Goal: Communication & Community: Share content

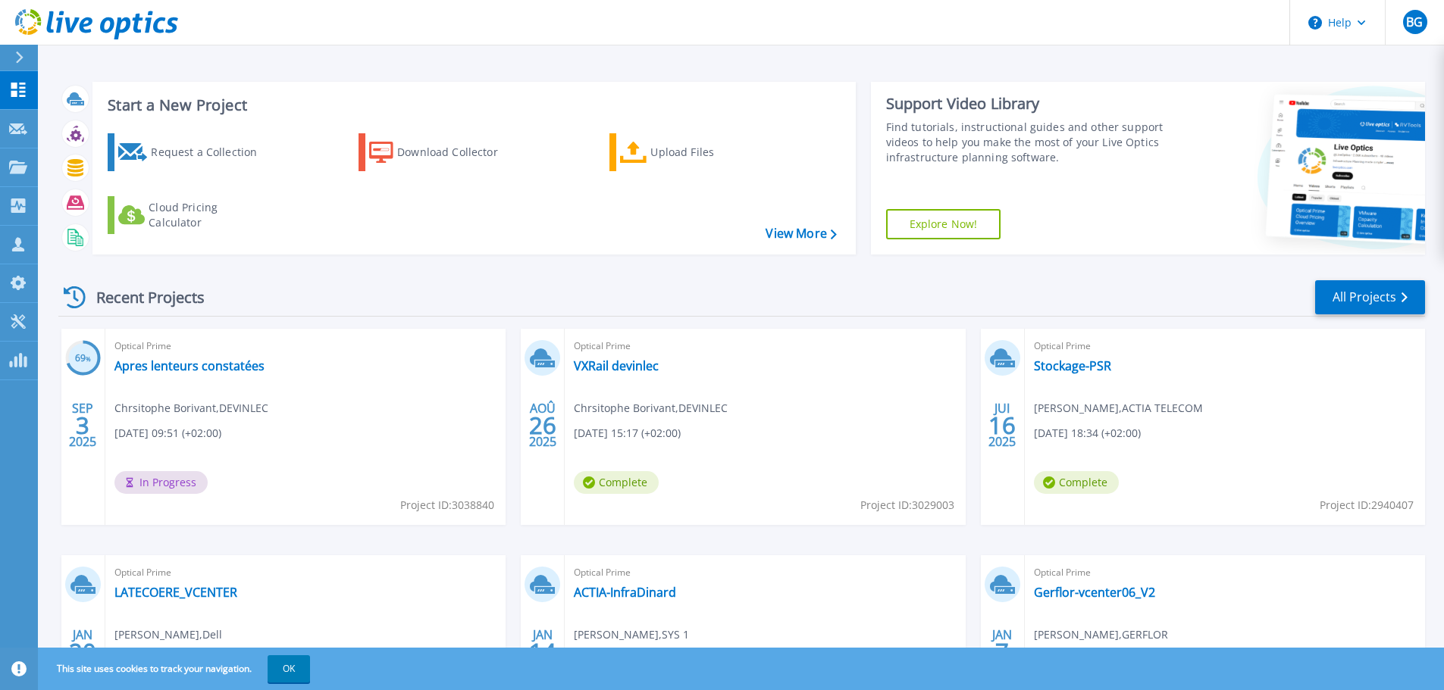
scroll to position [149, 0]
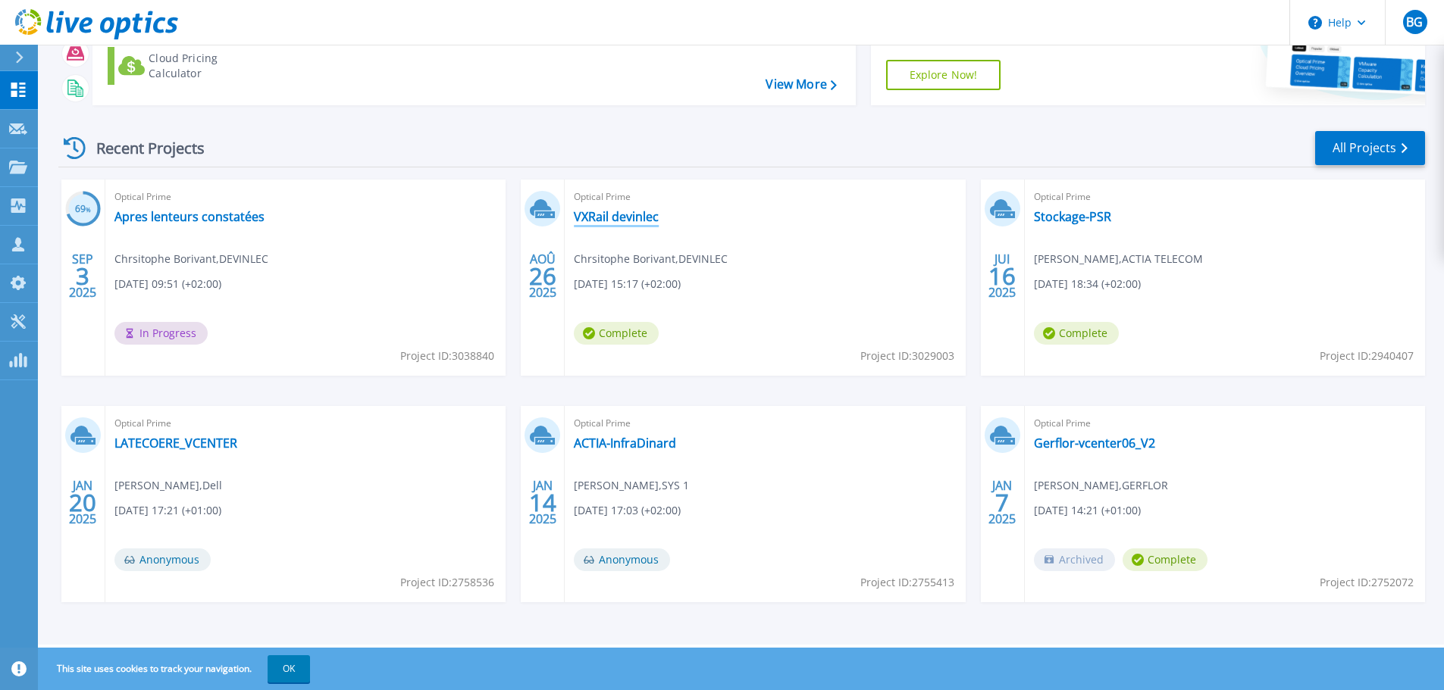
click at [609, 221] on link "VXRail devinlec" at bounding box center [616, 216] width 85 height 15
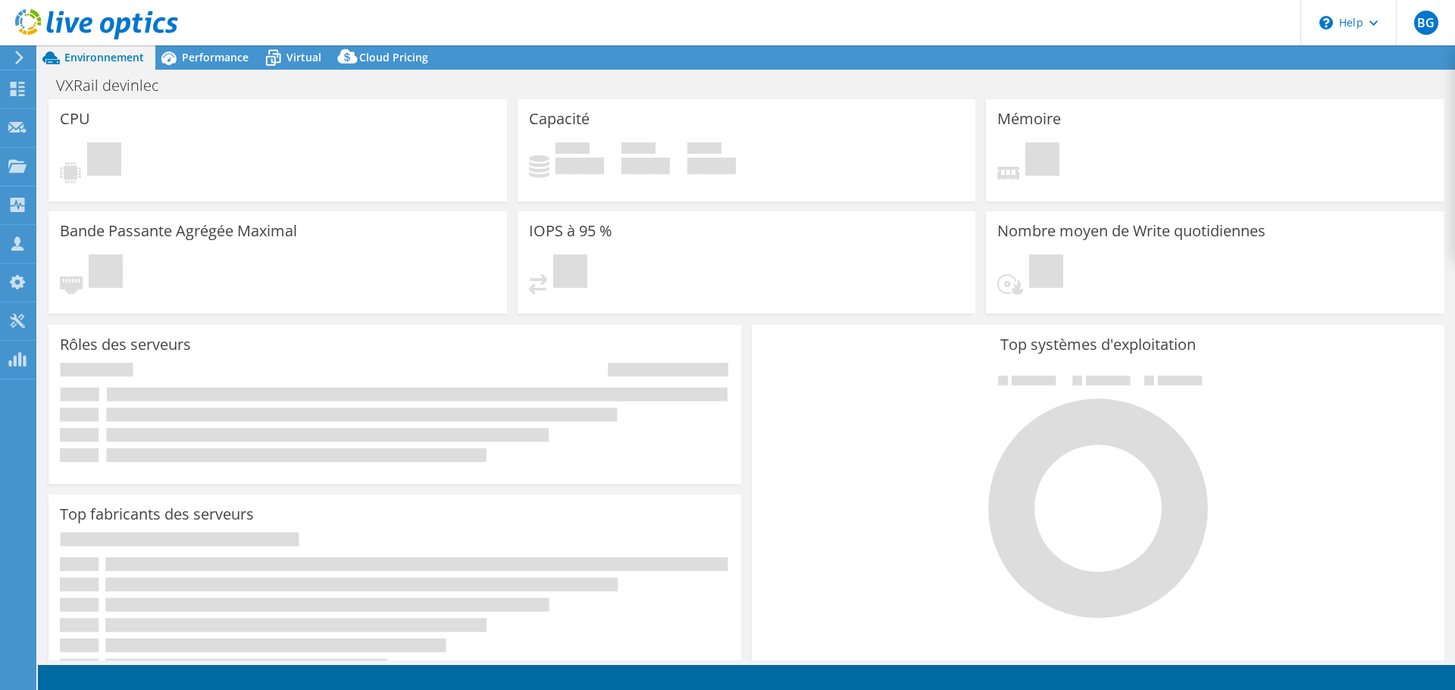
select select "USD"
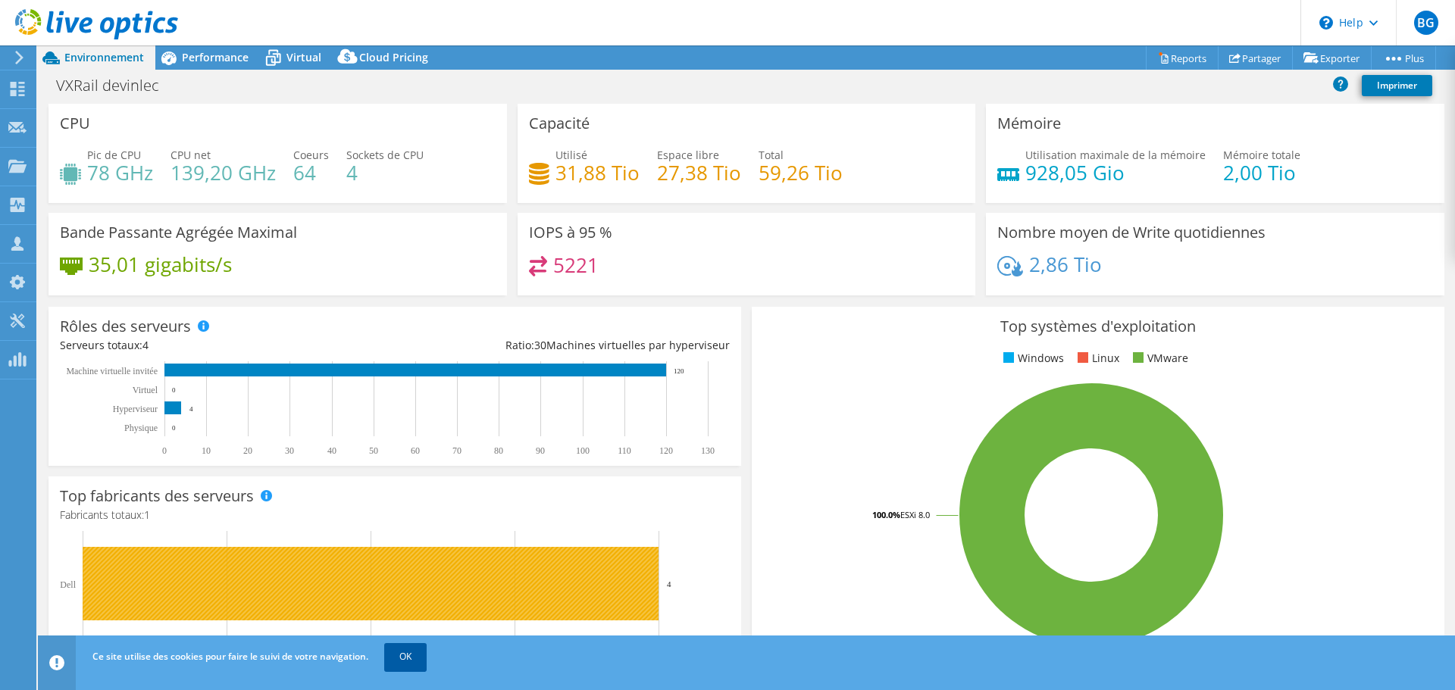
click at [405, 654] on link "OK" at bounding box center [405, 656] width 42 height 27
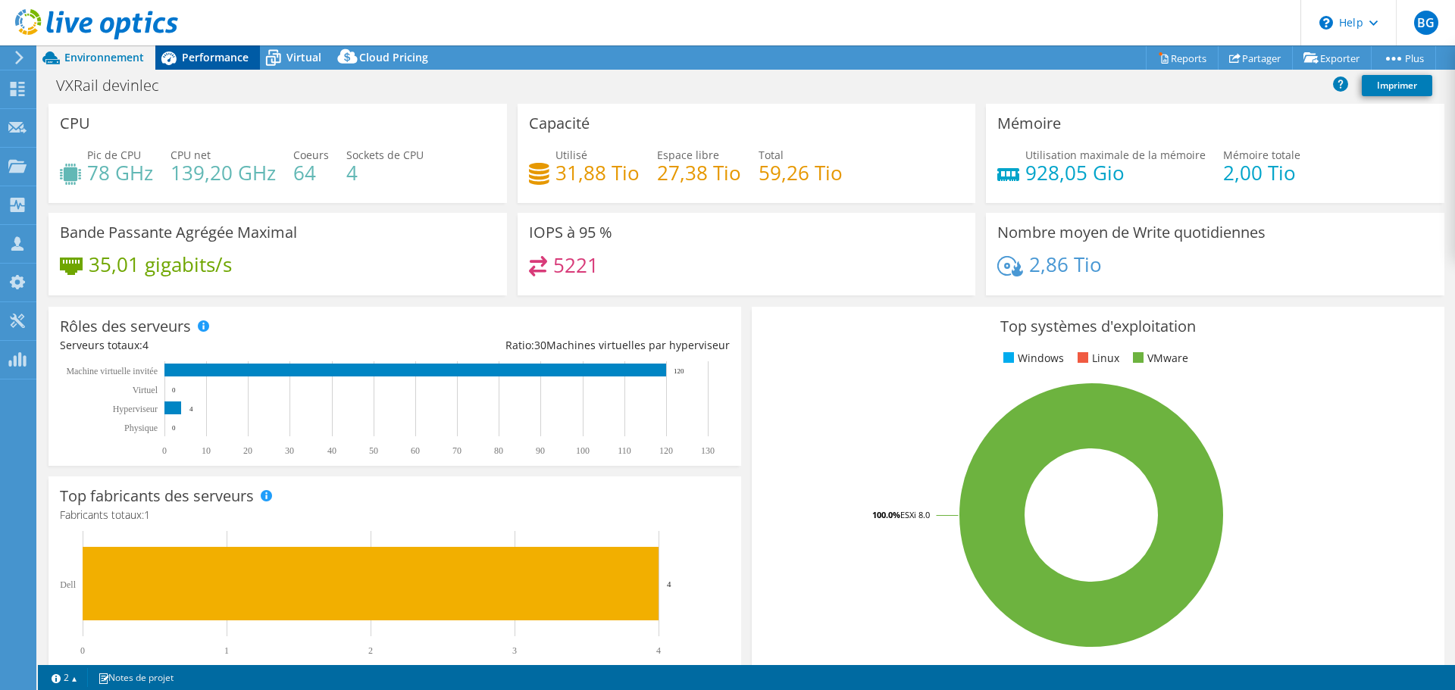
click at [236, 47] on div "Performance" at bounding box center [207, 57] width 105 height 24
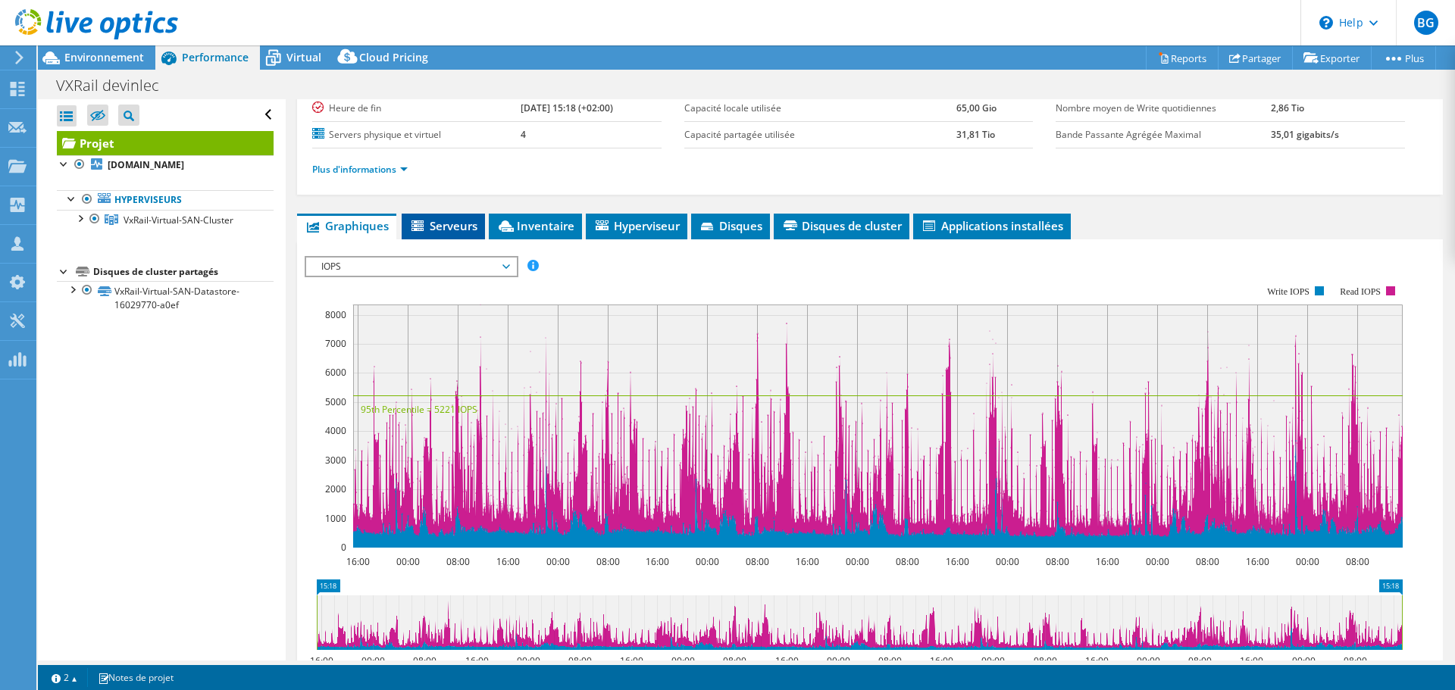
scroll to position [152, 0]
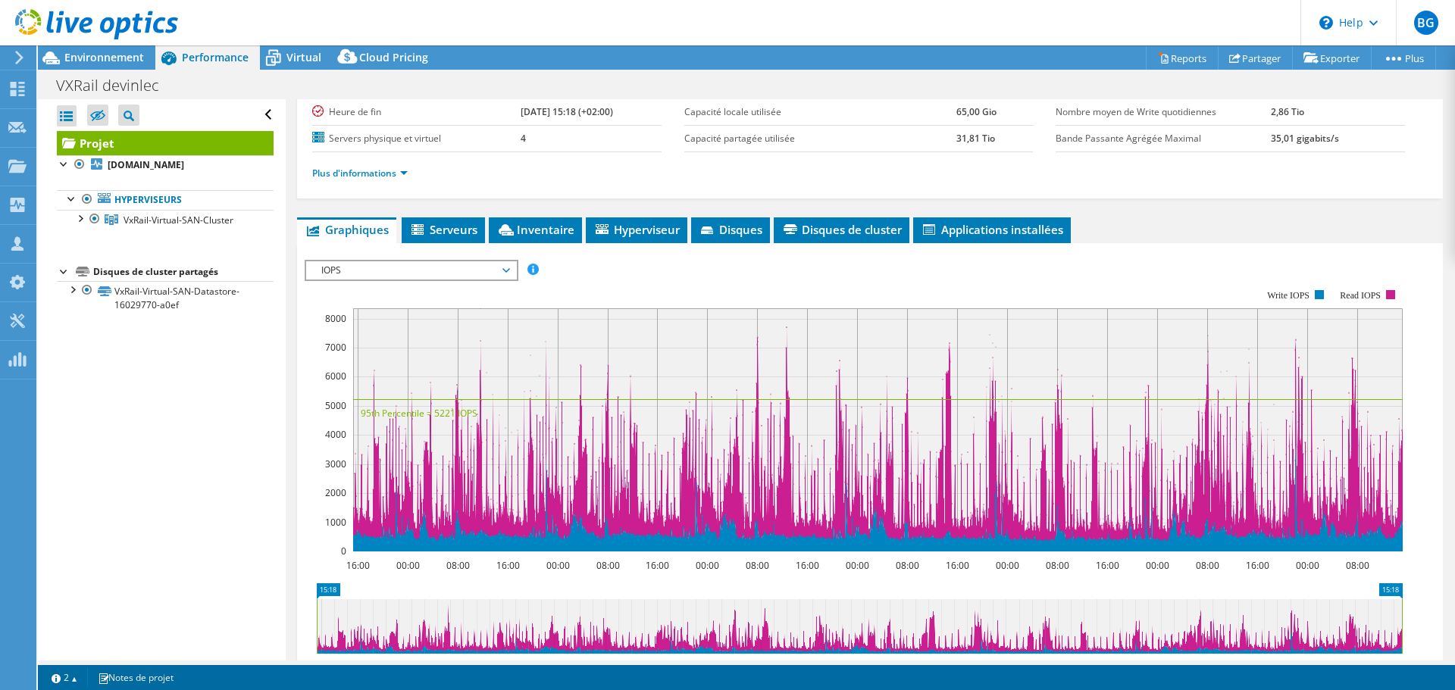
click at [420, 280] on div "IOPS IOPS Débit [PERSON_NAME] Taille IO Latence Longueur de file d'attente Pour…" at bounding box center [412, 270] width 214 height 21
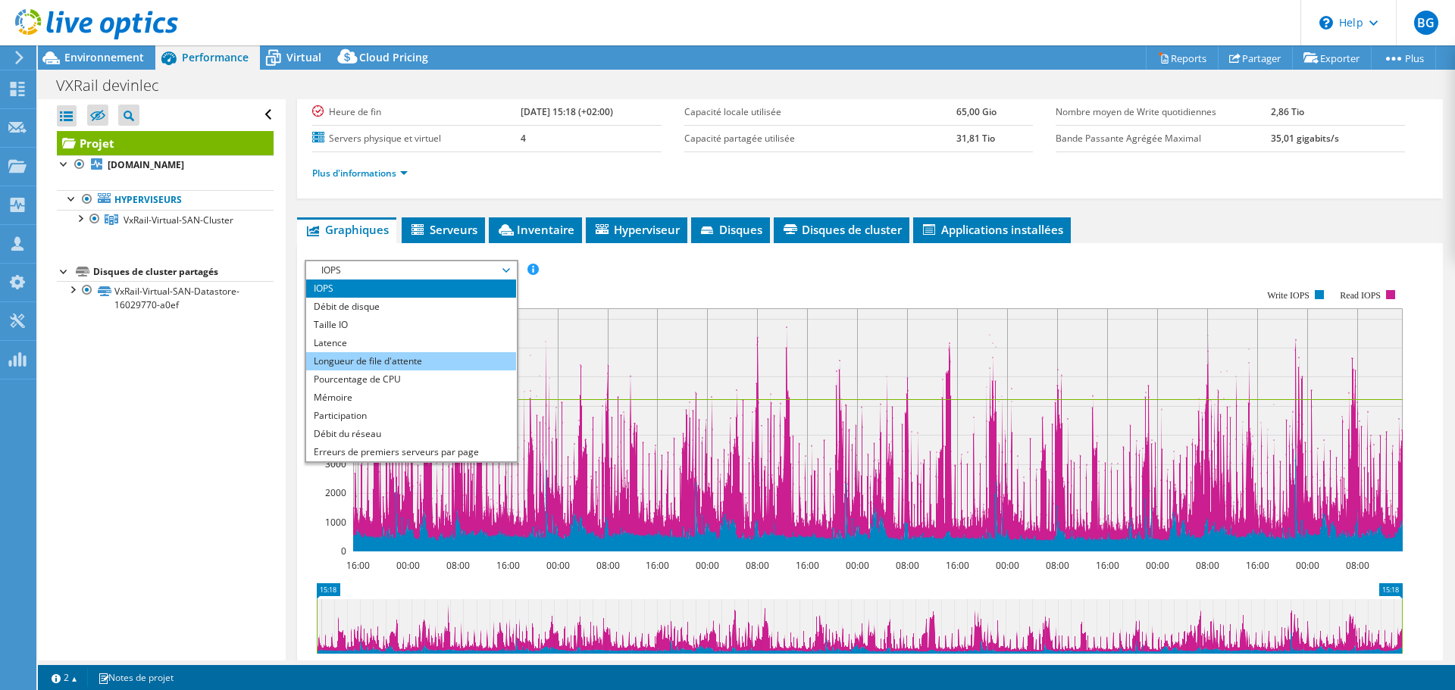
click at [414, 364] on li "Longueur de file d'attente" at bounding box center [411, 361] width 210 height 18
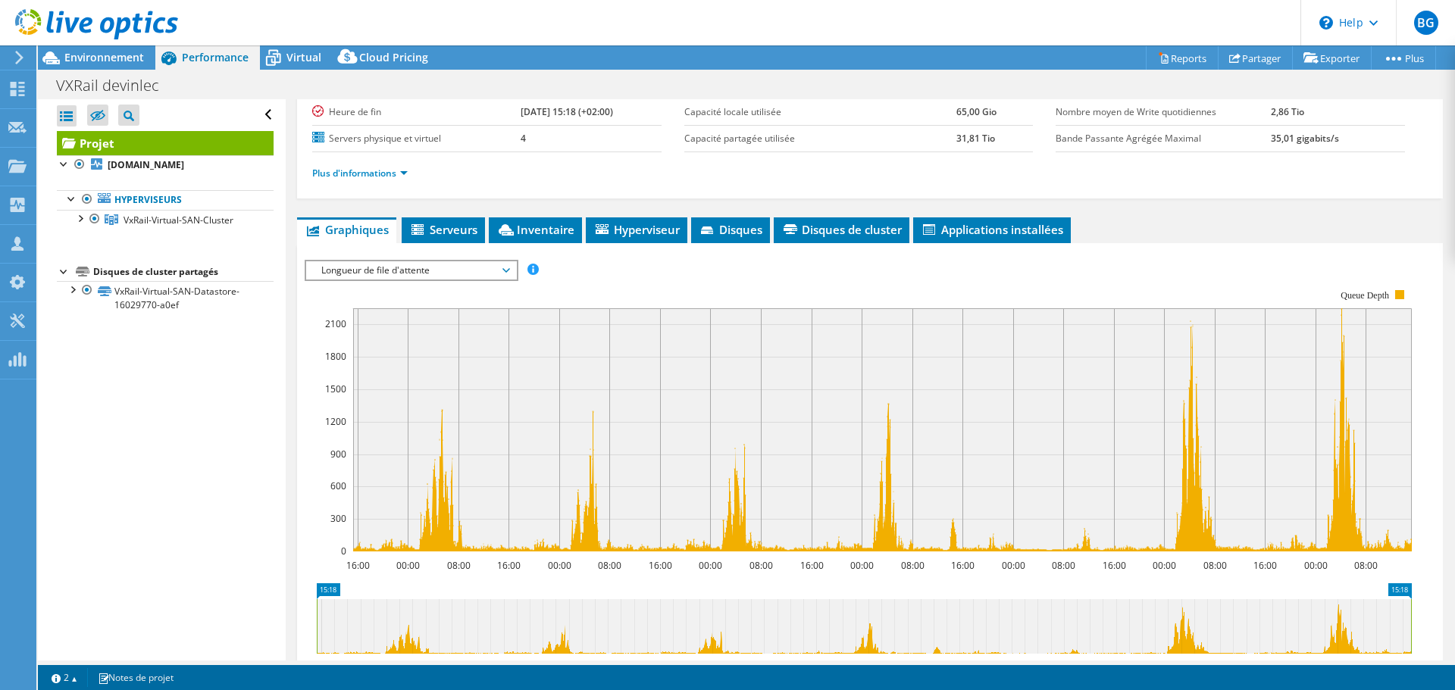
click at [450, 274] on span "Longueur de file d'attente" at bounding box center [411, 270] width 195 height 18
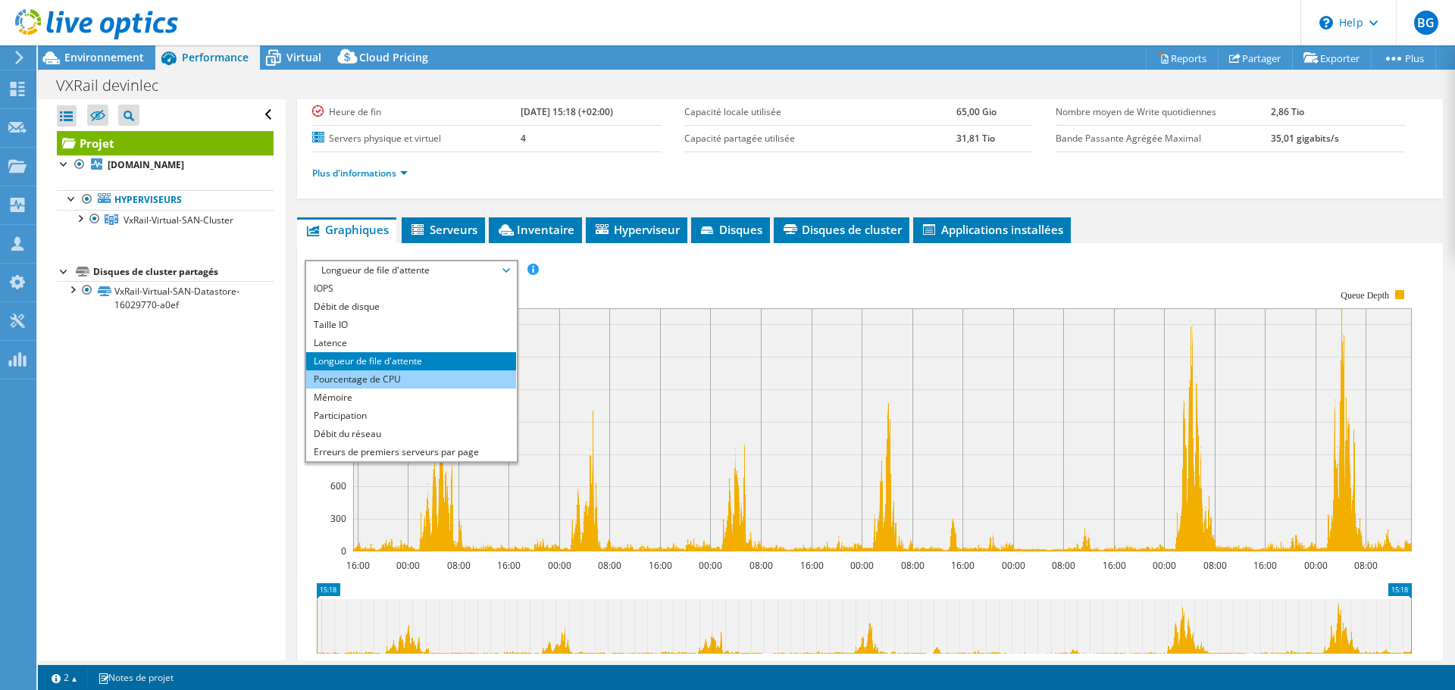
click at [419, 377] on li "Pourcentage de CPU" at bounding box center [411, 380] width 210 height 18
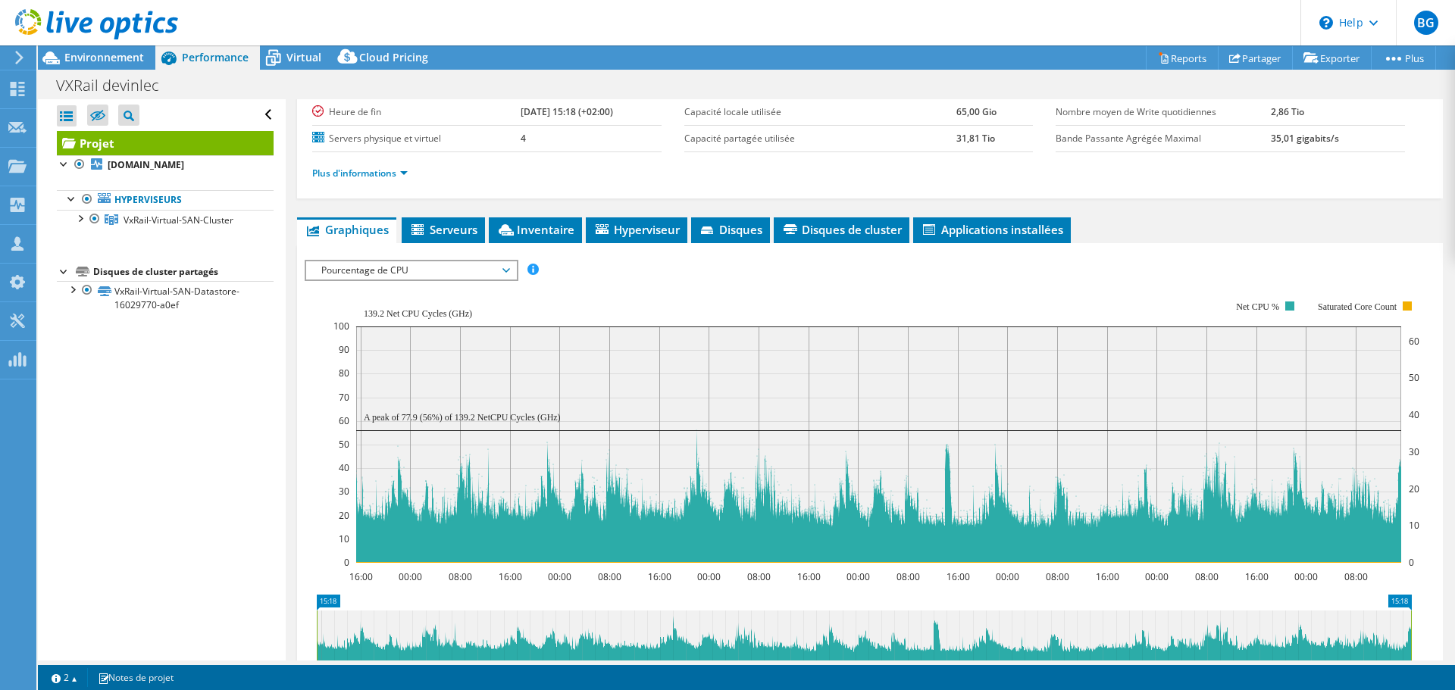
click at [405, 267] on span "Pourcentage de CPU" at bounding box center [411, 270] width 195 height 18
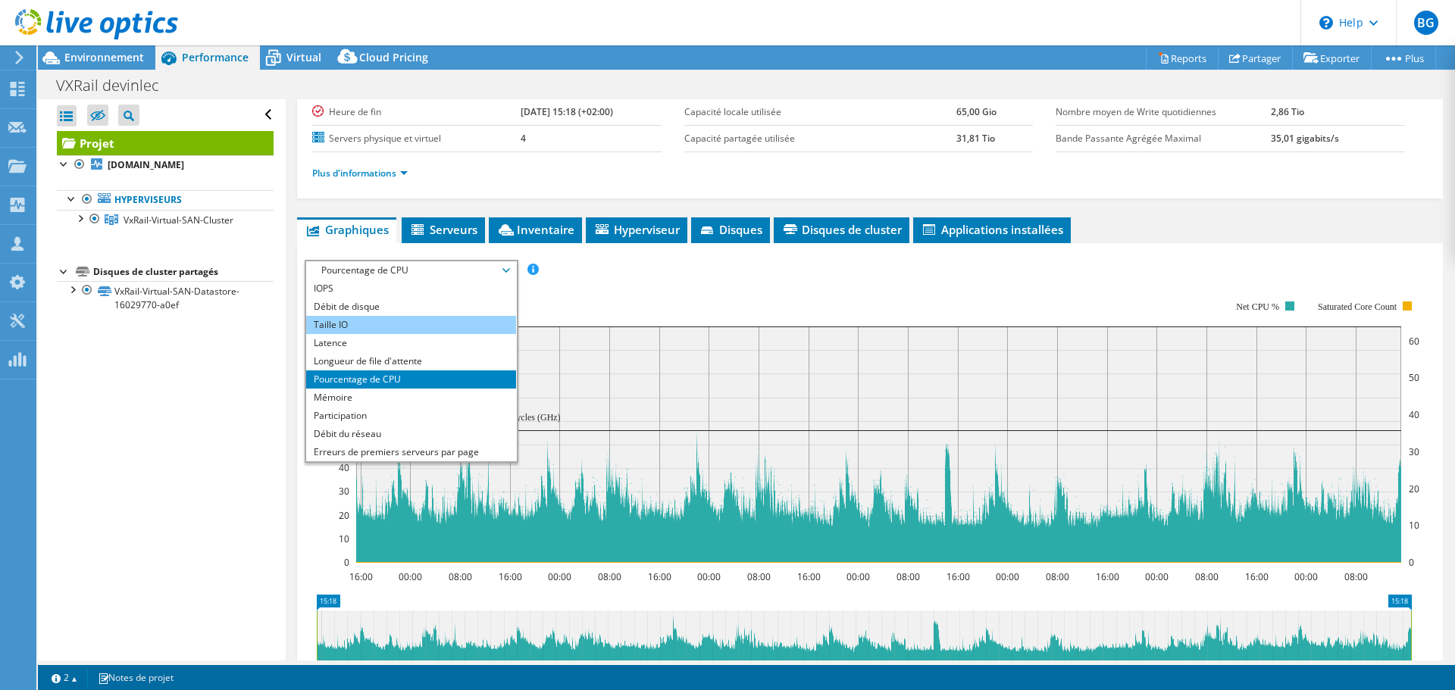
click at [408, 323] on li "Taille IO" at bounding box center [411, 325] width 210 height 18
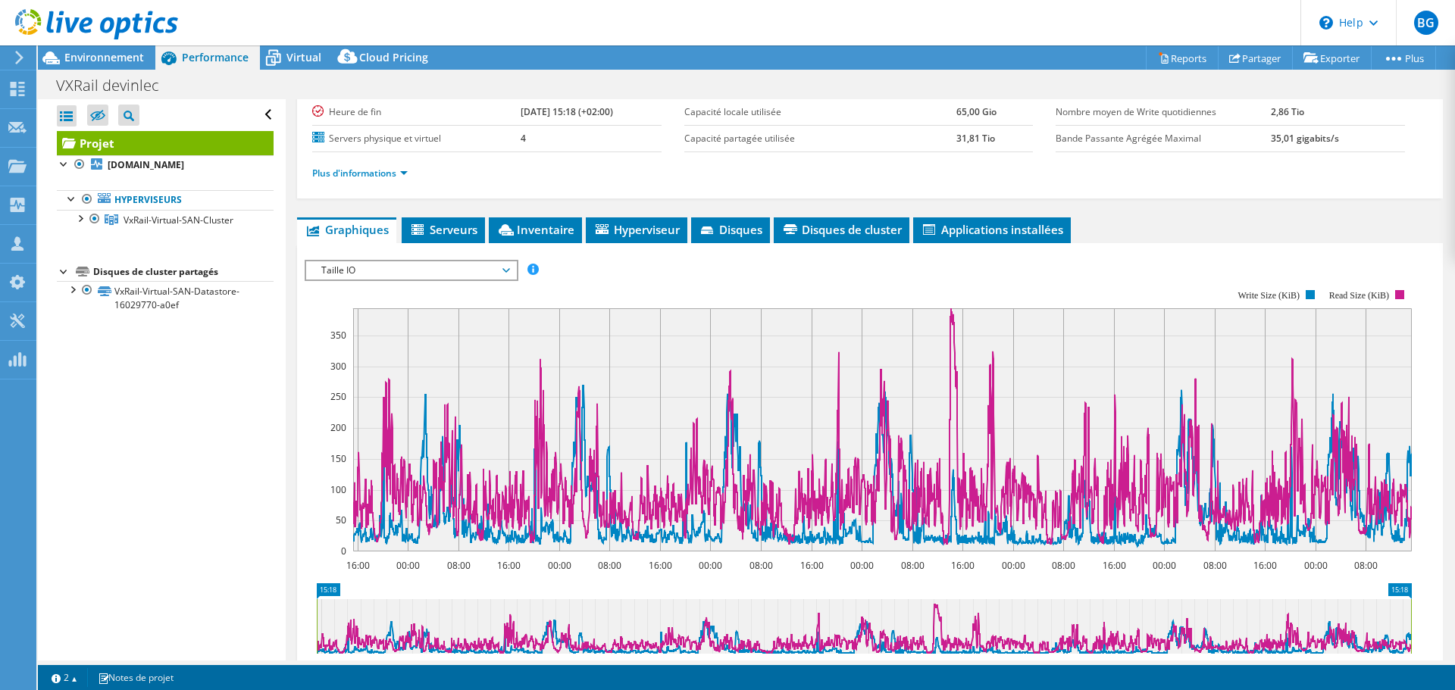
click at [412, 273] on span "Taille IO" at bounding box center [411, 270] width 195 height 18
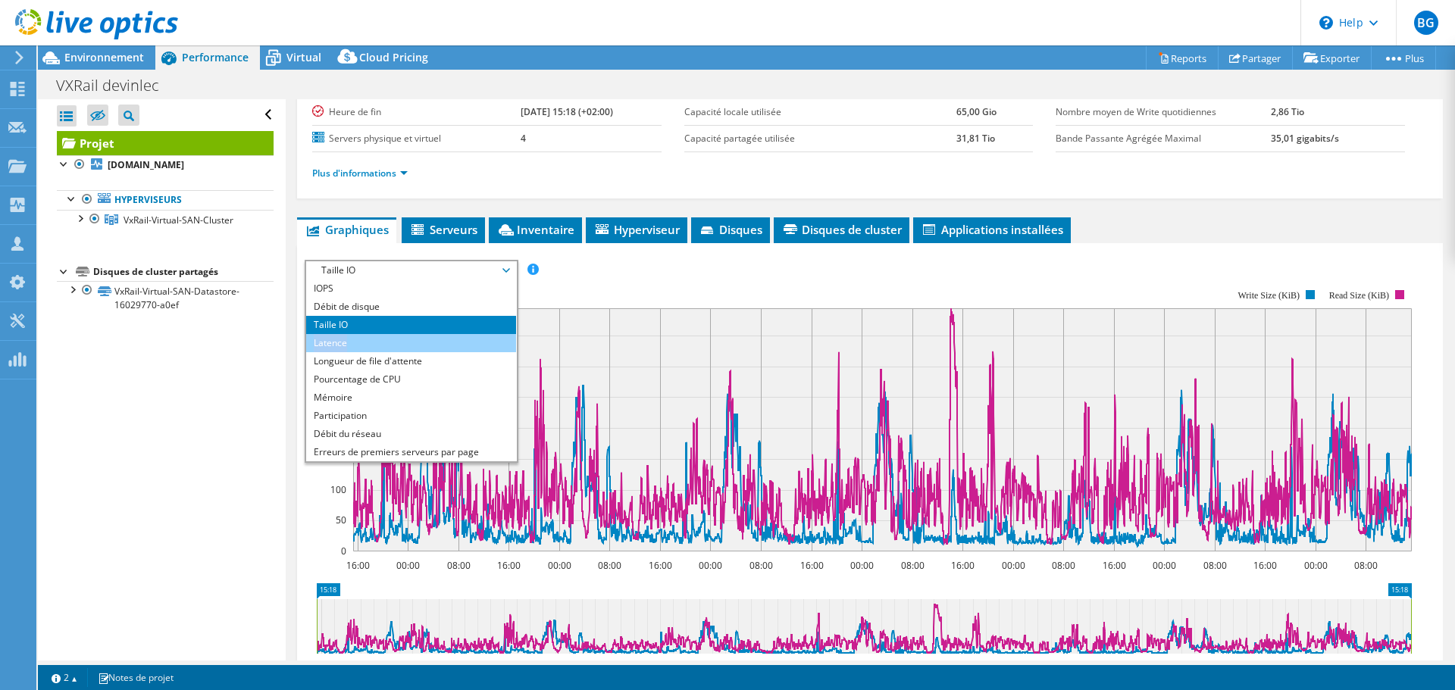
drag, startPoint x: 397, startPoint y: 325, endPoint x: 396, endPoint y: 333, distance: 8.4
click at [396, 333] on ul "IOPS Débit de disque Taille IO Latence Longueur de file d'attente Pourcentage d…" at bounding box center [411, 371] width 210 height 182
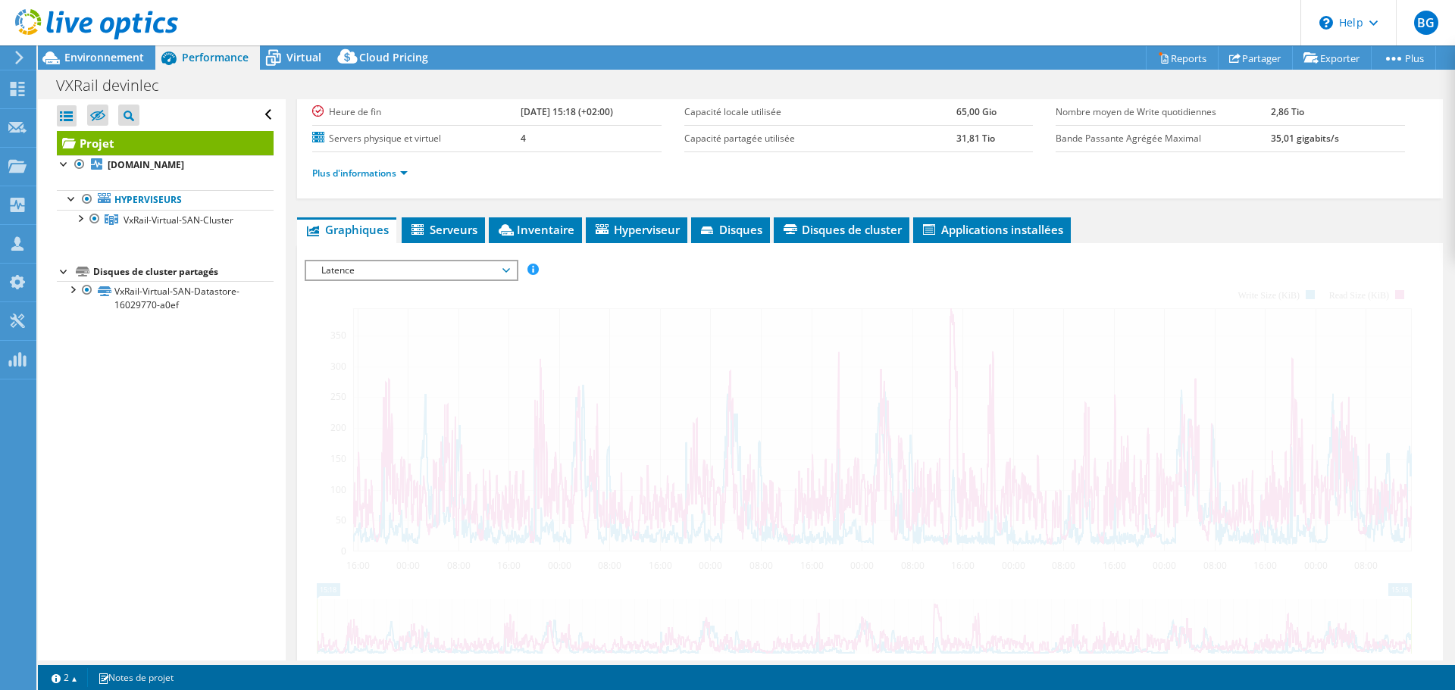
click at [395, 338] on div at bounding box center [870, 519] width 1131 height 518
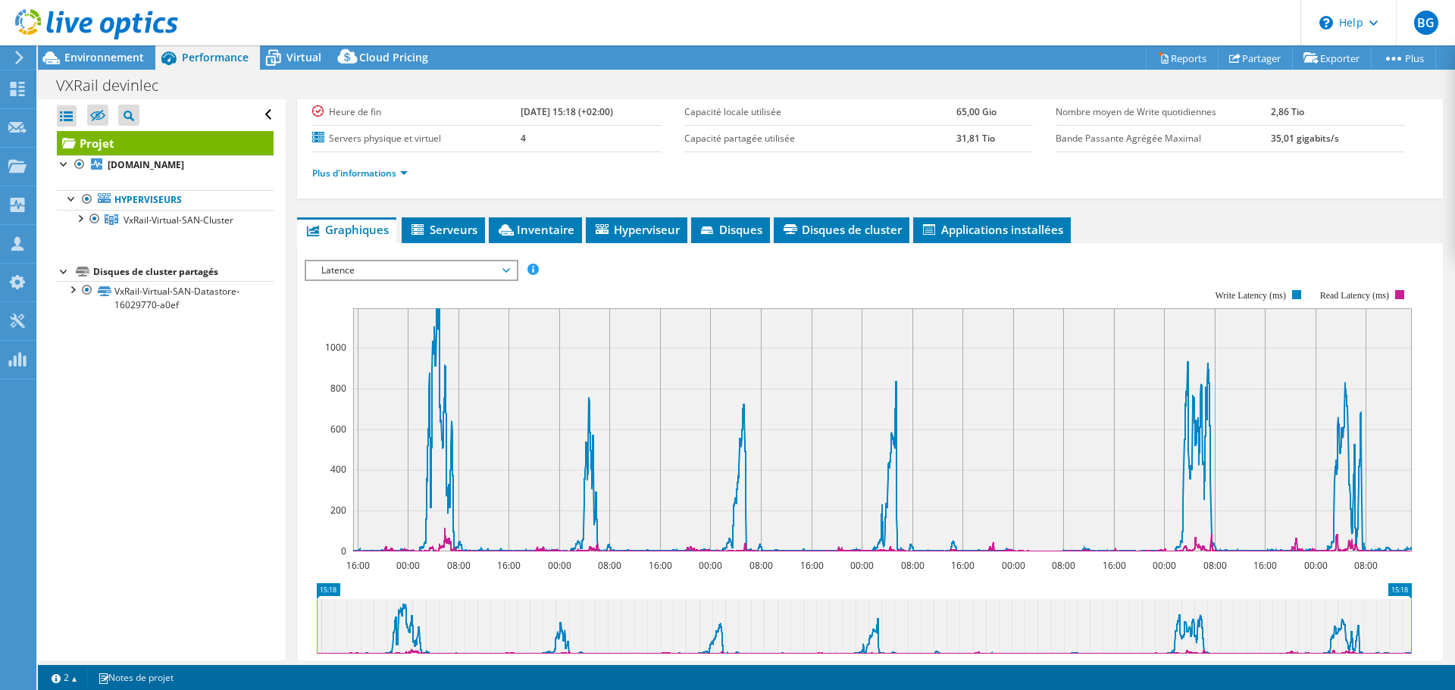
click at [381, 271] on span "Latence" at bounding box center [411, 270] width 195 height 18
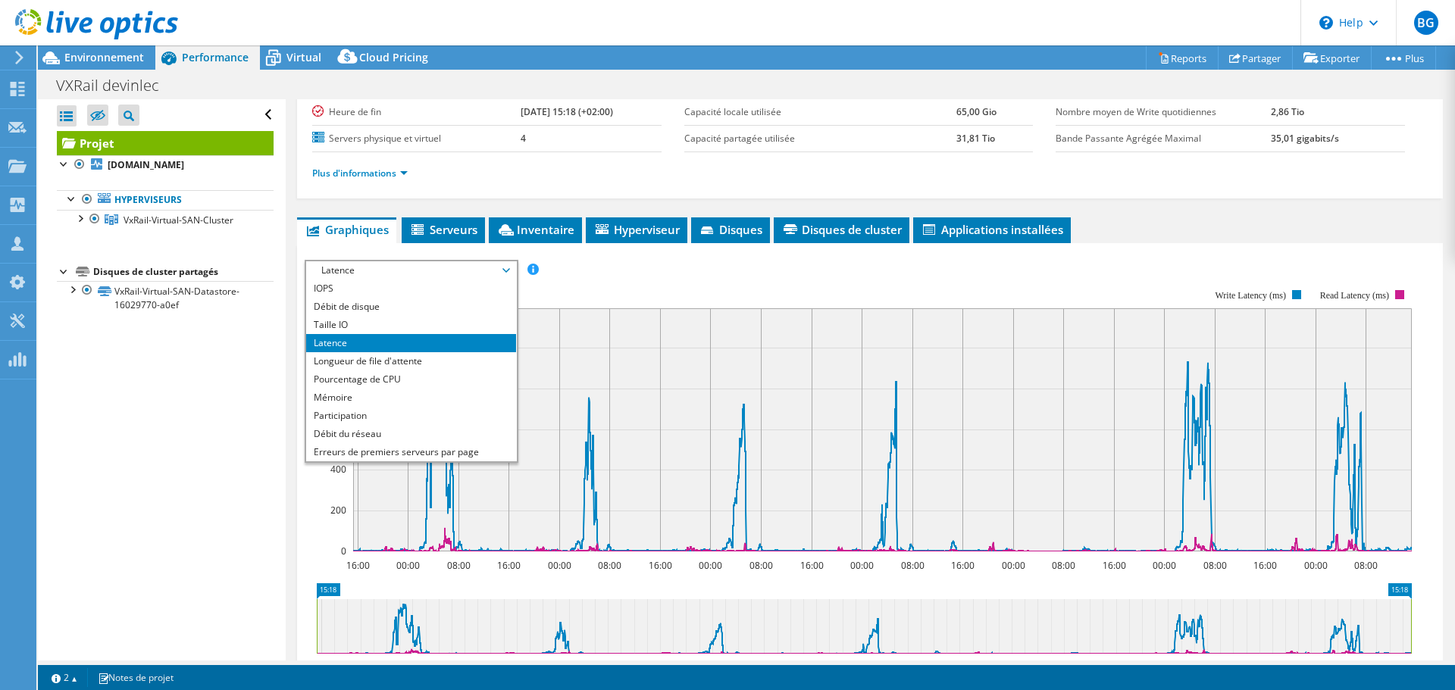
click at [542, 570] on rect at bounding box center [858, 420] width 1107 height 303
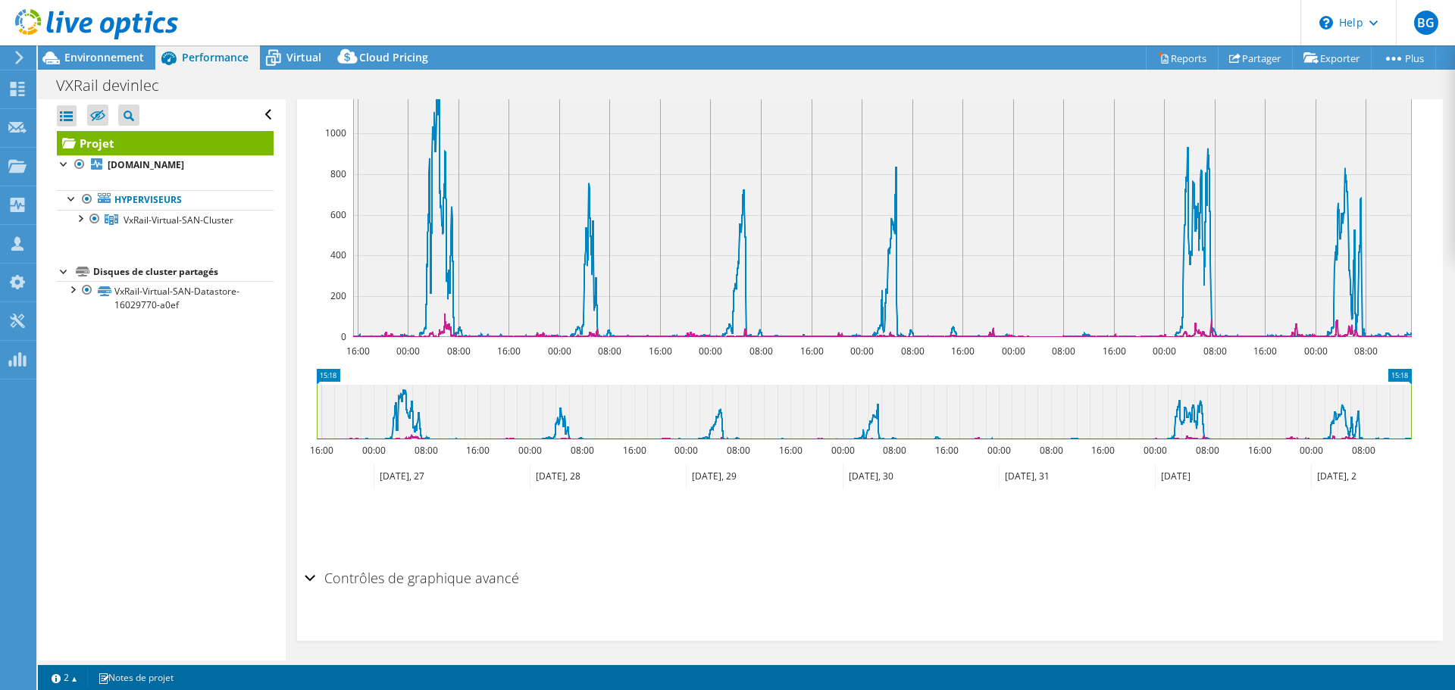
scroll to position [373, 0]
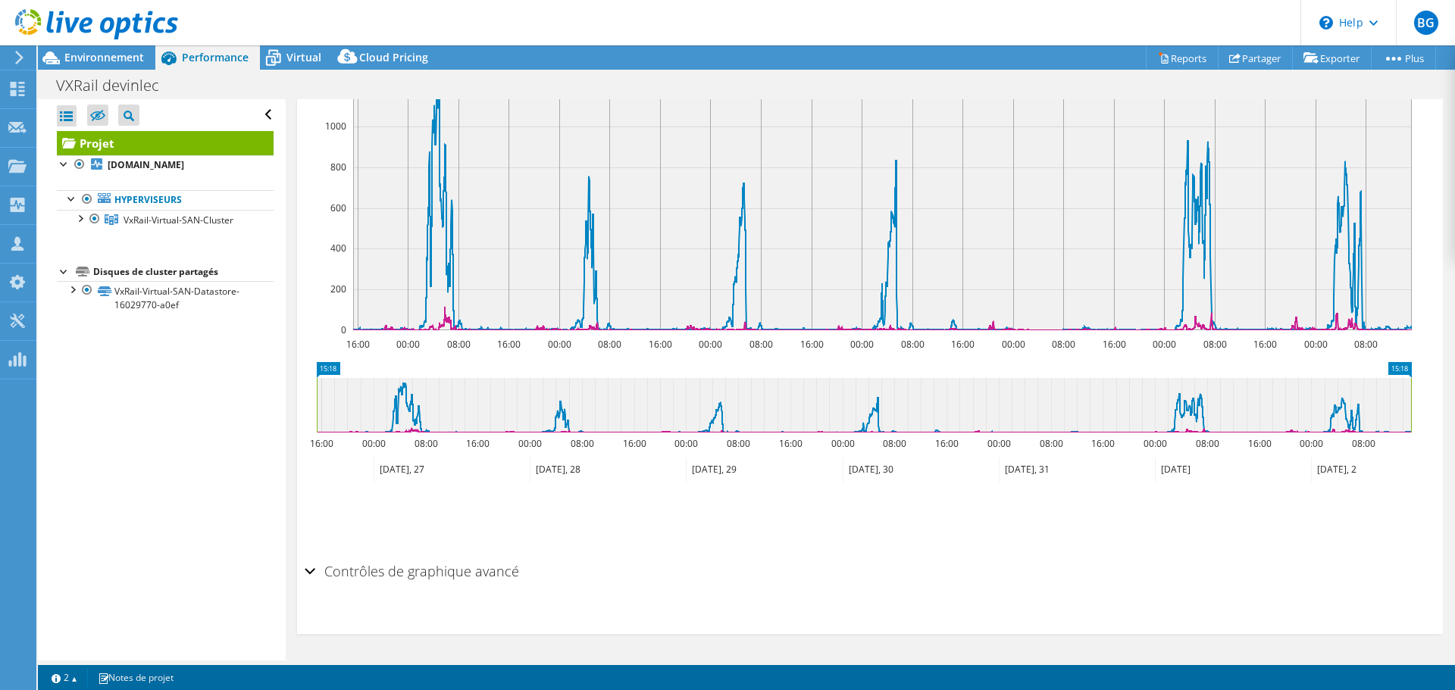
click at [315, 409] on rect at bounding box center [317, 405] width 6 height 55
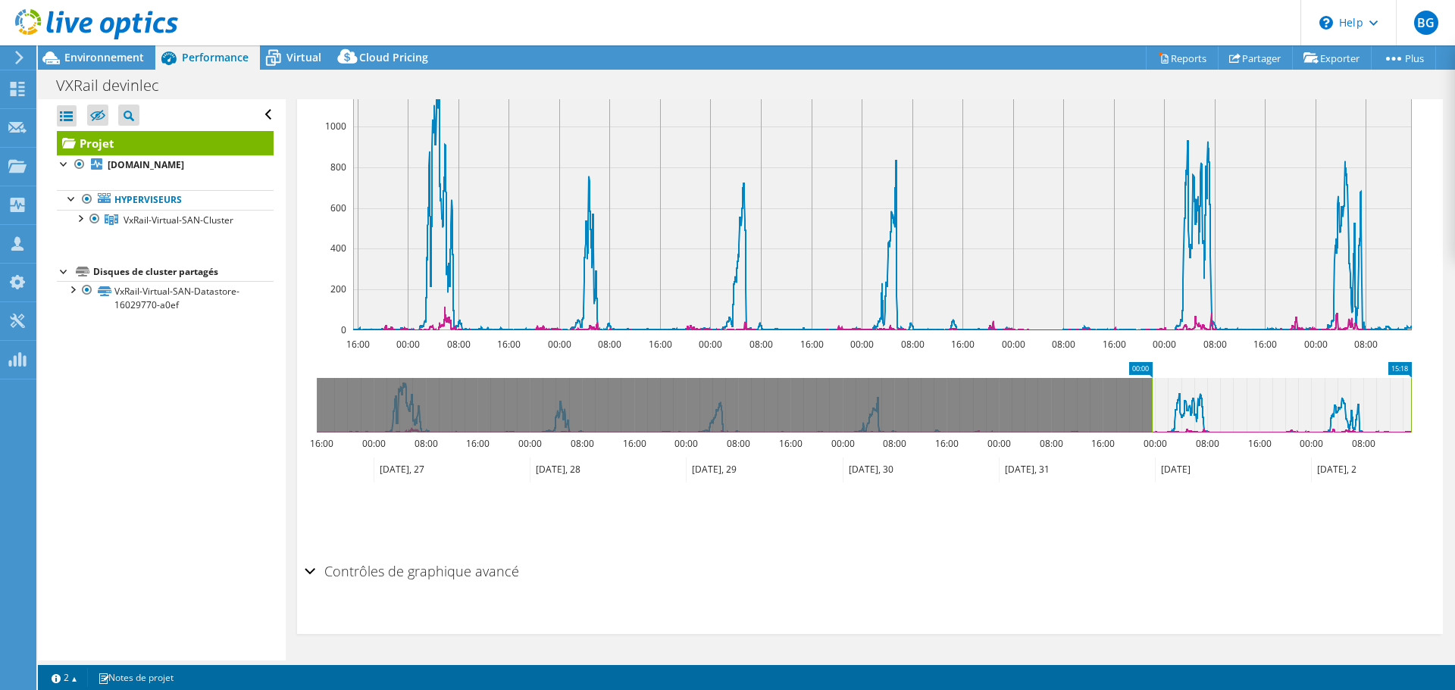
drag, startPoint x: 319, startPoint y: 409, endPoint x: 1154, endPoint y: 418, distance: 835.2
click at [1154, 418] on rect at bounding box center [1152, 405] width 6 height 55
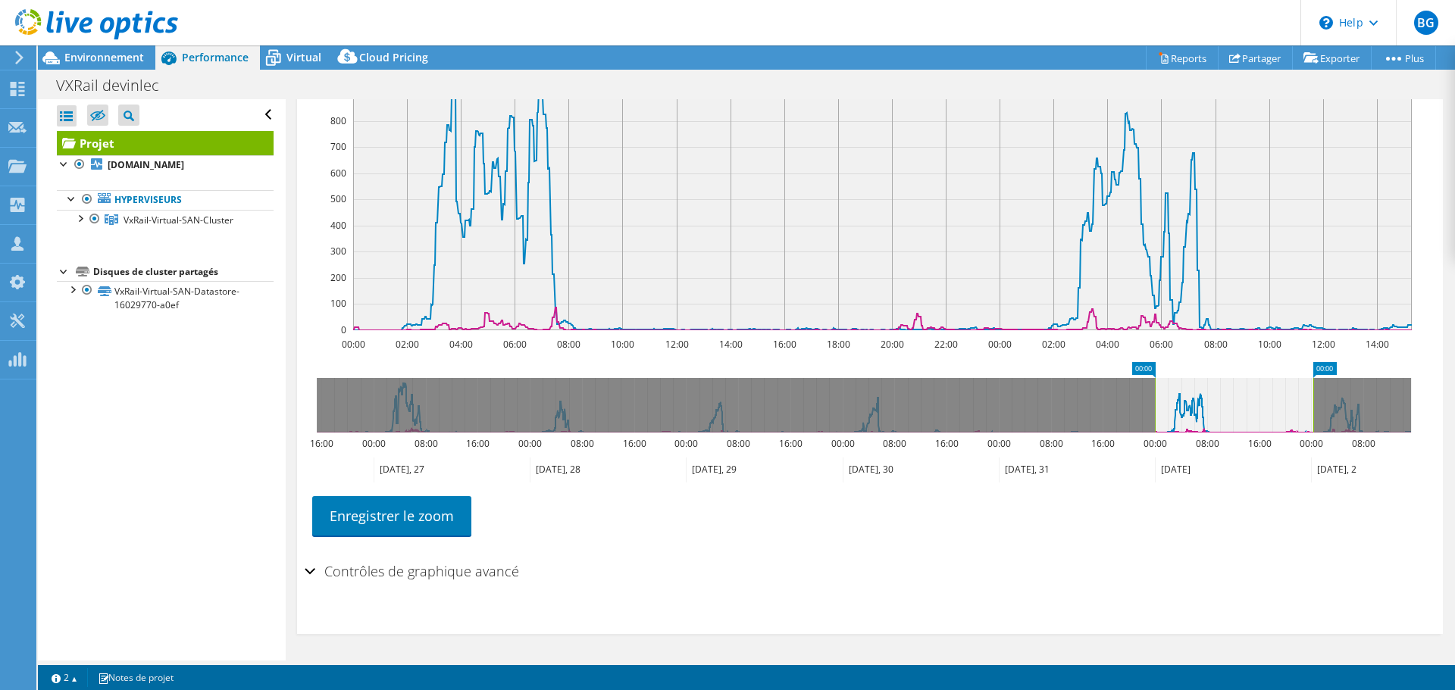
drag, startPoint x: 1414, startPoint y: 394, endPoint x: 1302, endPoint y: 406, distance: 112.8
click at [1313, 402] on rect at bounding box center [1313, 405] width 6 height 55
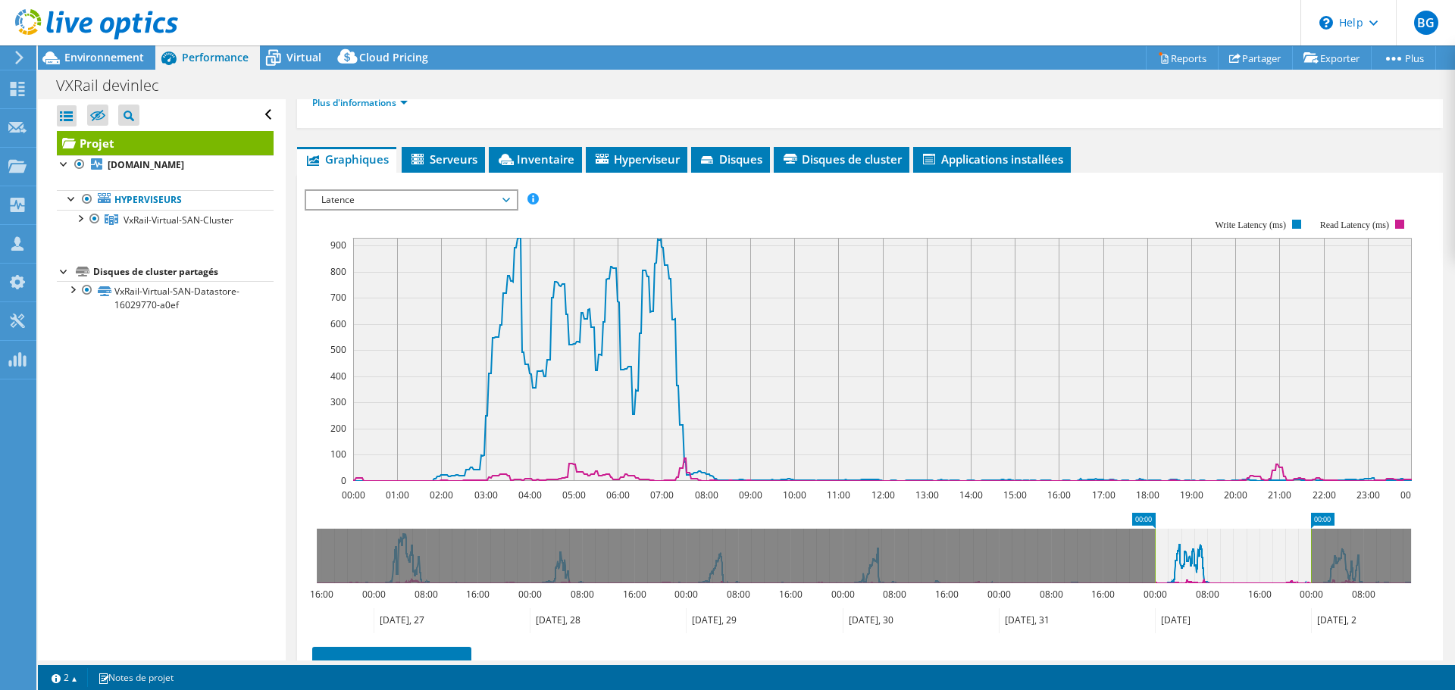
scroll to position [221, 0]
click at [331, 202] on span "Latence" at bounding box center [411, 201] width 195 height 18
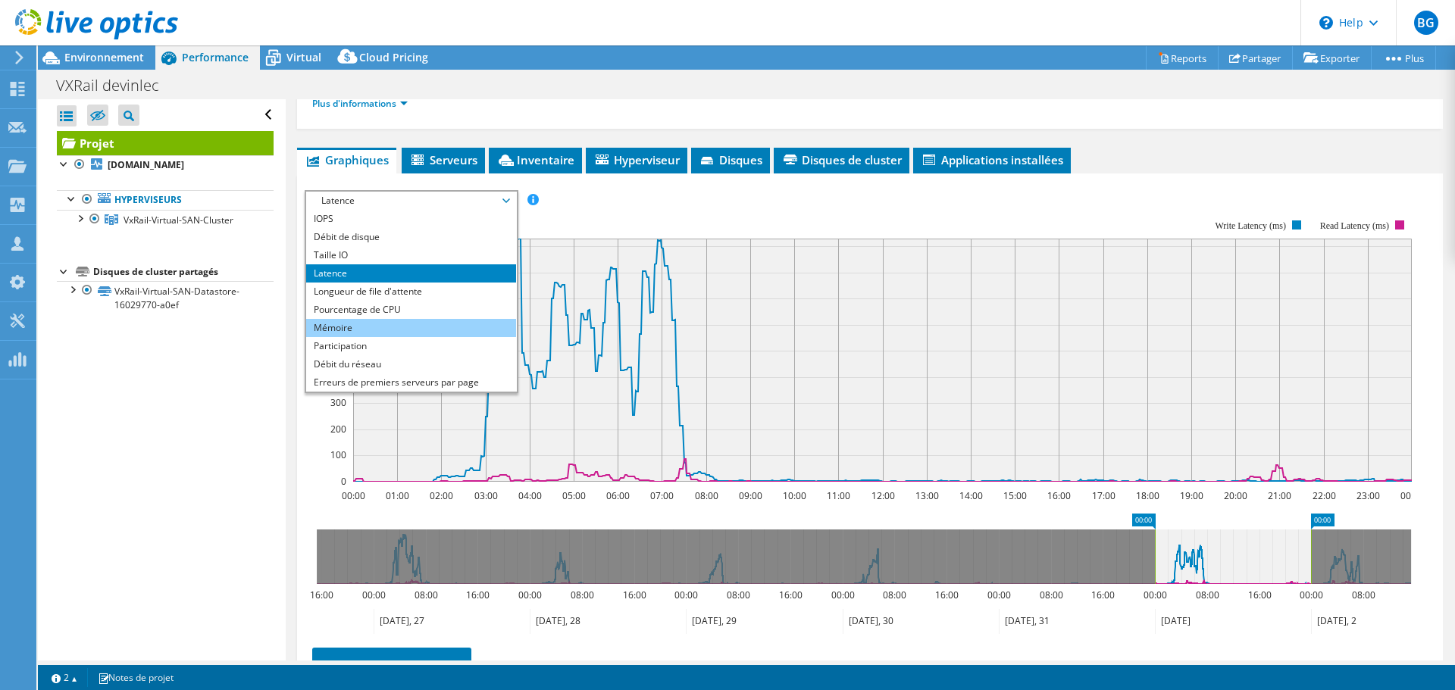
click at [440, 320] on li "Mémoire" at bounding box center [411, 328] width 210 height 18
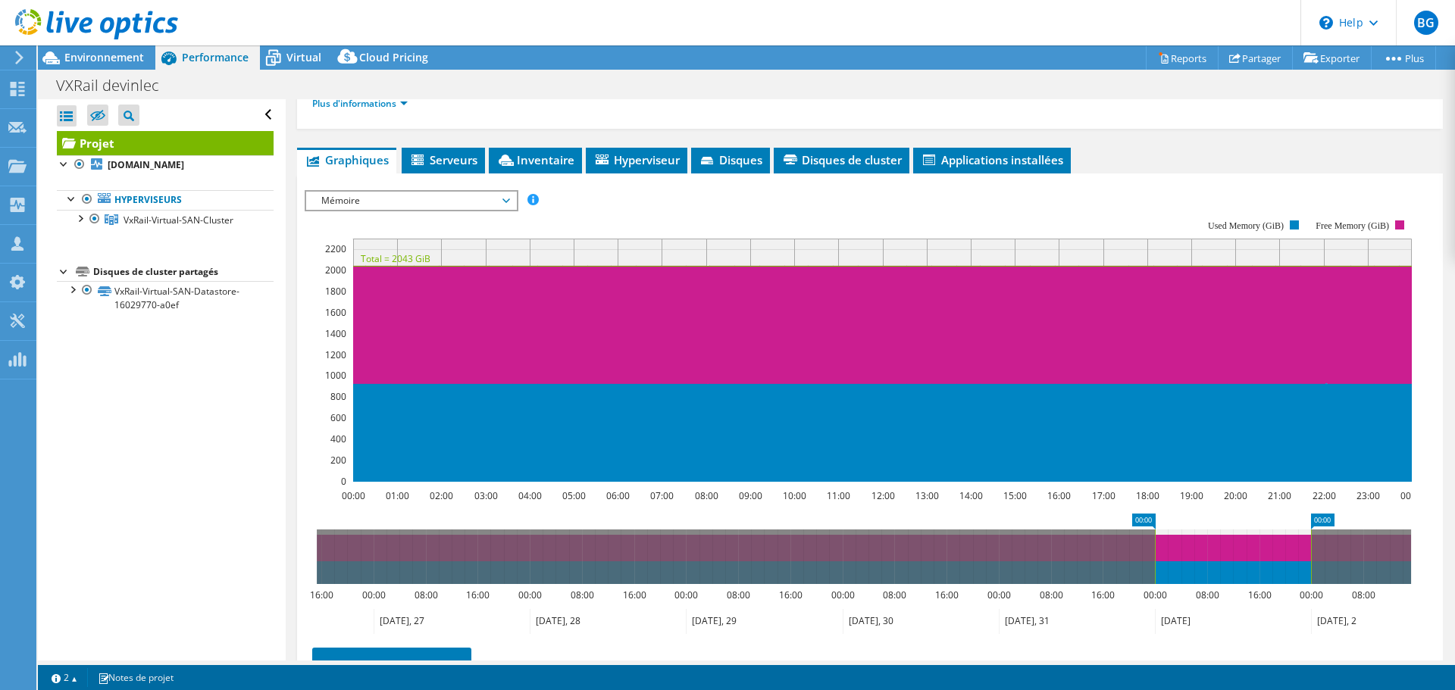
click at [390, 207] on span "Mémoire" at bounding box center [411, 201] width 195 height 18
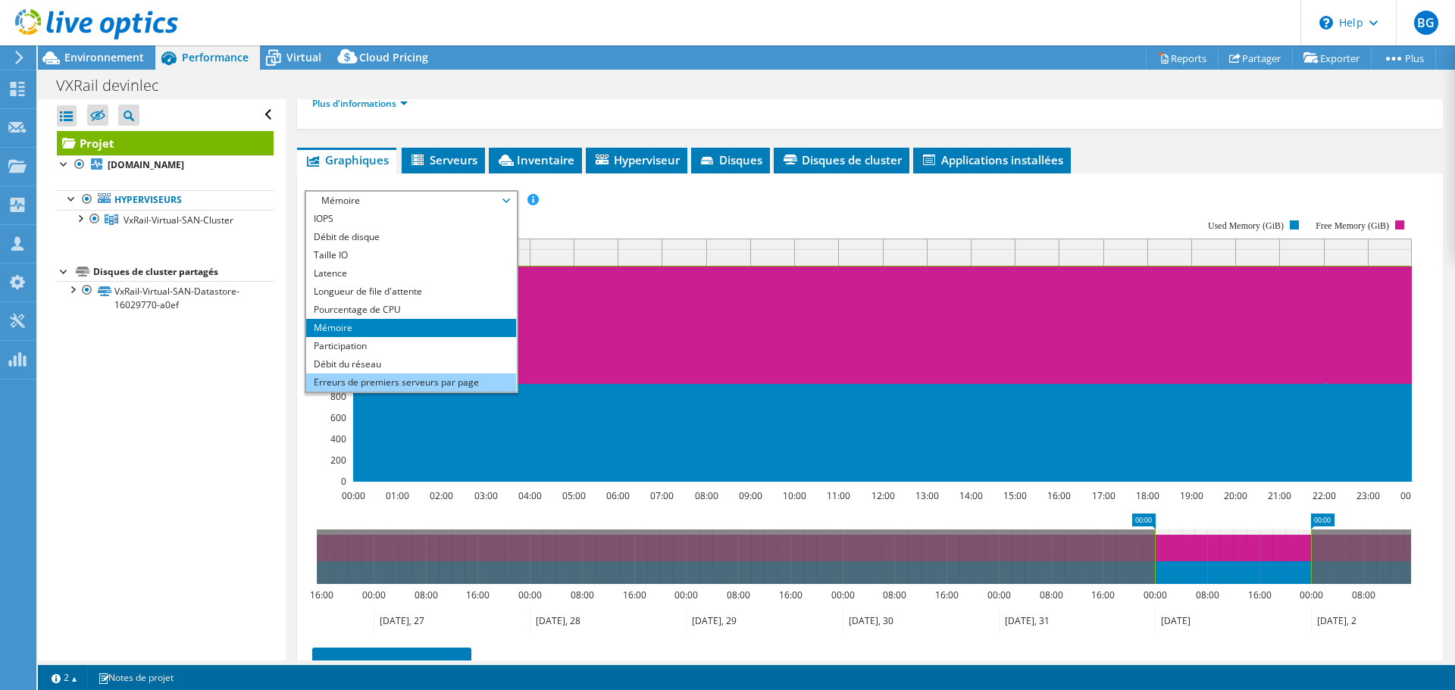
scroll to position [55, 0]
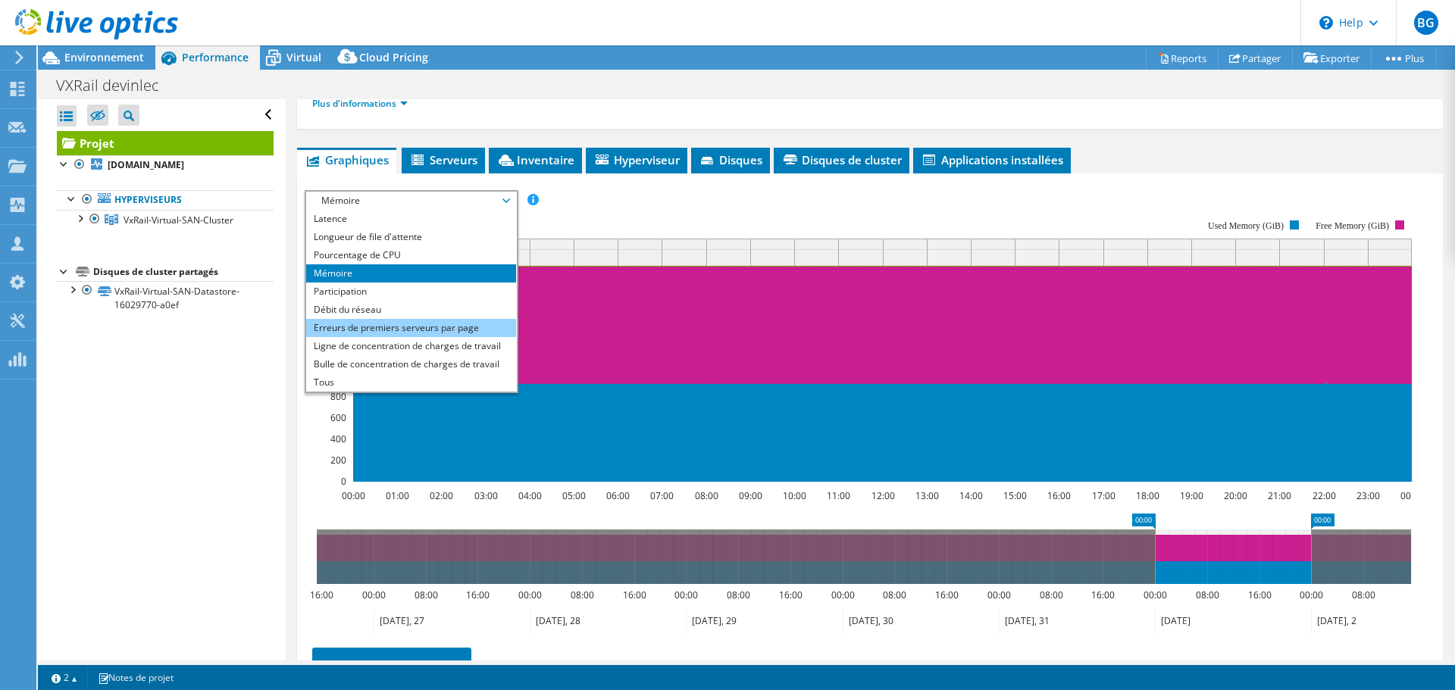
click at [356, 319] on li "Erreurs de premiers serveurs par page" at bounding box center [411, 328] width 210 height 18
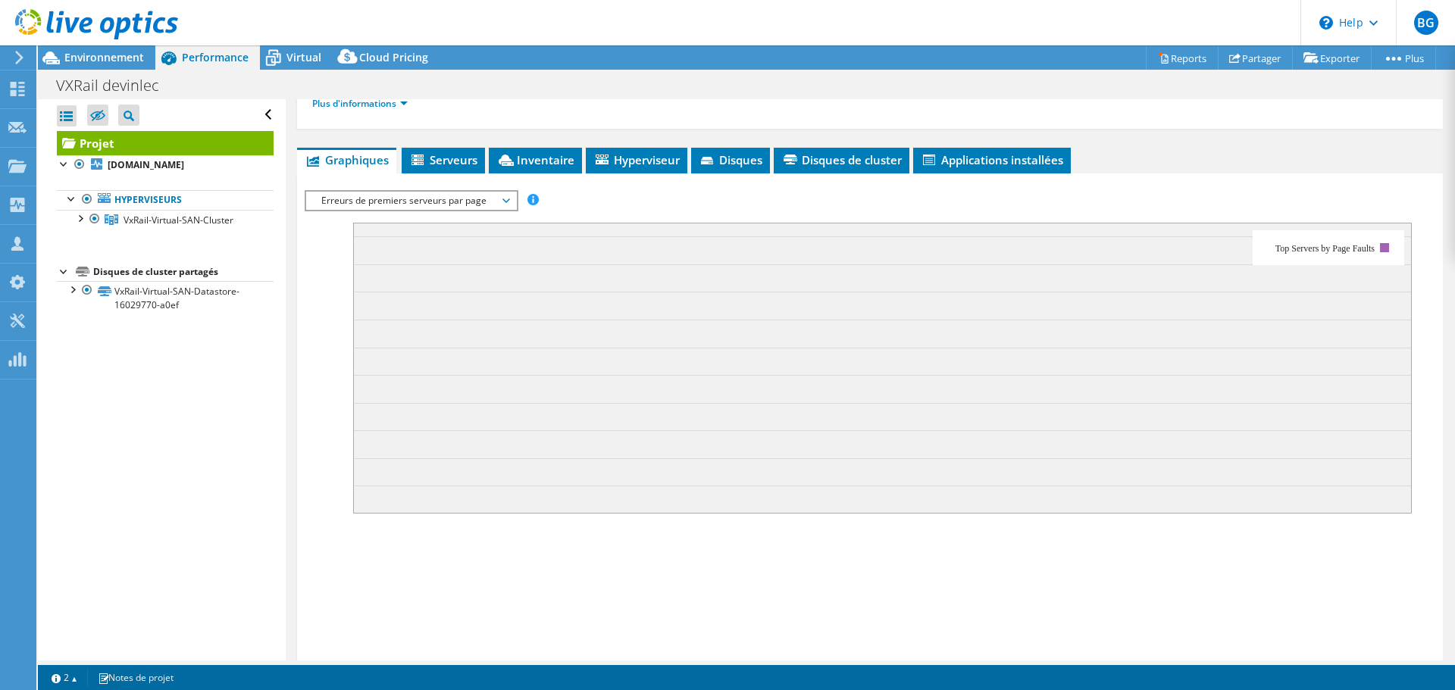
click at [371, 208] on span "Erreurs de premiers serveurs par page" at bounding box center [411, 201] width 195 height 18
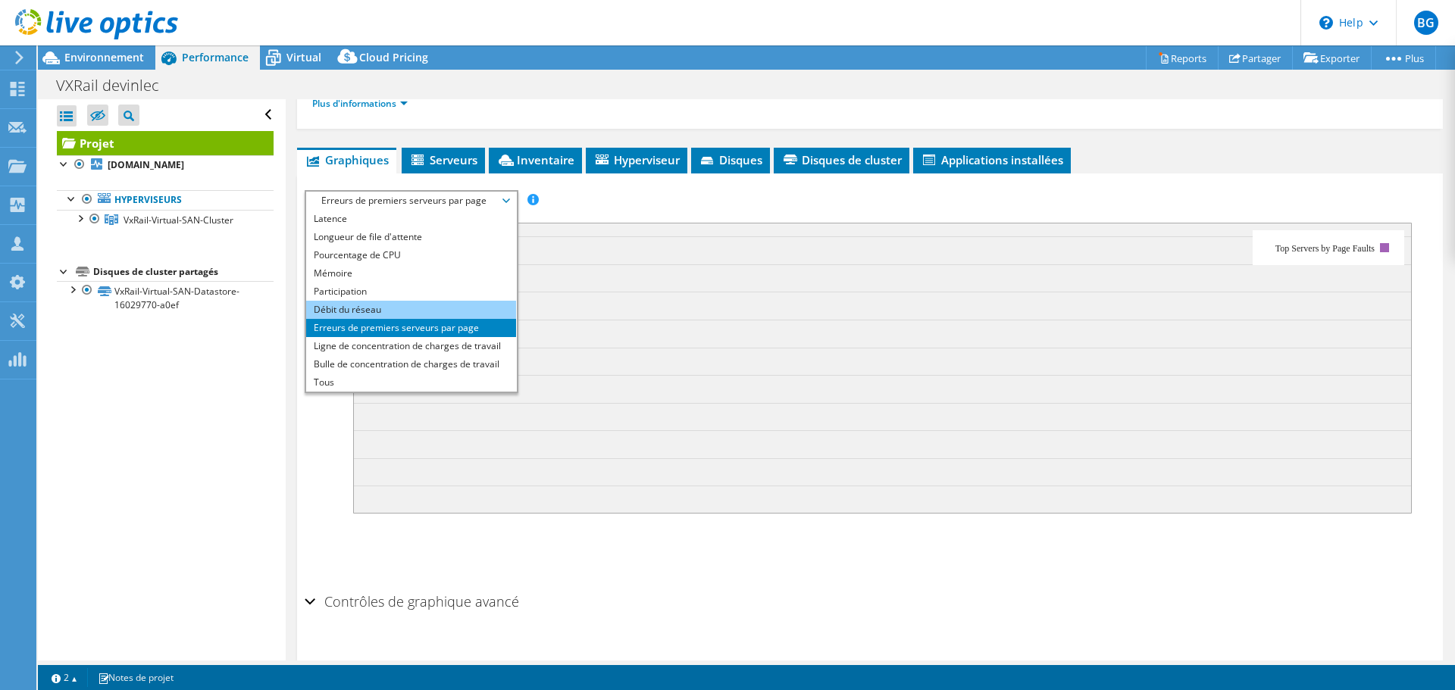
click at [366, 309] on li "Débit du réseau" at bounding box center [411, 310] width 210 height 18
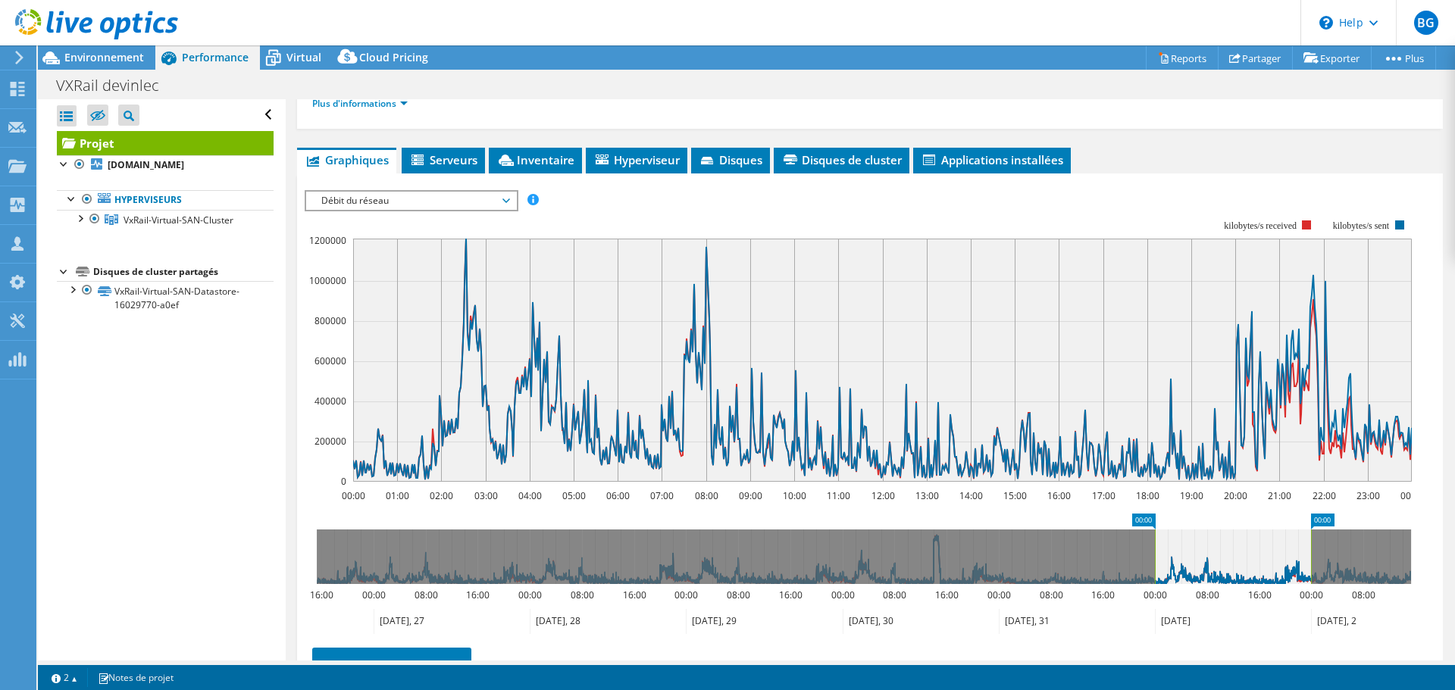
click at [373, 198] on span "Débit du réseau" at bounding box center [411, 201] width 195 height 18
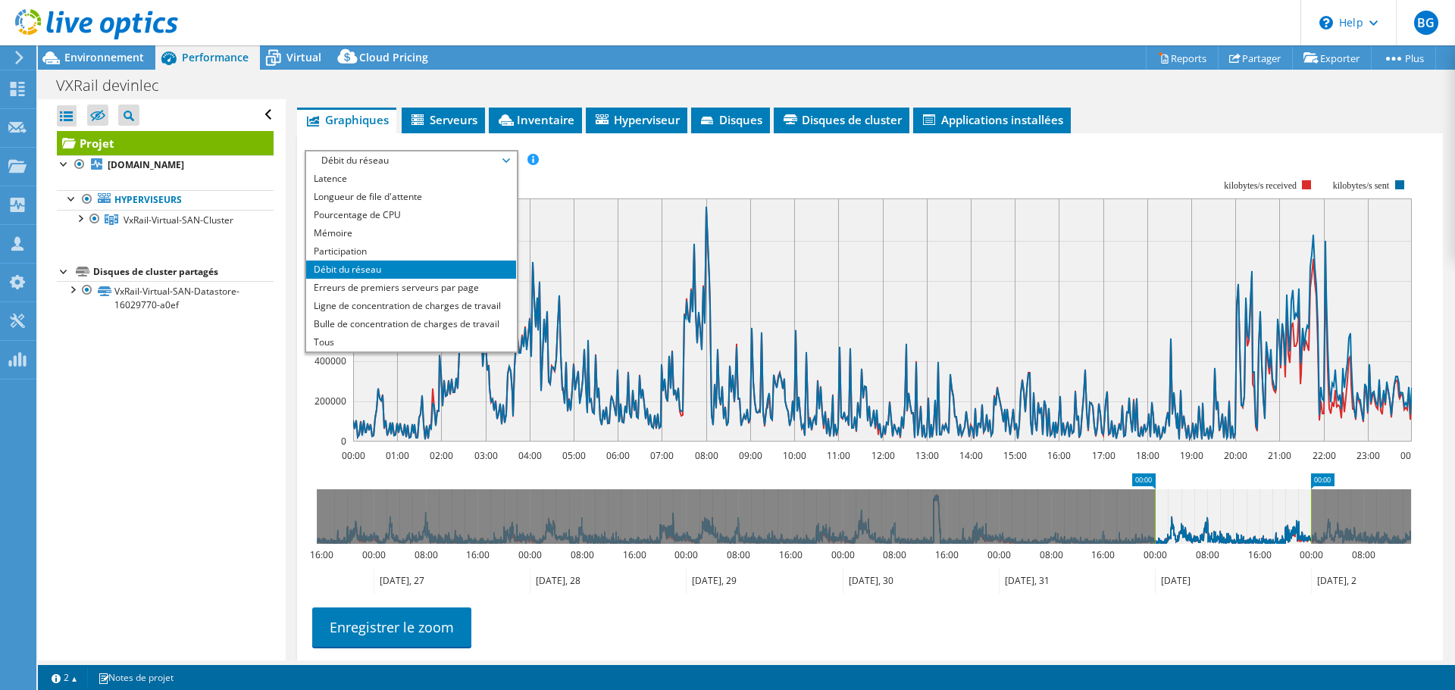
scroll to position [373, 0]
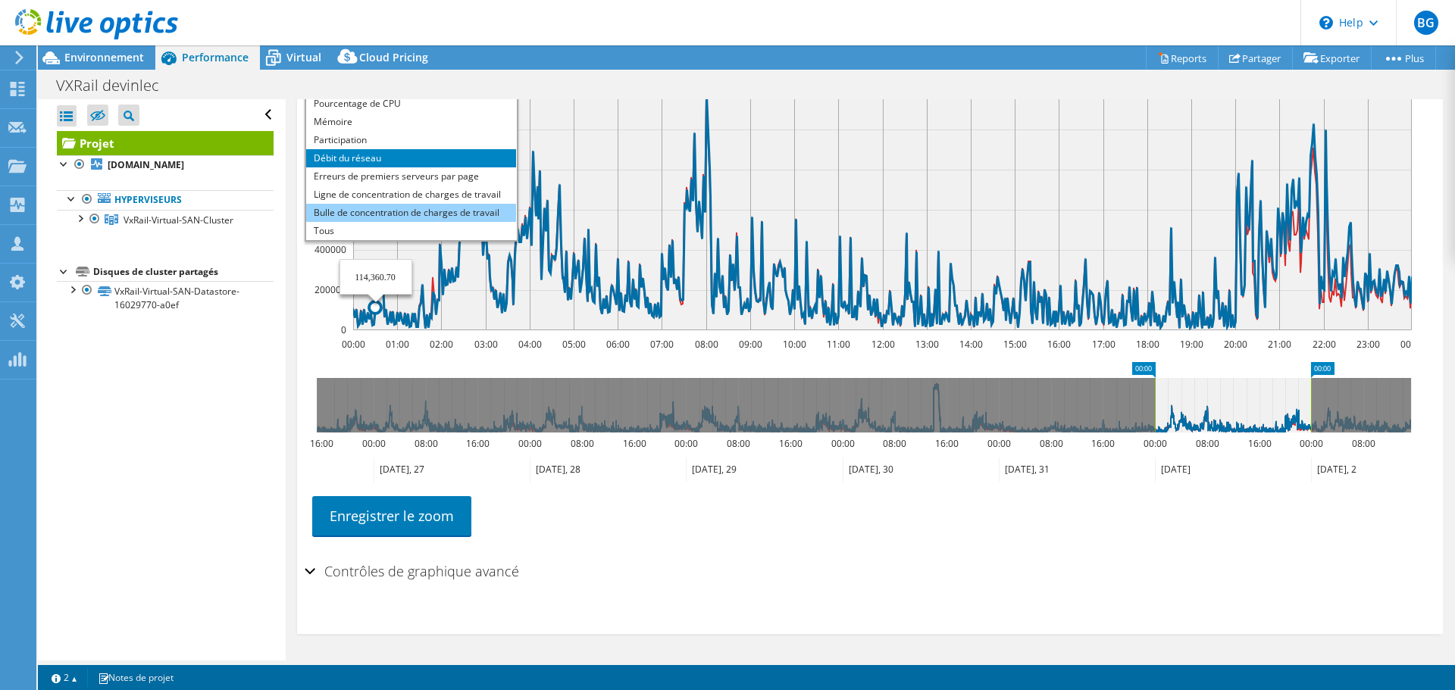
click at [372, 215] on li "Bulle de concentration de charges de travail" at bounding box center [411, 213] width 210 height 18
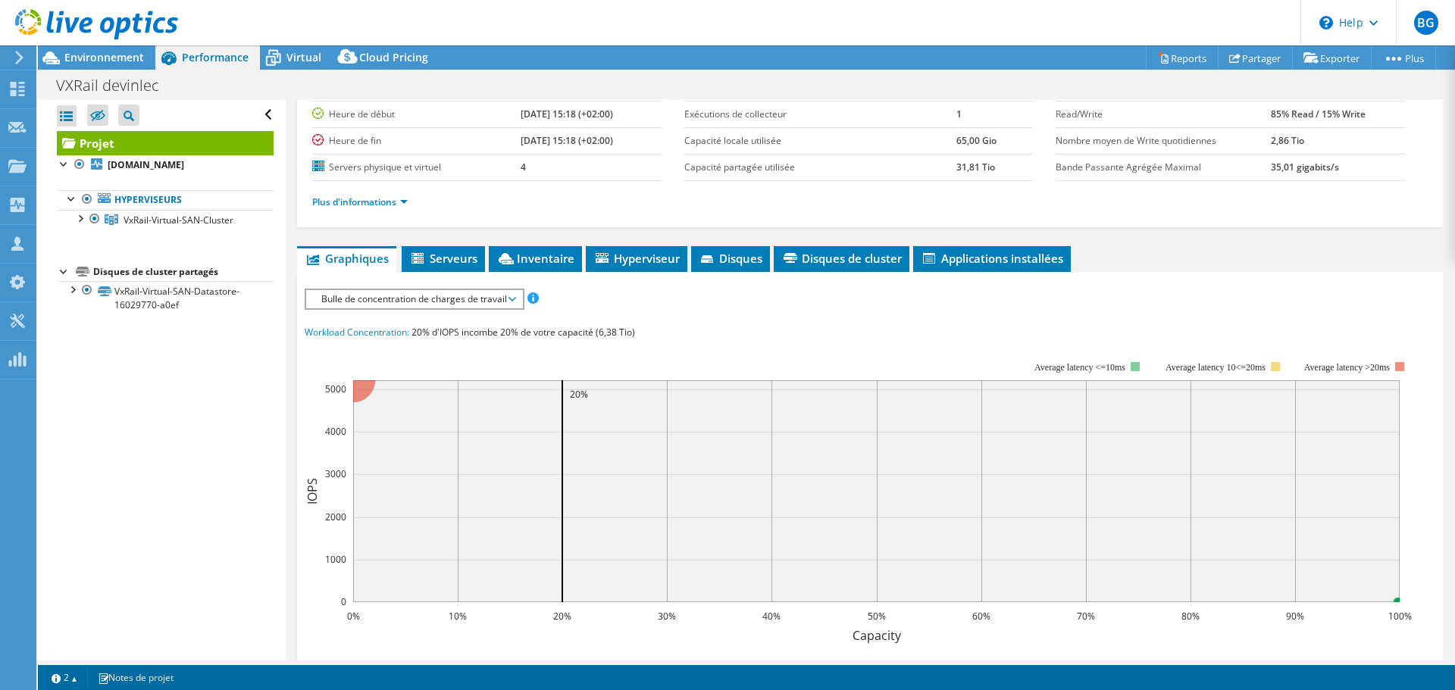
scroll to position [168, 0]
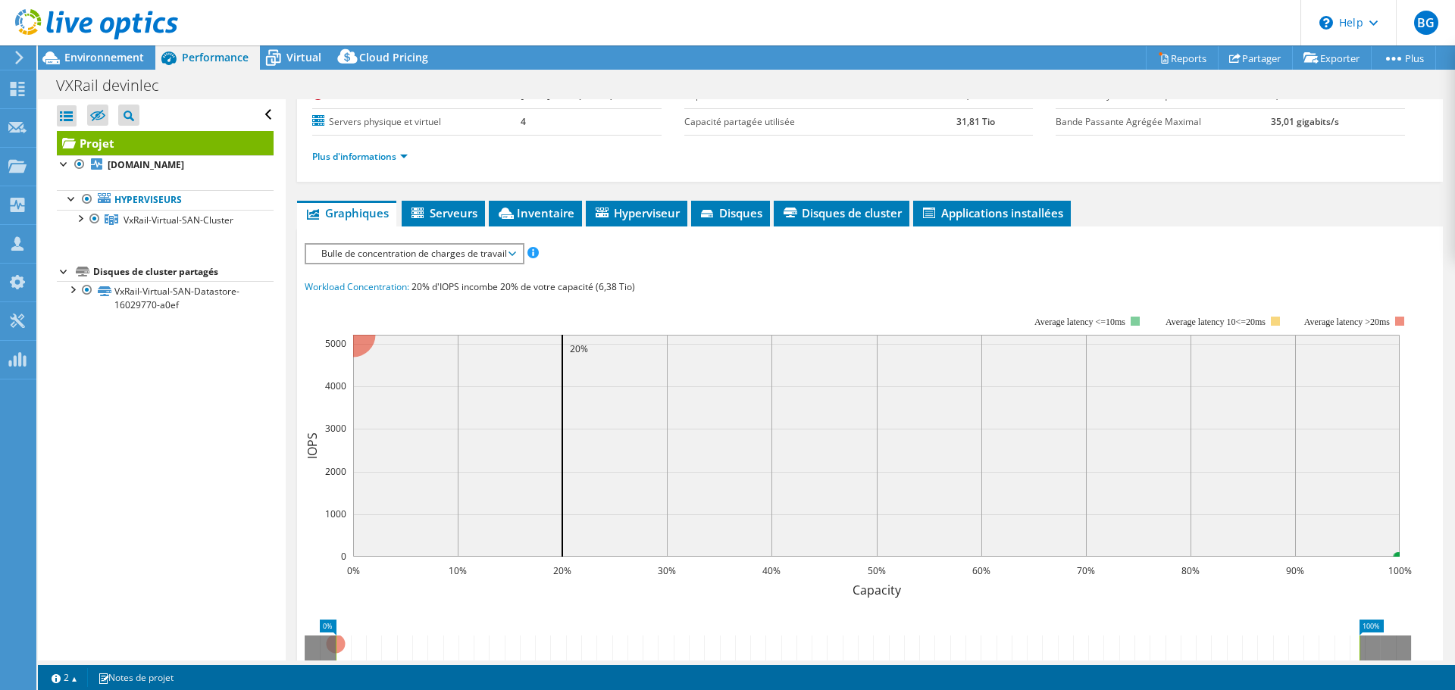
click at [644, 301] on rect at bounding box center [858, 447] width 1107 height 303
click at [421, 256] on span "Bulle de concentration de charges de travail" at bounding box center [414, 254] width 201 height 18
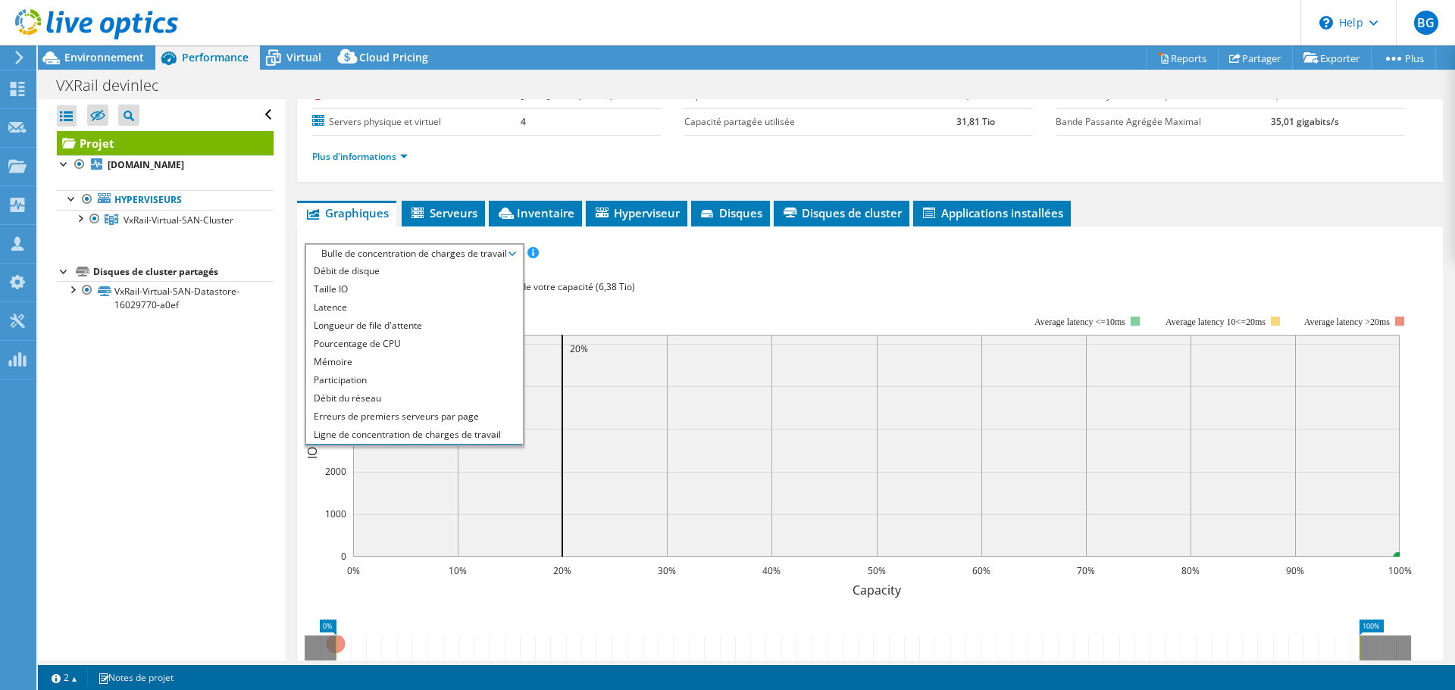
scroll to position [0, 0]
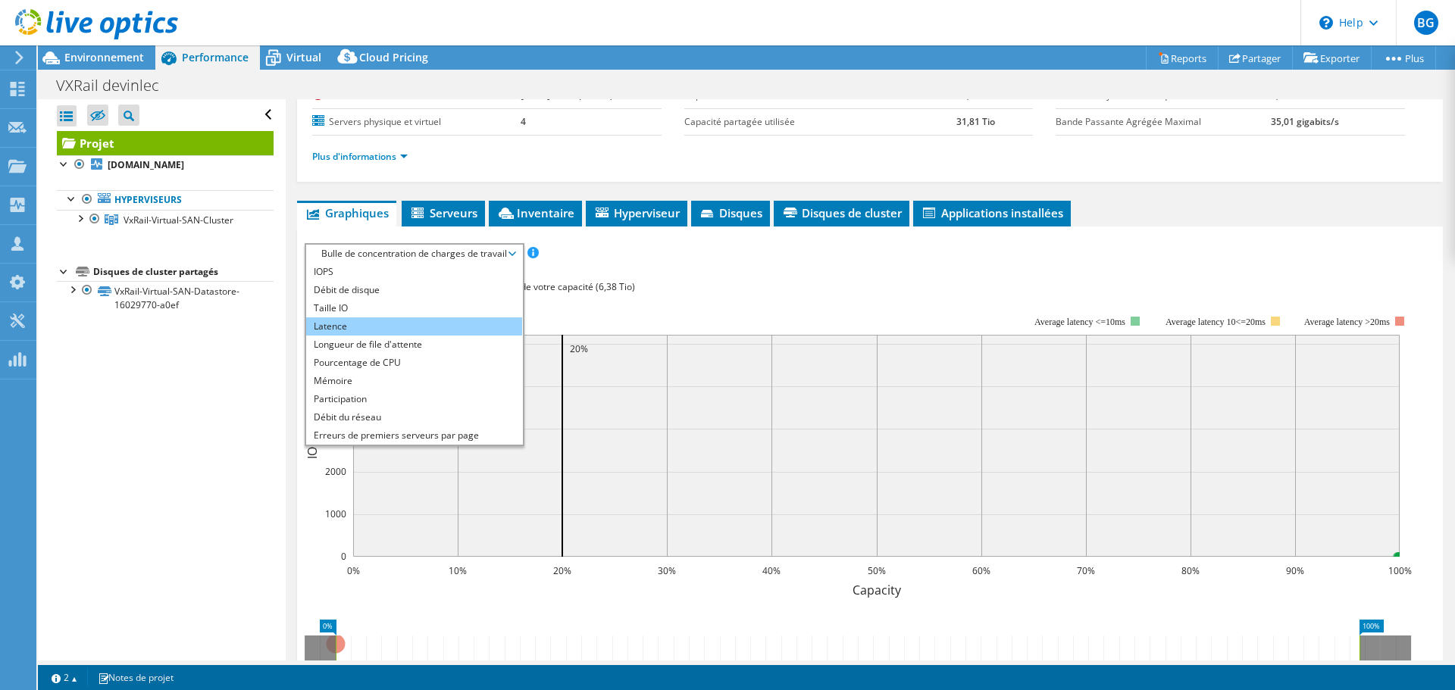
click at [386, 326] on li "Latence" at bounding box center [414, 327] width 216 height 18
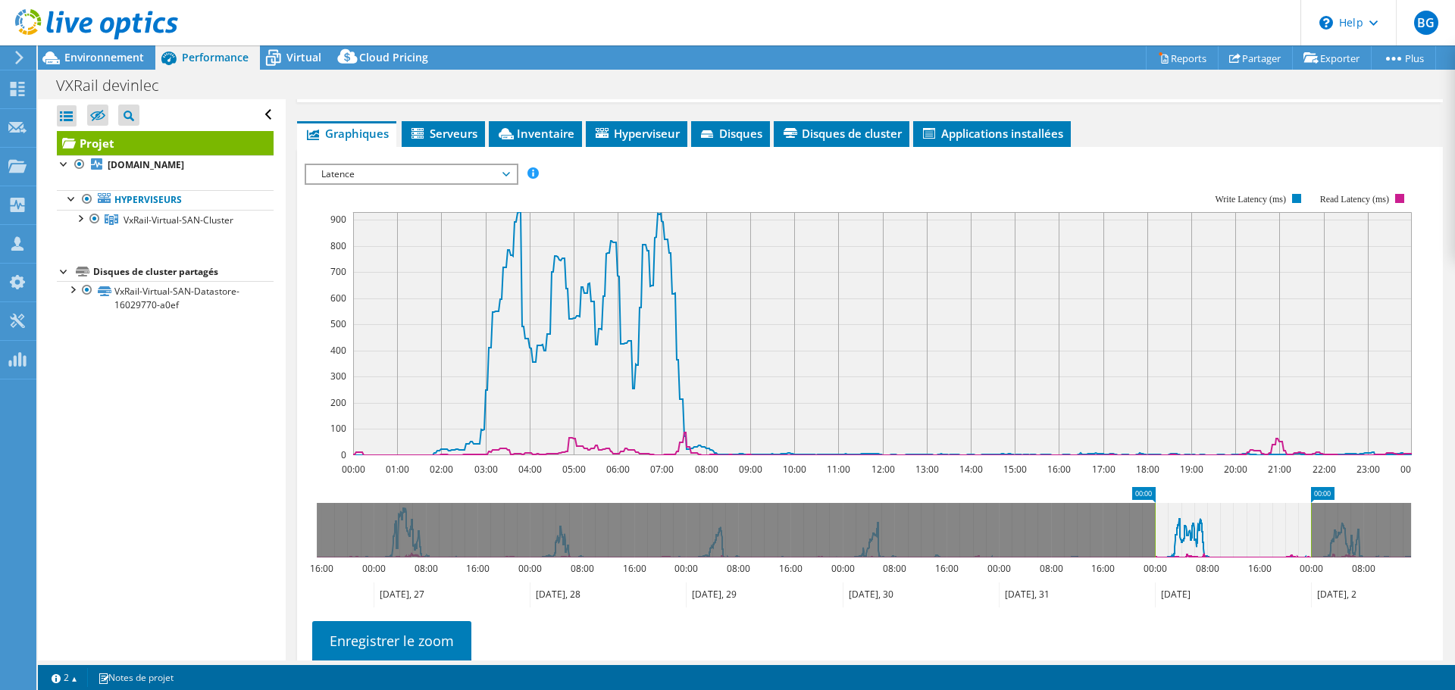
scroll to position [320, 0]
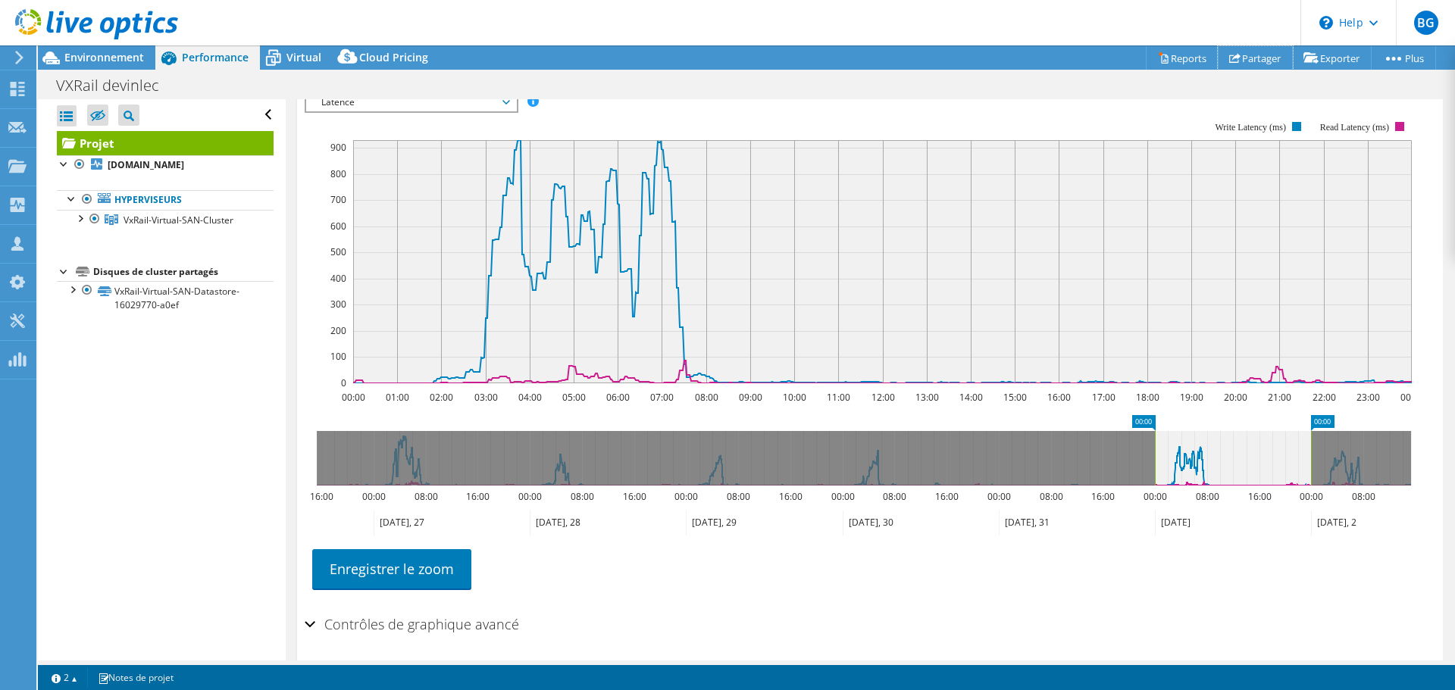
click at [1263, 58] on link "Partager" at bounding box center [1255, 57] width 75 height 23
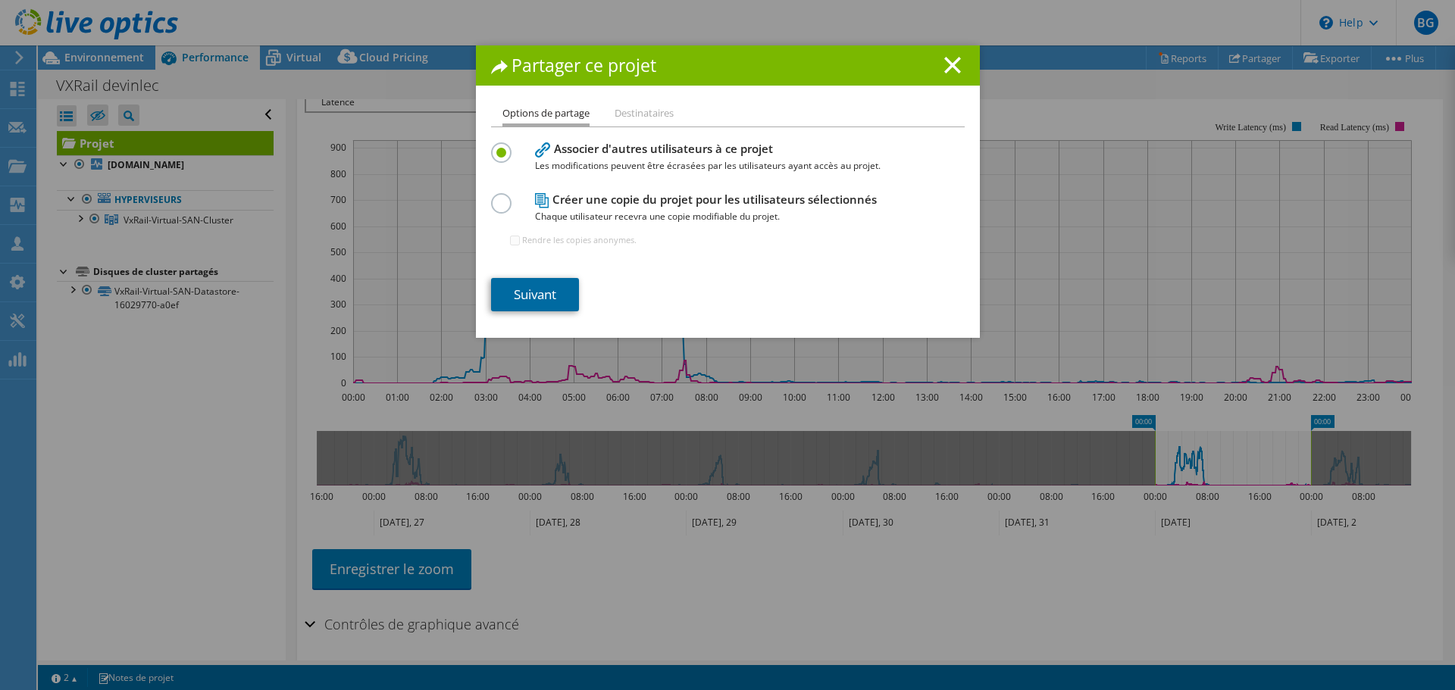
click at [524, 299] on link "Suivant" at bounding box center [535, 294] width 88 height 33
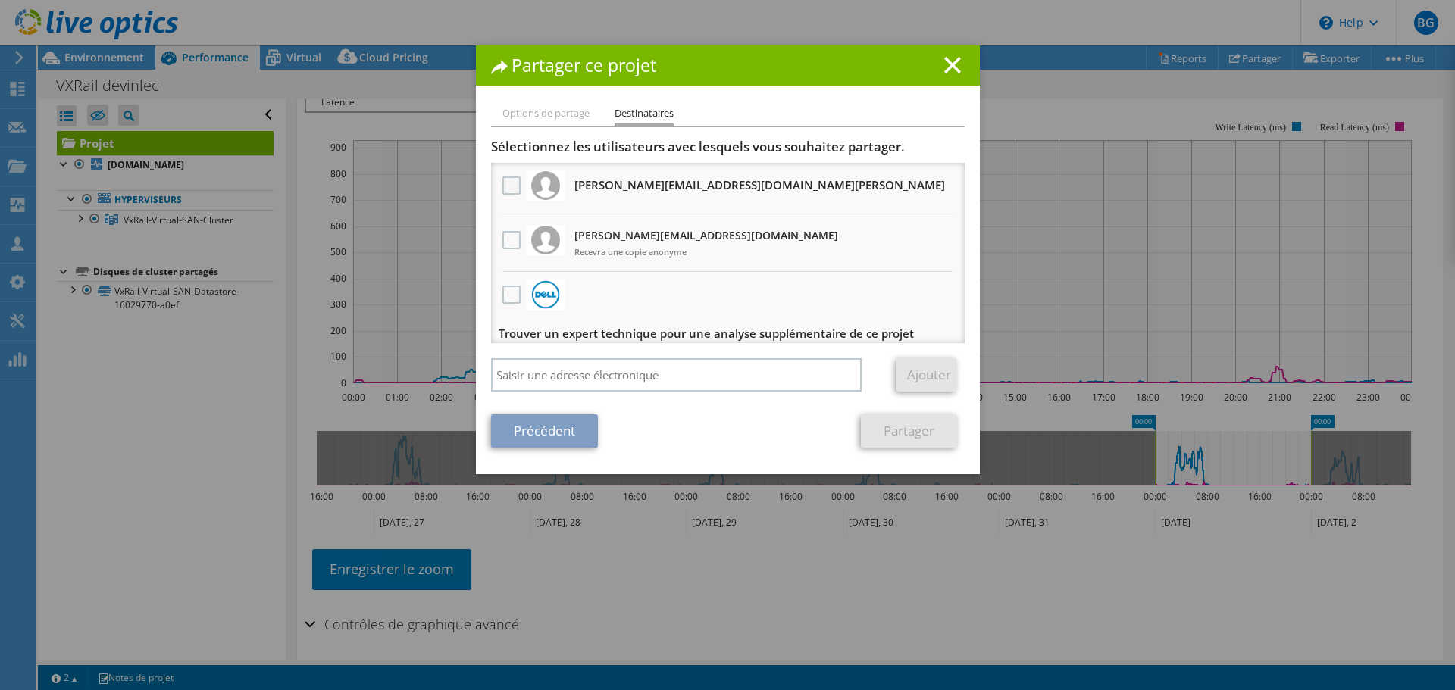
click at [509, 184] on label at bounding box center [513, 186] width 22 height 18
click at [0, 0] on input "checkbox" at bounding box center [0, 0] width 0 height 0
click at [896, 430] on link "Partager" at bounding box center [909, 431] width 96 height 33
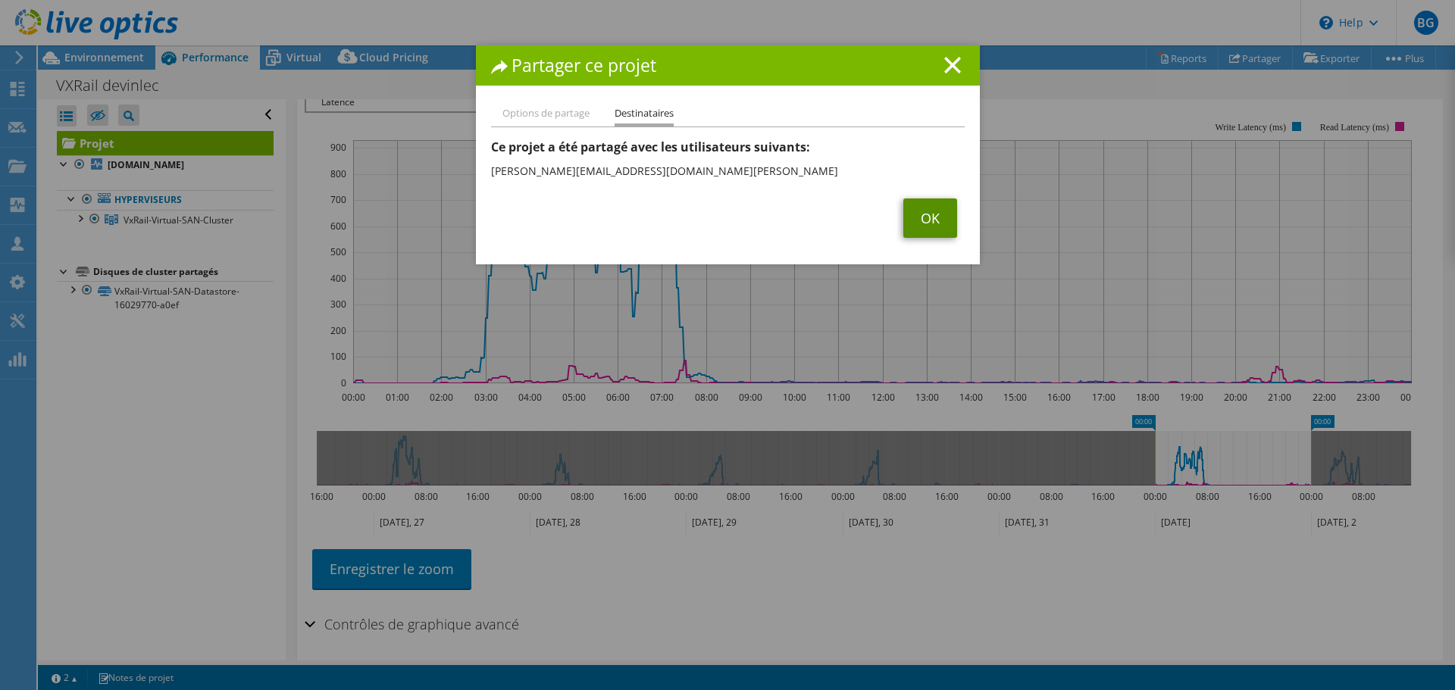
click at [934, 215] on link "OK" at bounding box center [930, 218] width 54 height 39
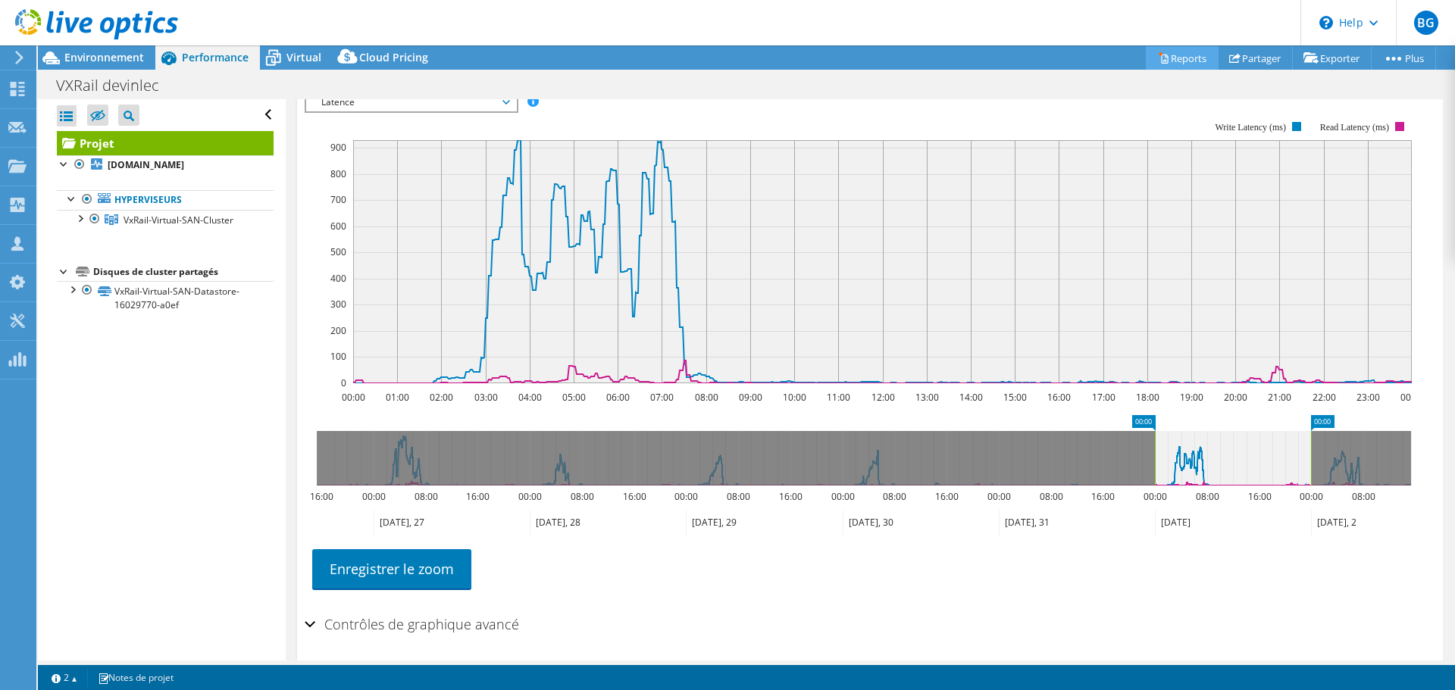
click at [1179, 55] on link "Reports" at bounding box center [1182, 57] width 73 height 23
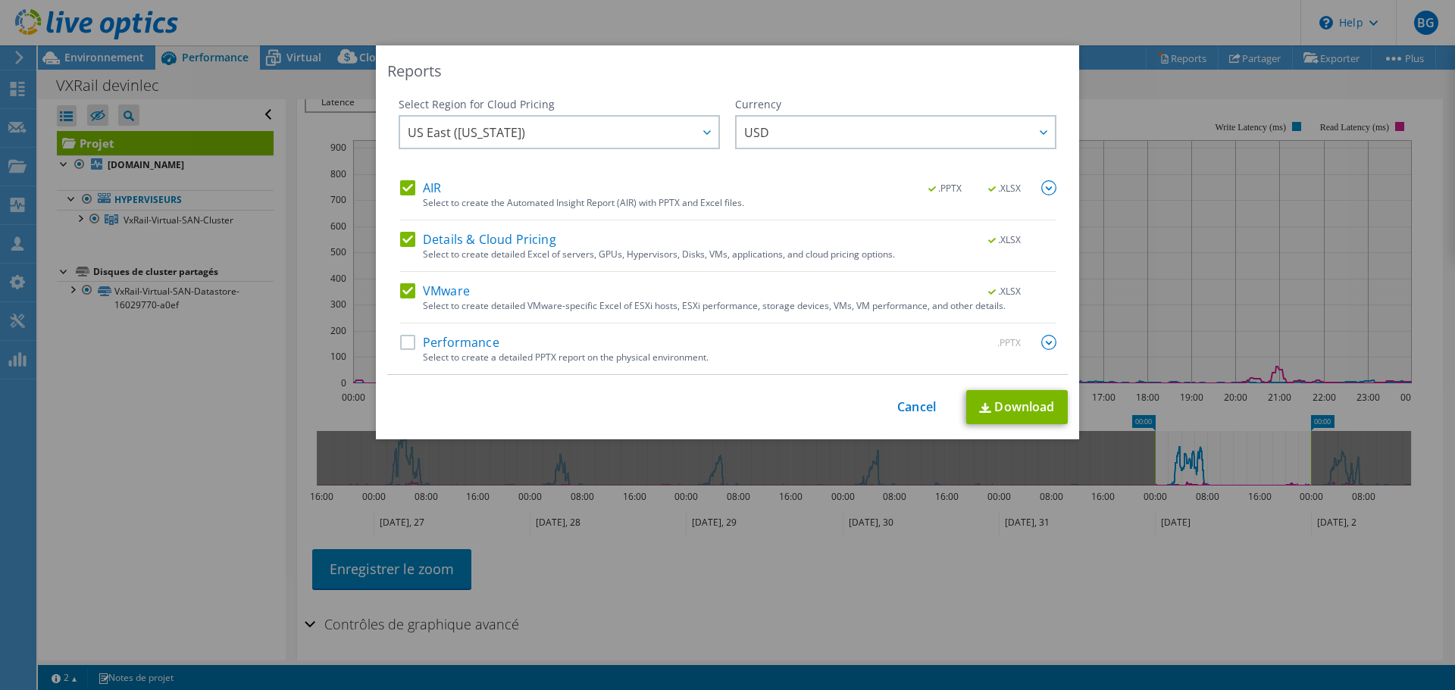
click at [401, 343] on label "Performance" at bounding box center [449, 342] width 99 height 15
click at [0, 0] on input "Performance" at bounding box center [0, 0] width 0 height 0
click at [790, 146] on span "USD" at bounding box center [899, 132] width 311 height 31
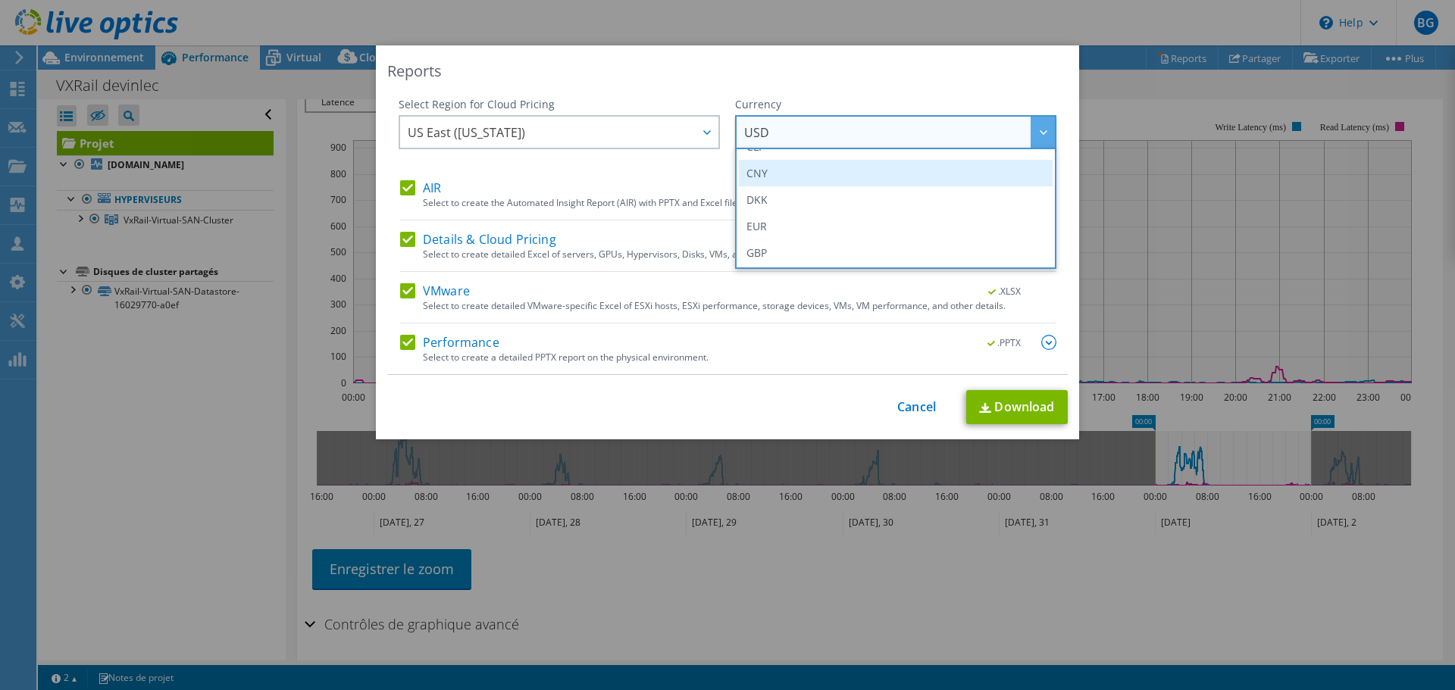
scroll to position [152, 0]
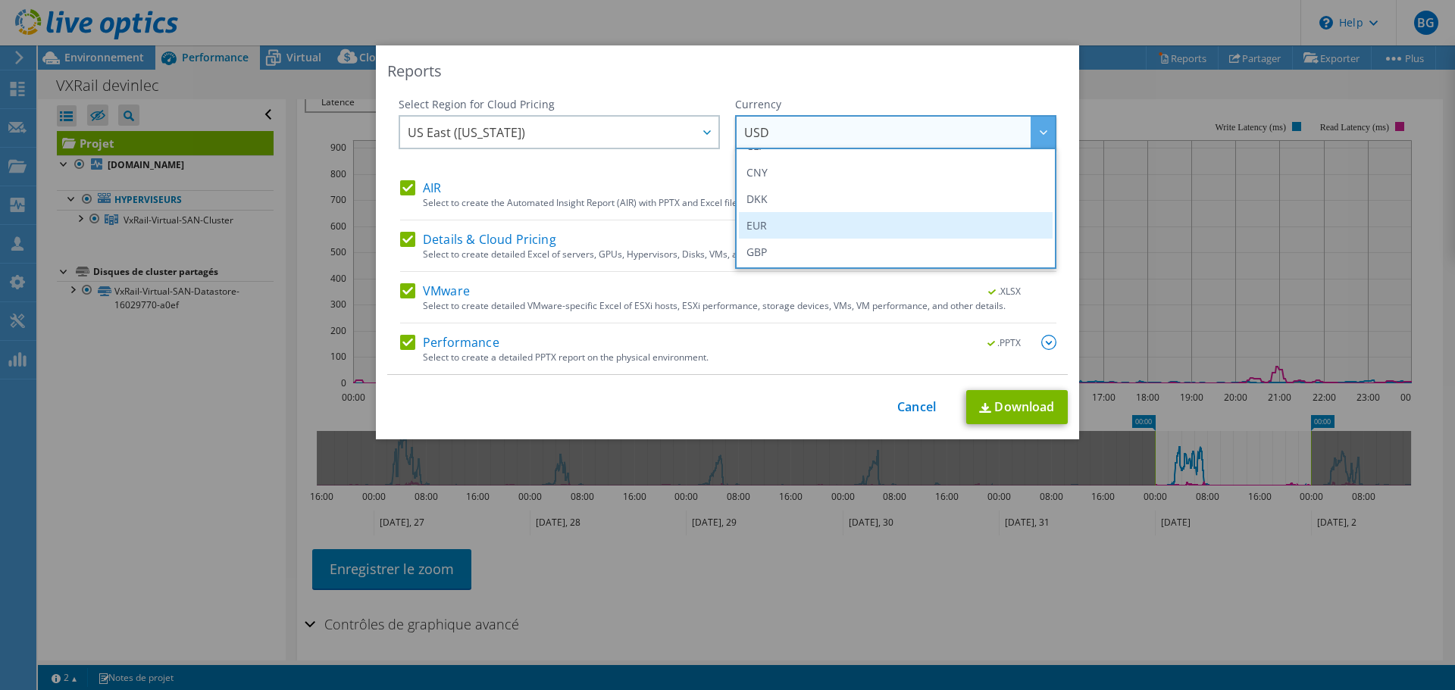
click at [789, 218] on li "EUR" at bounding box center [896, 225] width 314 height 27
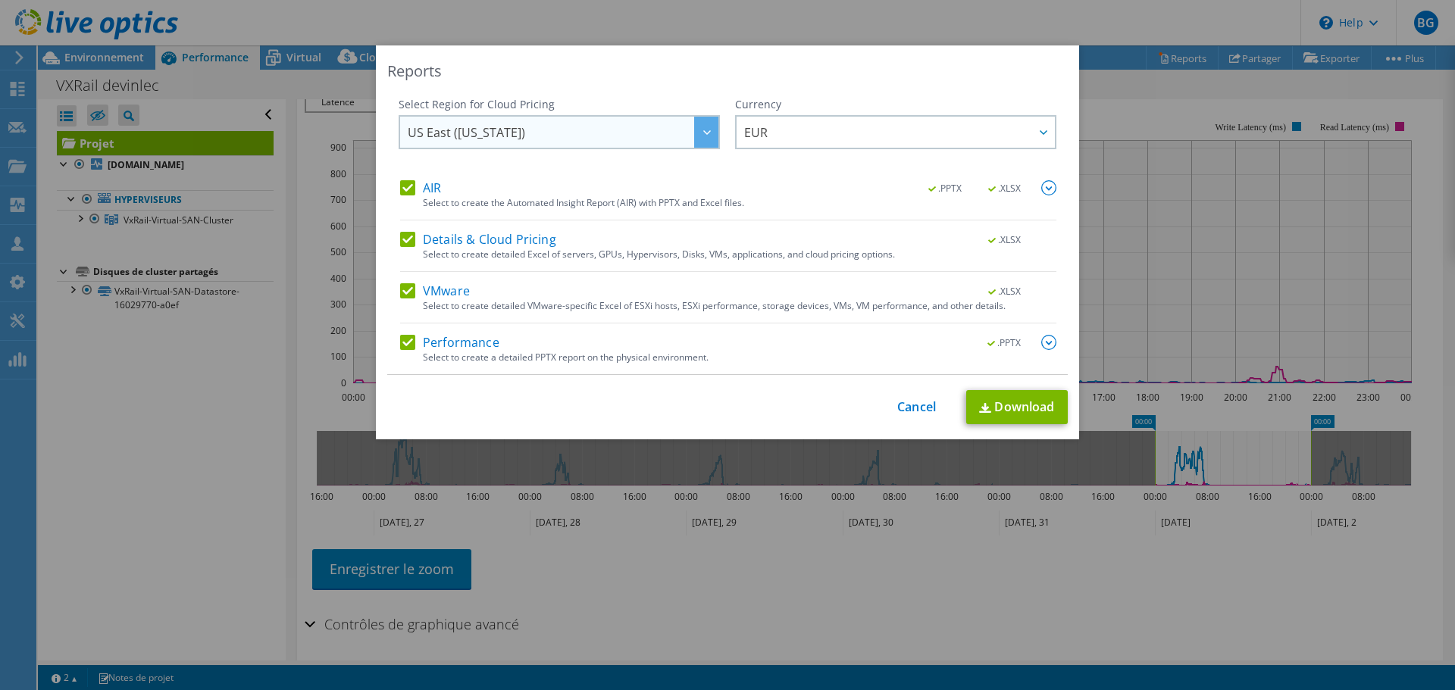
click at [534, 136] on span "US East ([US_STATE])" at bounding box center [563, 132] width 311 height 31
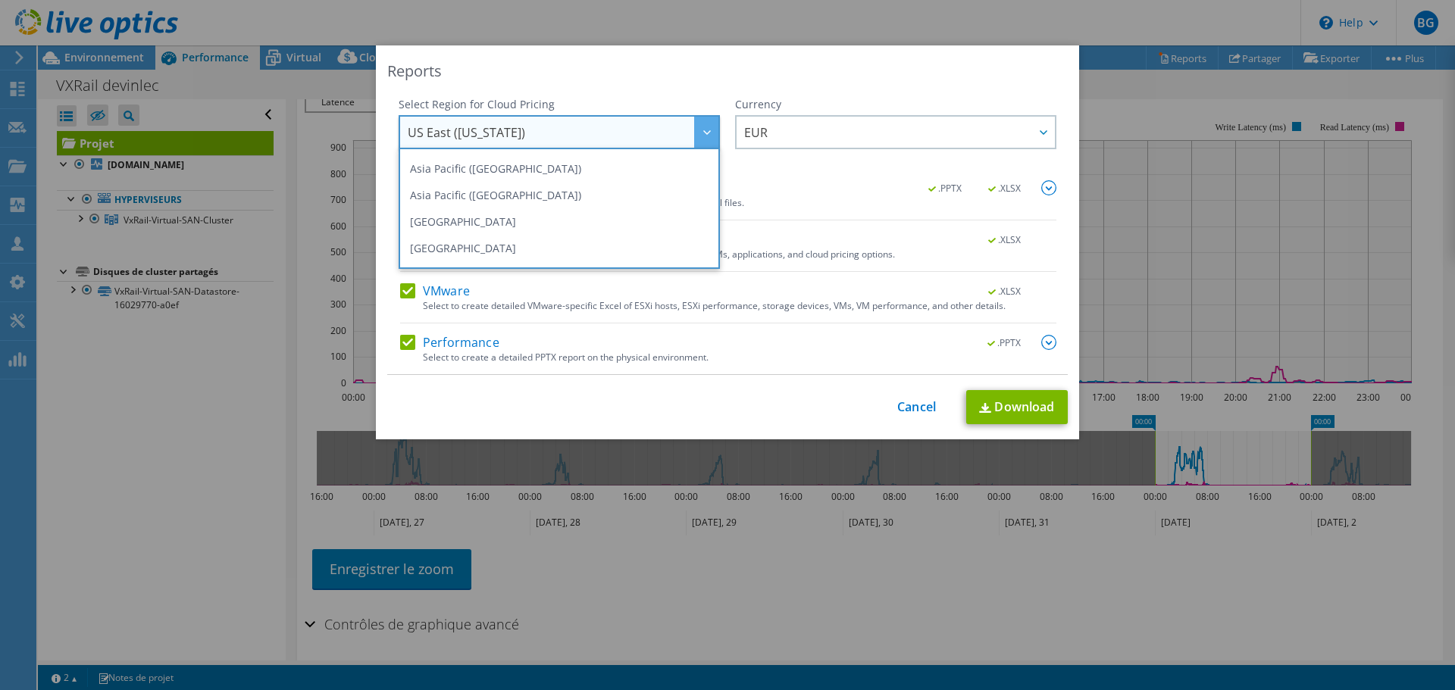
scroll to position [205, 0]
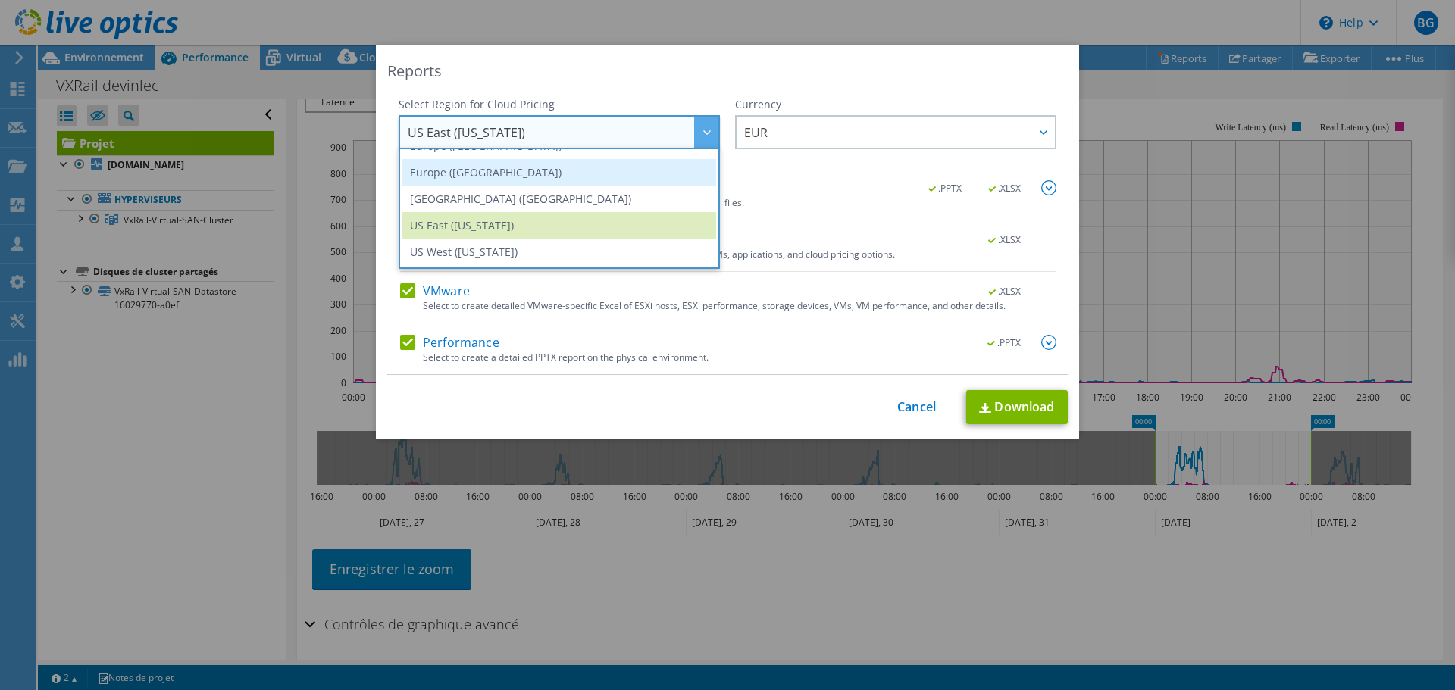
click at [518, 180] on li "Europe ([GEOGRAPHIC_DATA])" at bounding box center [559, 172] width 314 height 27
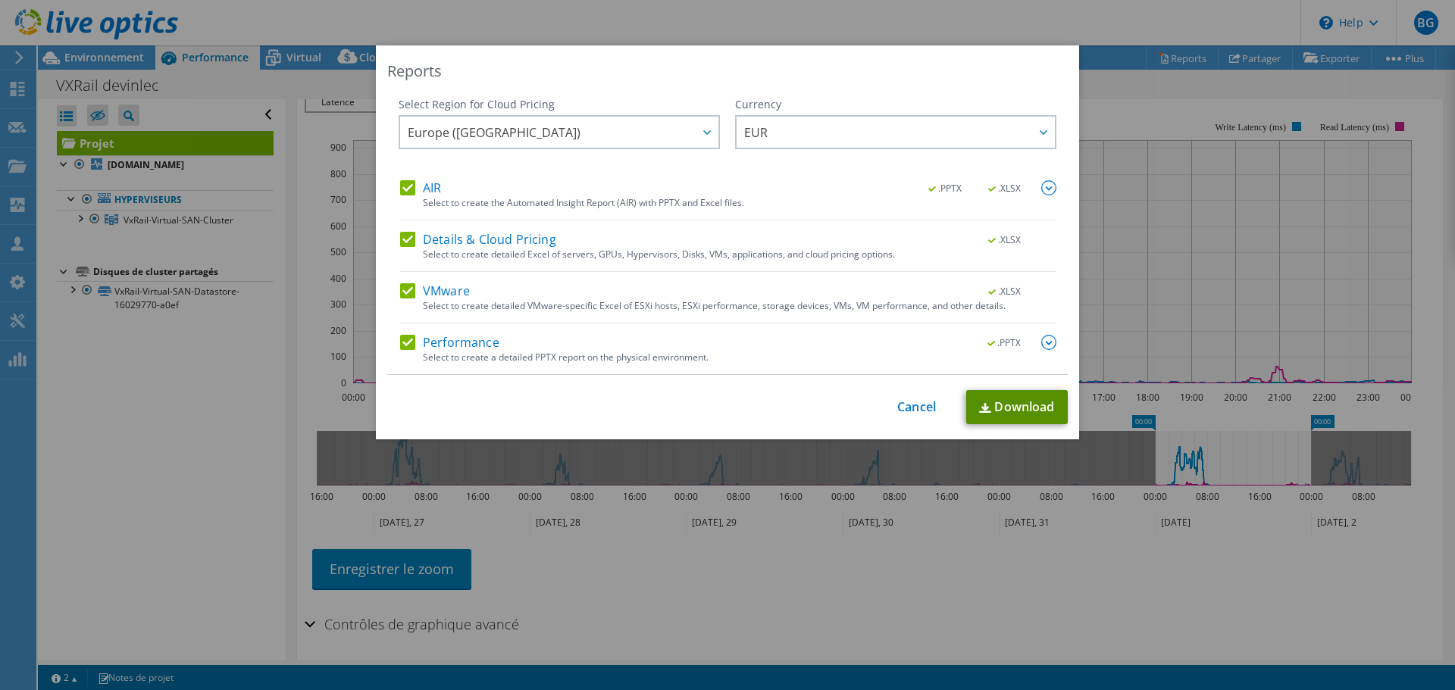
click at [1025, 412] on link "Download" at bounding box center [1017, 407] width 102 height 34
drag, startPoint x: 901, startPoint y: 400, endPoint x: 437, endPoint y: 253, distance: 487.3
click at [902, 400] on link "Cancel" at bounding box center [916, 407] width 39 height 14
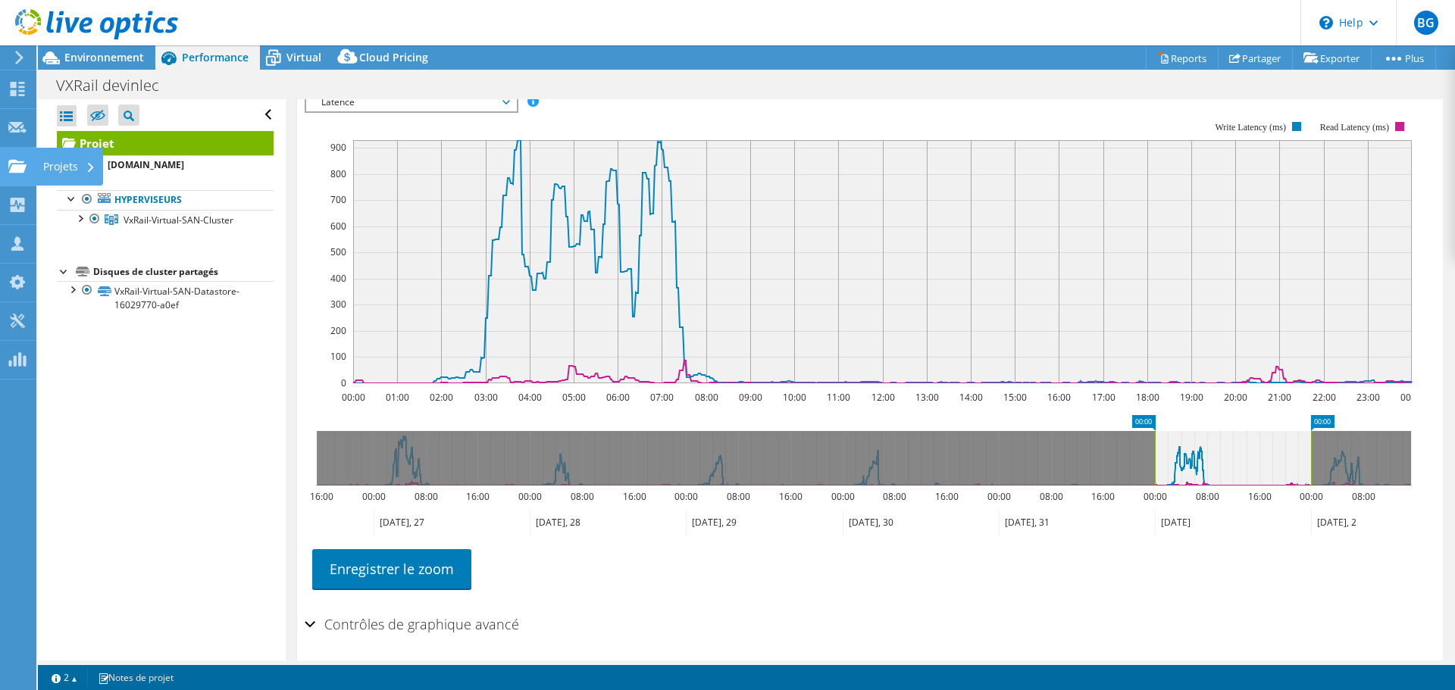
click at [64, 165] on div "Projets" at bounding box center [69, 167] width 67 height 38
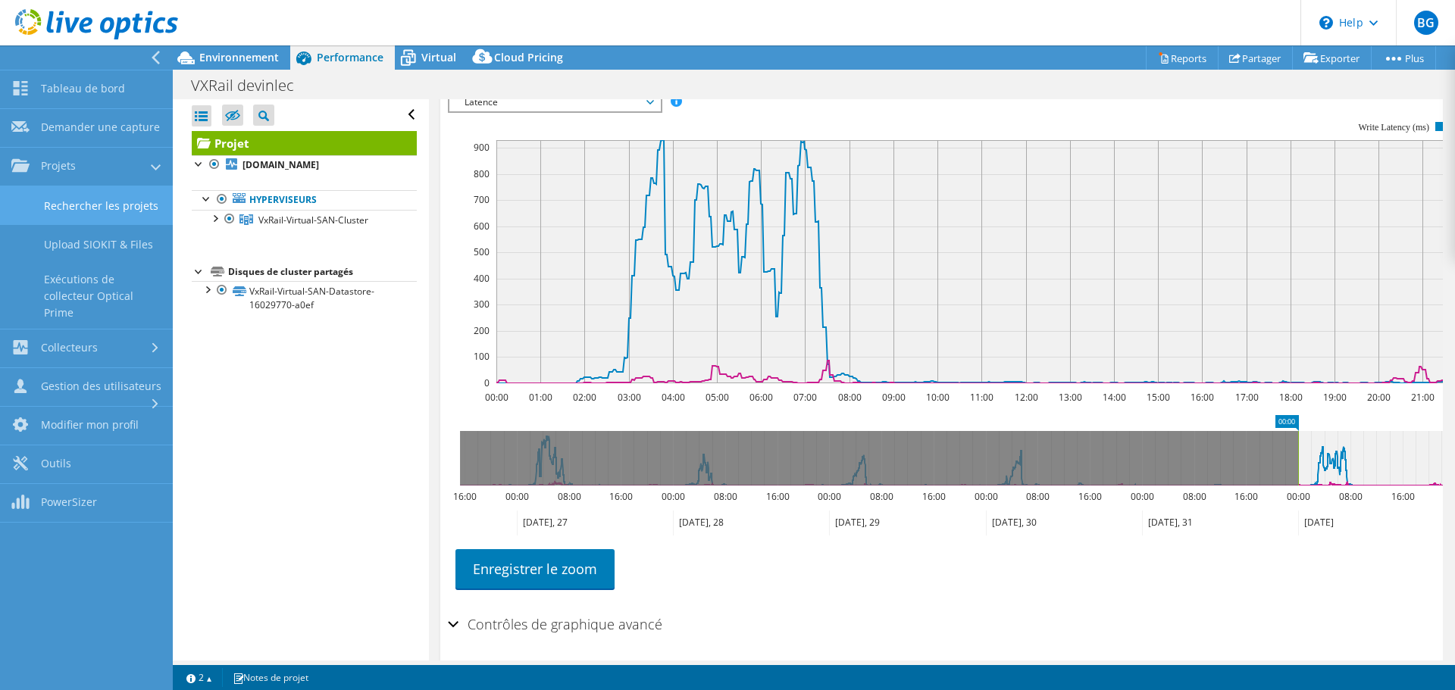
click at [62, 205] on link "Rechercher les projets" at bounding box center [86, 205] width 173 height 39
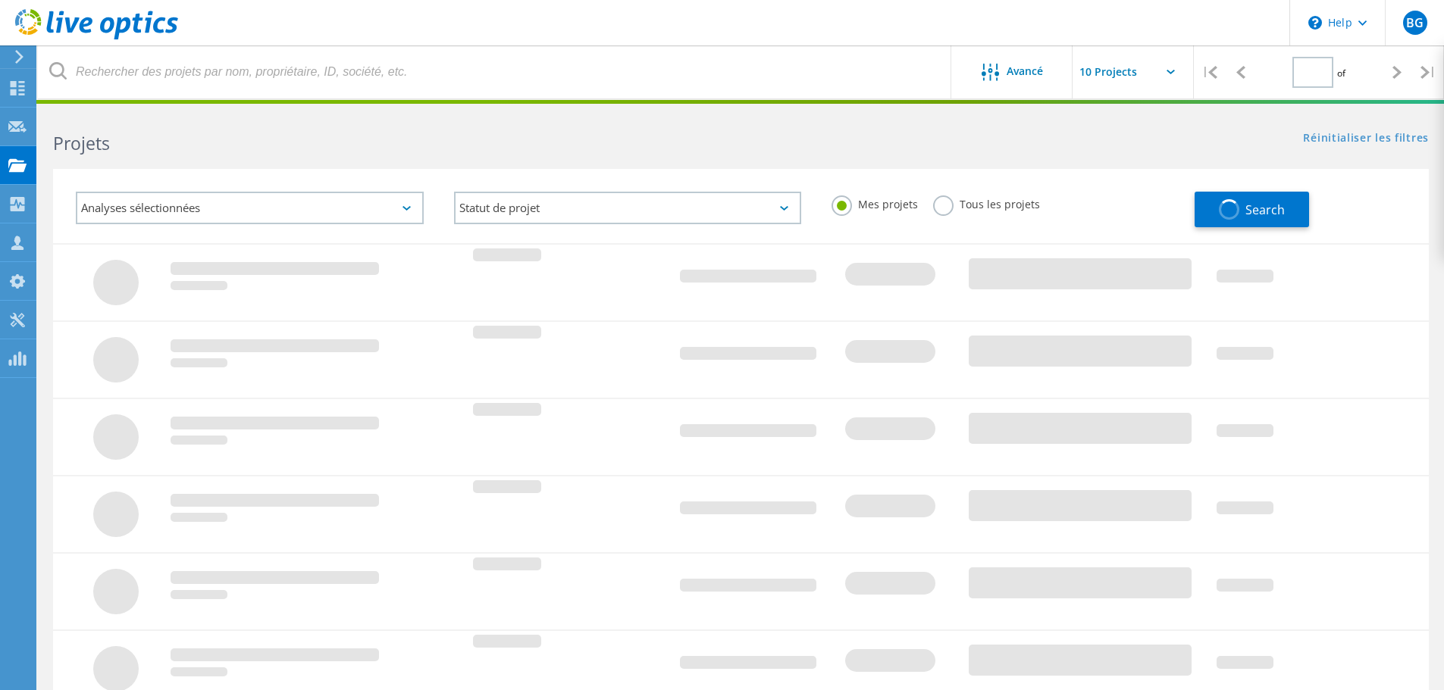
type input "1"
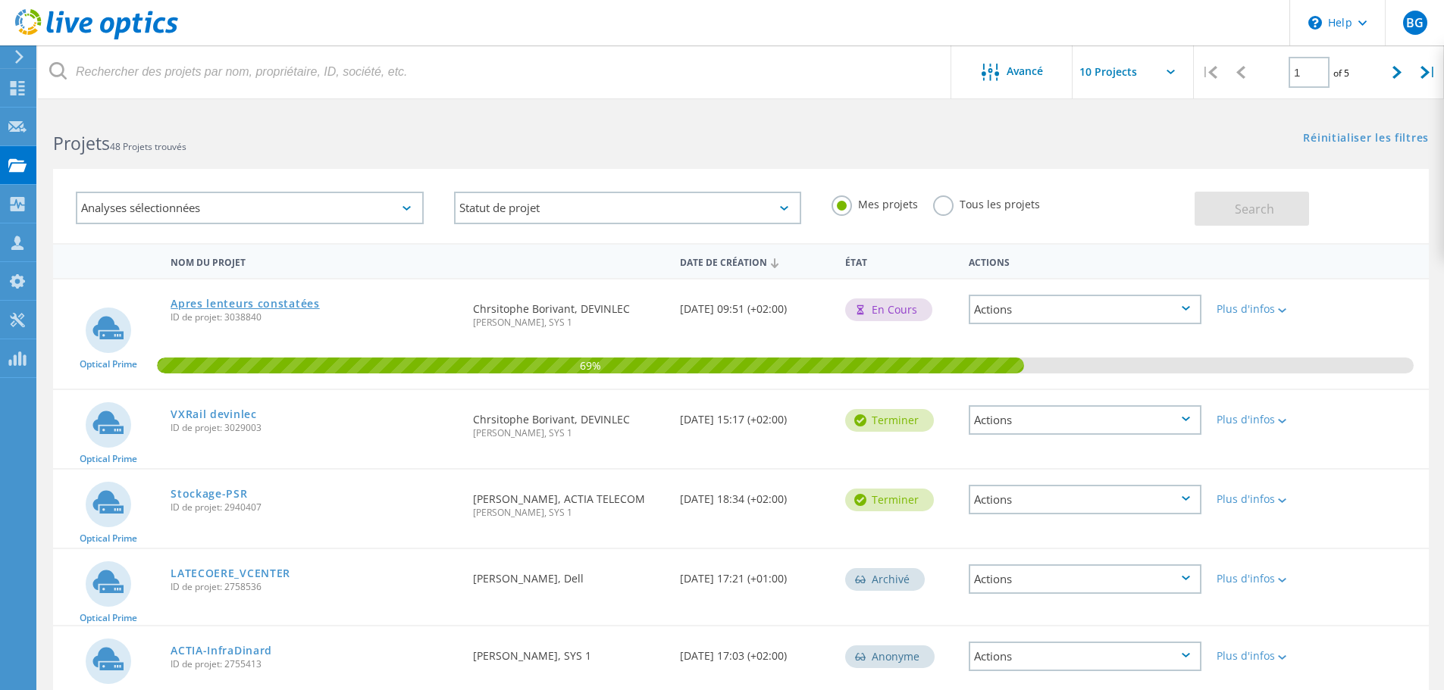
click at [219, 303] on link "Apres lenteurs constatées" at bounding box center [245, 304] width 149 height 11
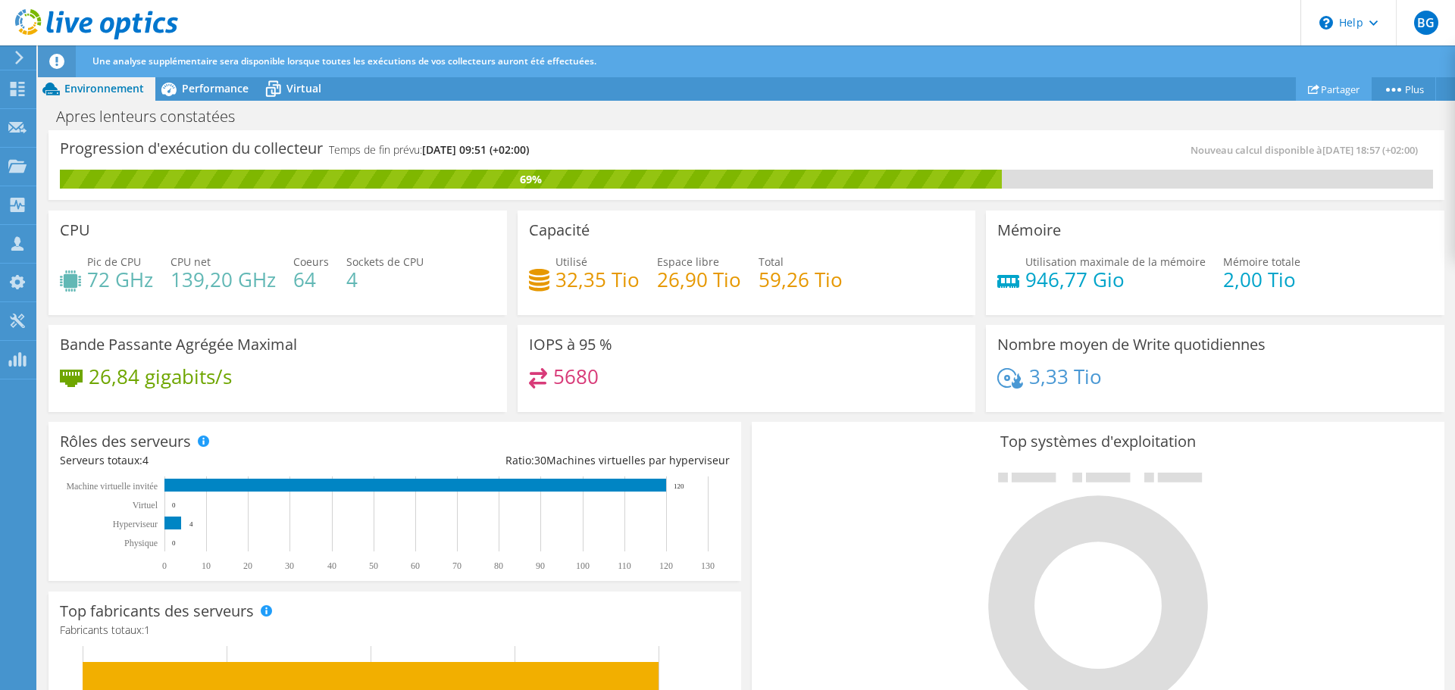
click at [1320, 86] on link "Partager" at bounding box center [1334, 88] width 76 height 23
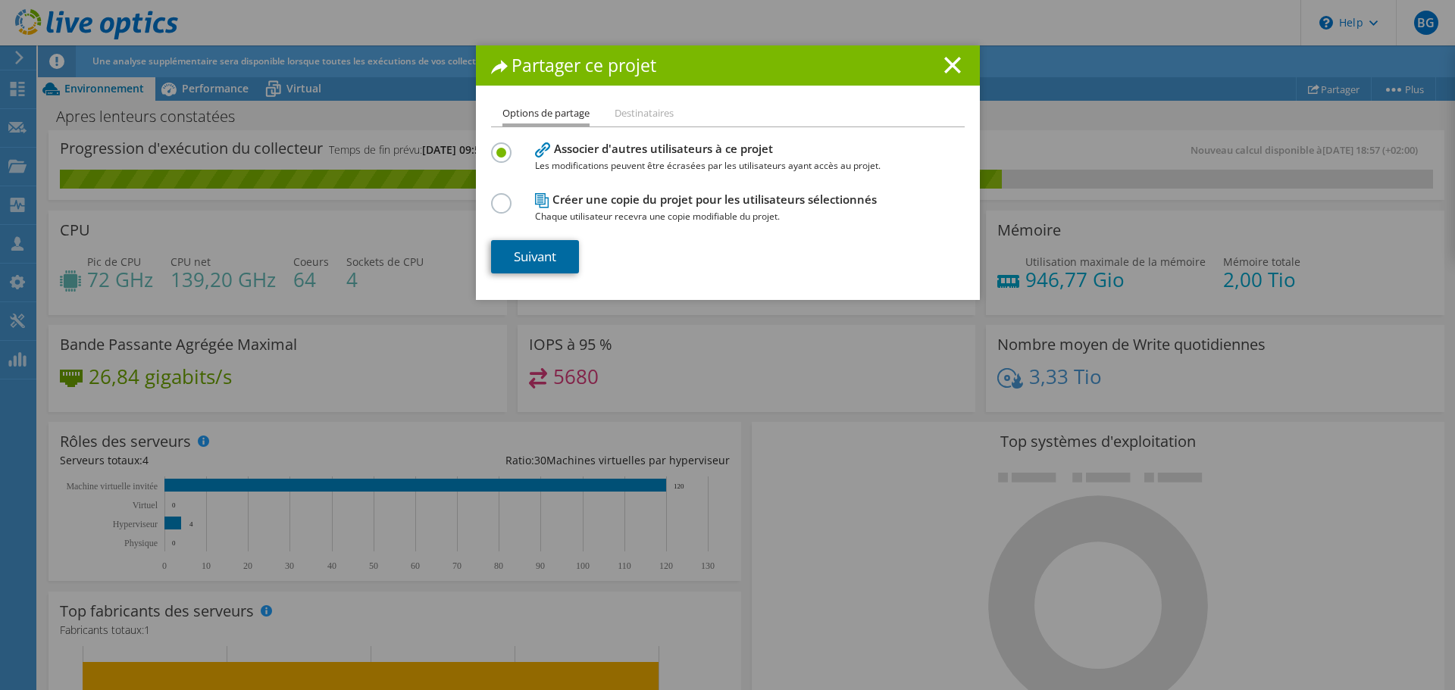
click at [509, 262] on link "Suivant" at bounding box center [535, 256] width 88 height 33
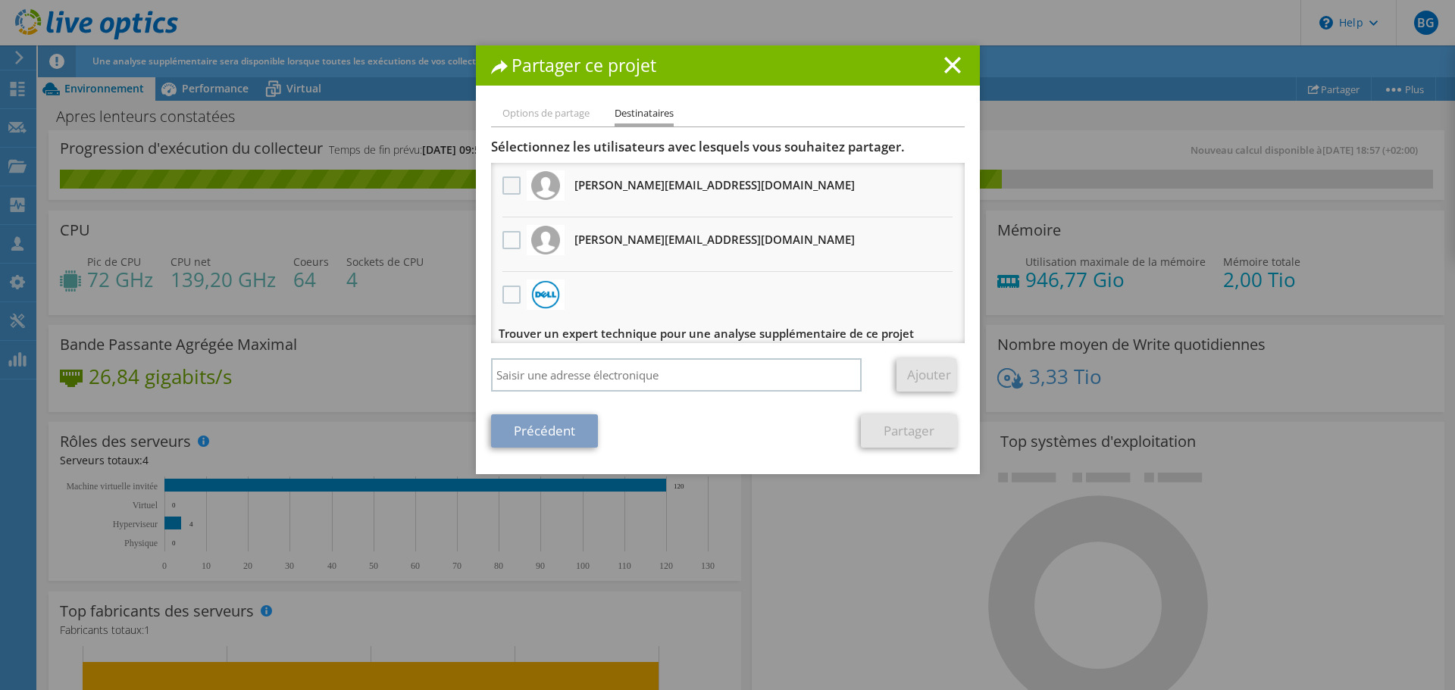
click at [509, 184] on label at bounding box center [513, 186] width 22 height 18
click at [0, 0] on input "checkbox" at bounding box center [0, 0] width 0 height 0
click at [916, 433] on link "Partager" at bounding box center [909, 431] width 96 height 33
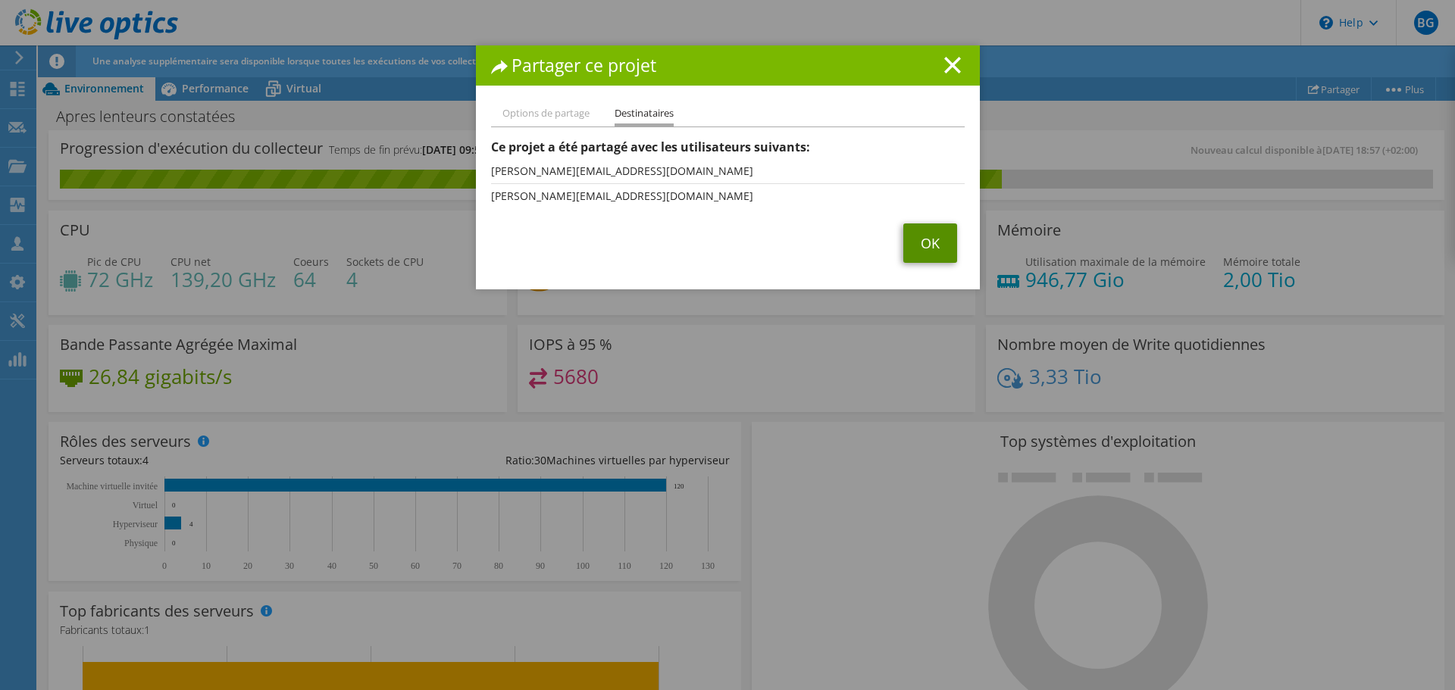
click at [939, 240] on link "OK" at bounding box center [930, 243] width 54 height 39
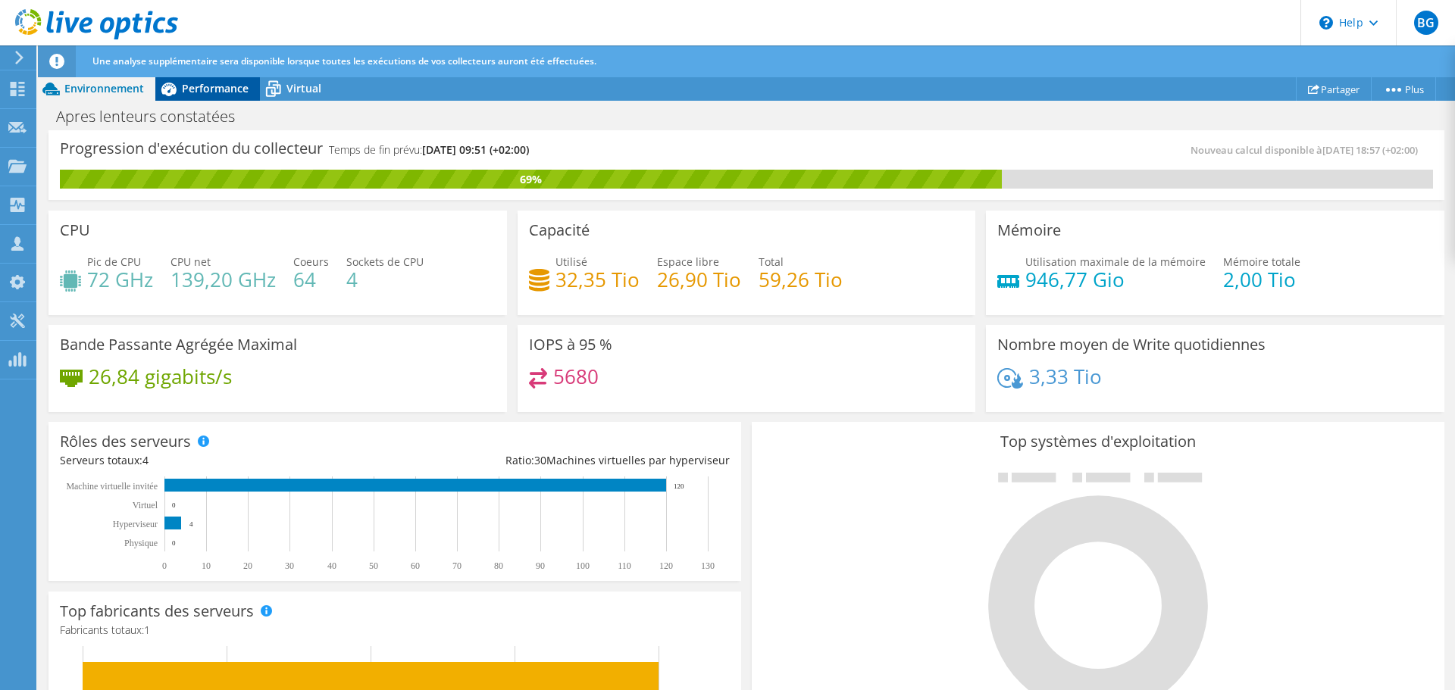
click at [203, 88] on span "Performance" at bounding box center [215, 88] width 67 height 14
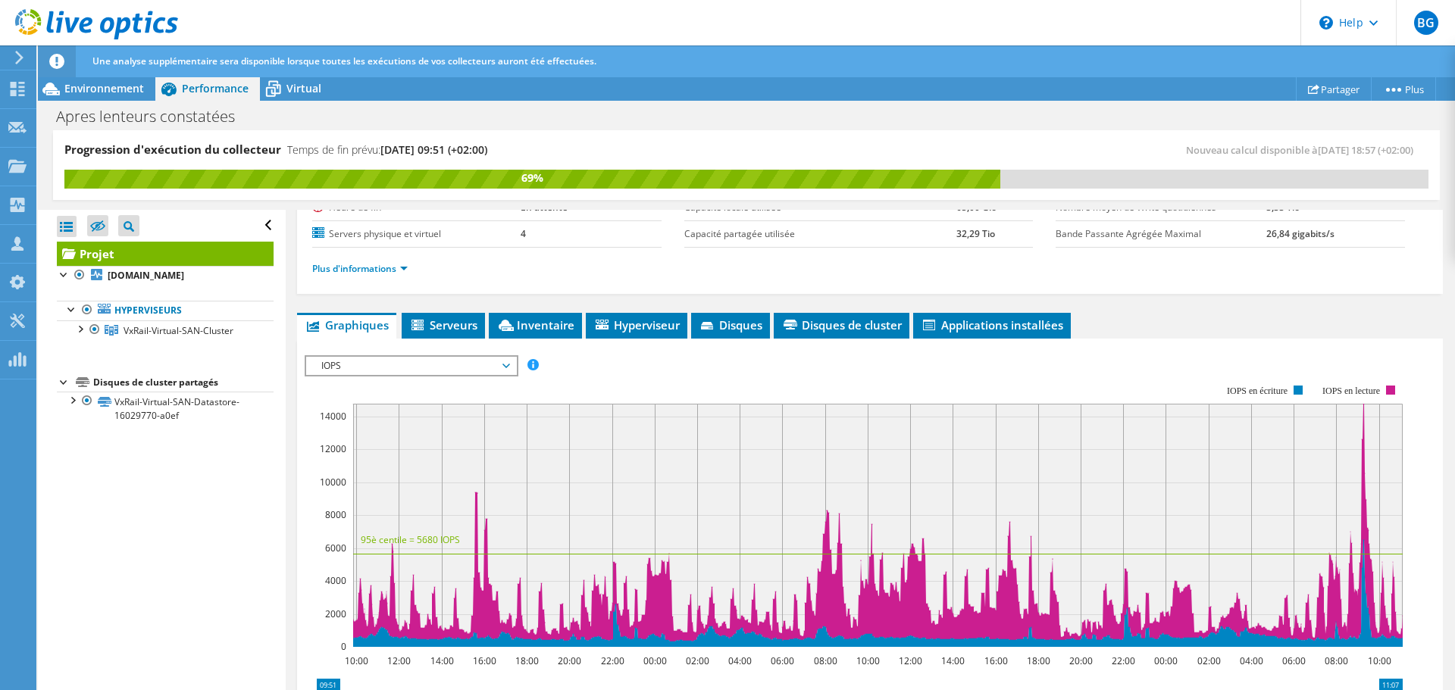
scroll to position [303, 0]
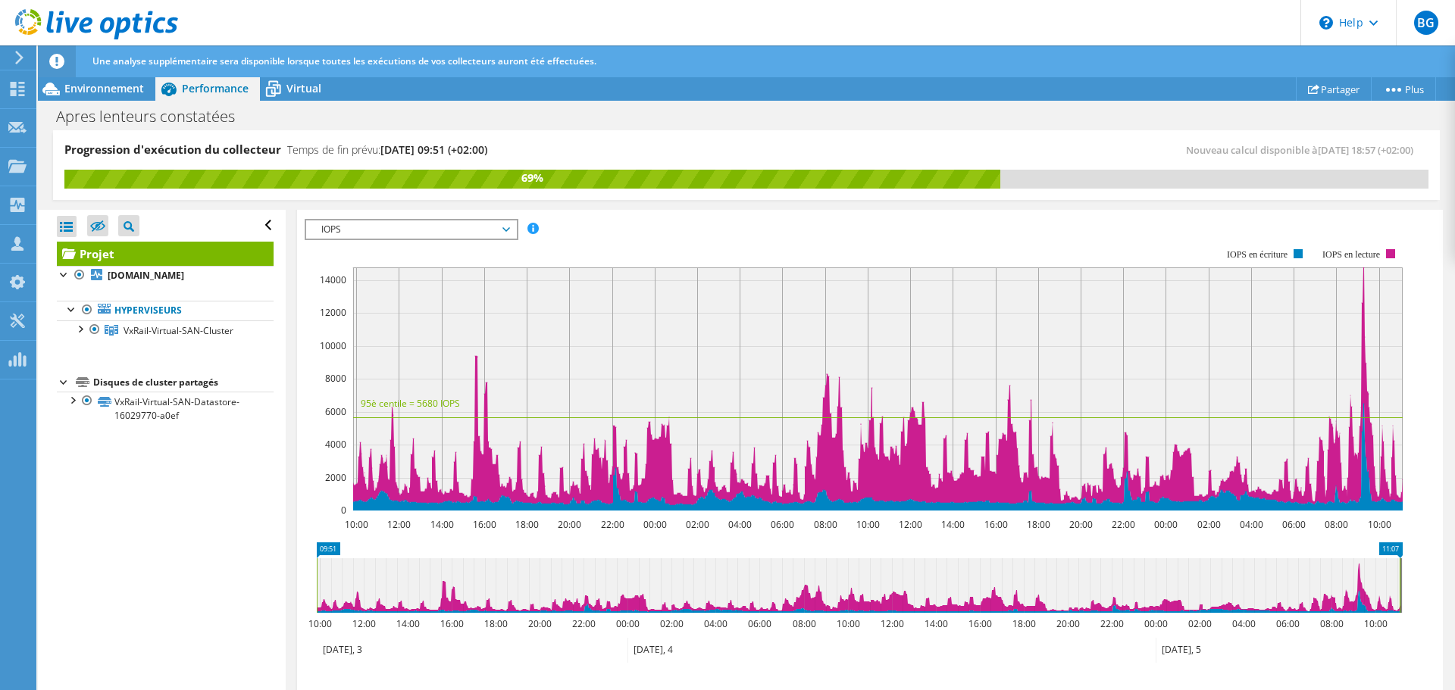
click at [404, 235] on span "IOPS" at bounding box center [411, 230] width 195 height 18
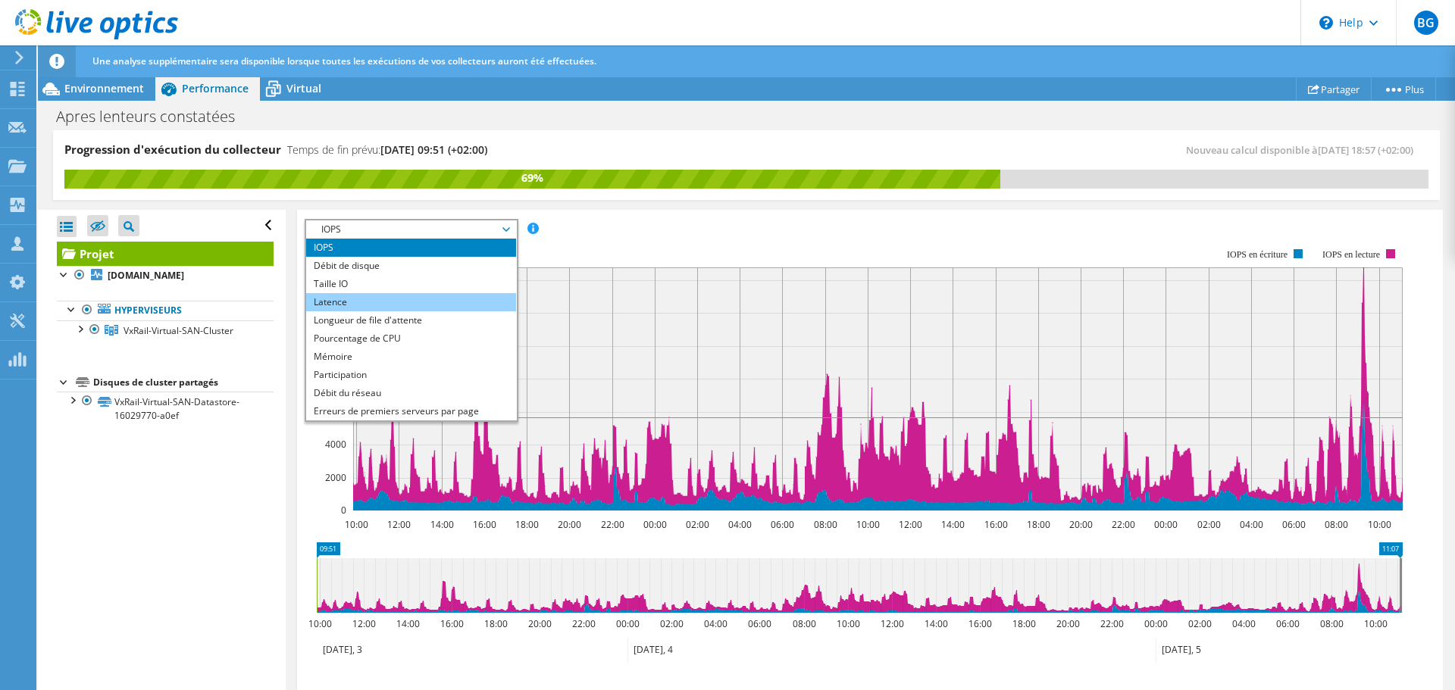
click at [358, 300] on li "Latence" at bounding box center [411, 302] width 210 height 18
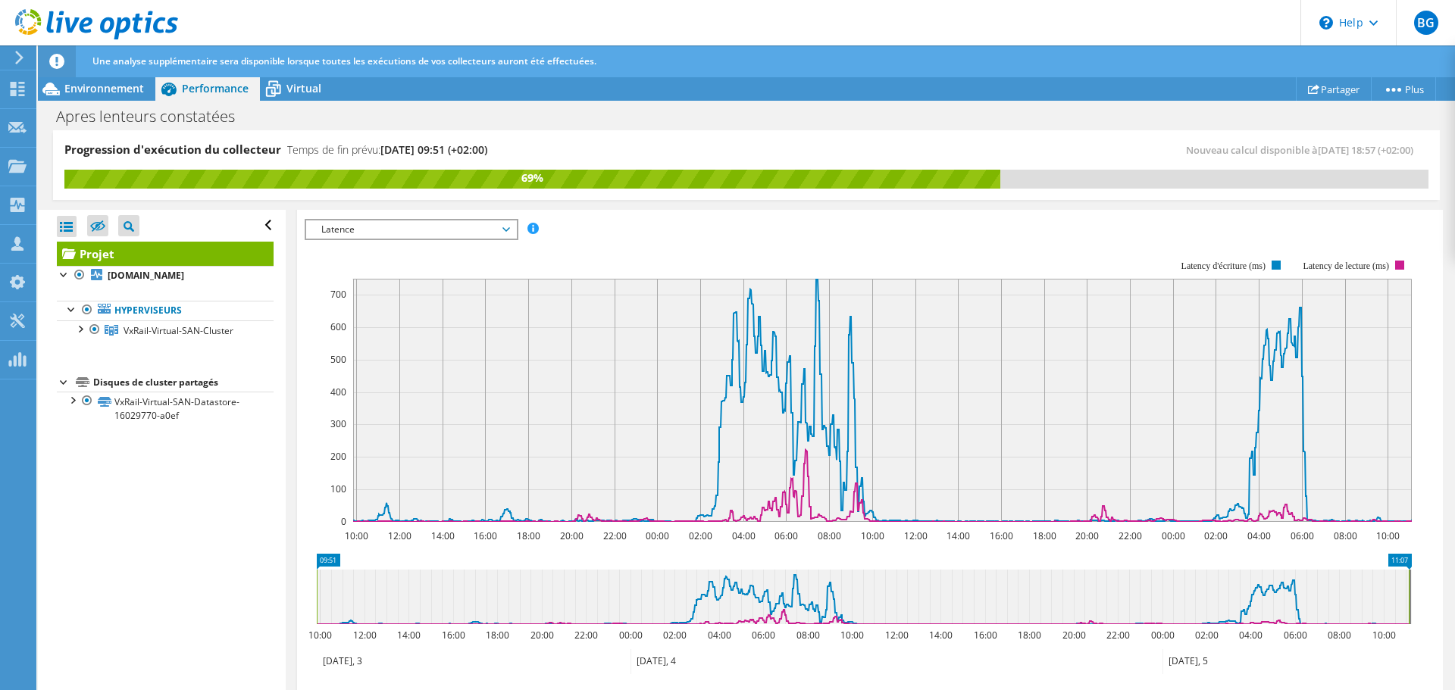
scroll to position [455, 0]
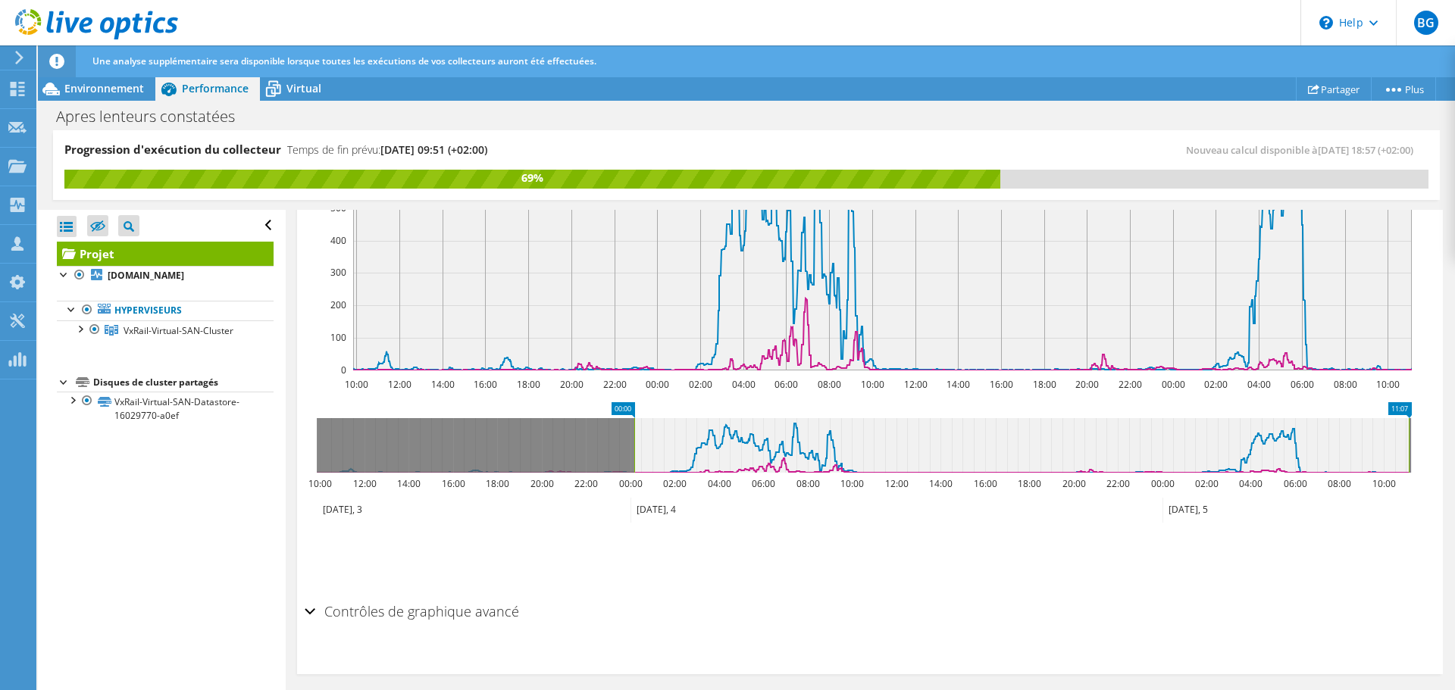
drag, startPoint x: 318, startPoint y: 437, endPoint x: 635, endPoint y: 437, distance: 317.6
click at [635, 437] on rect at bounding box center [634, 445] width 6 height 55
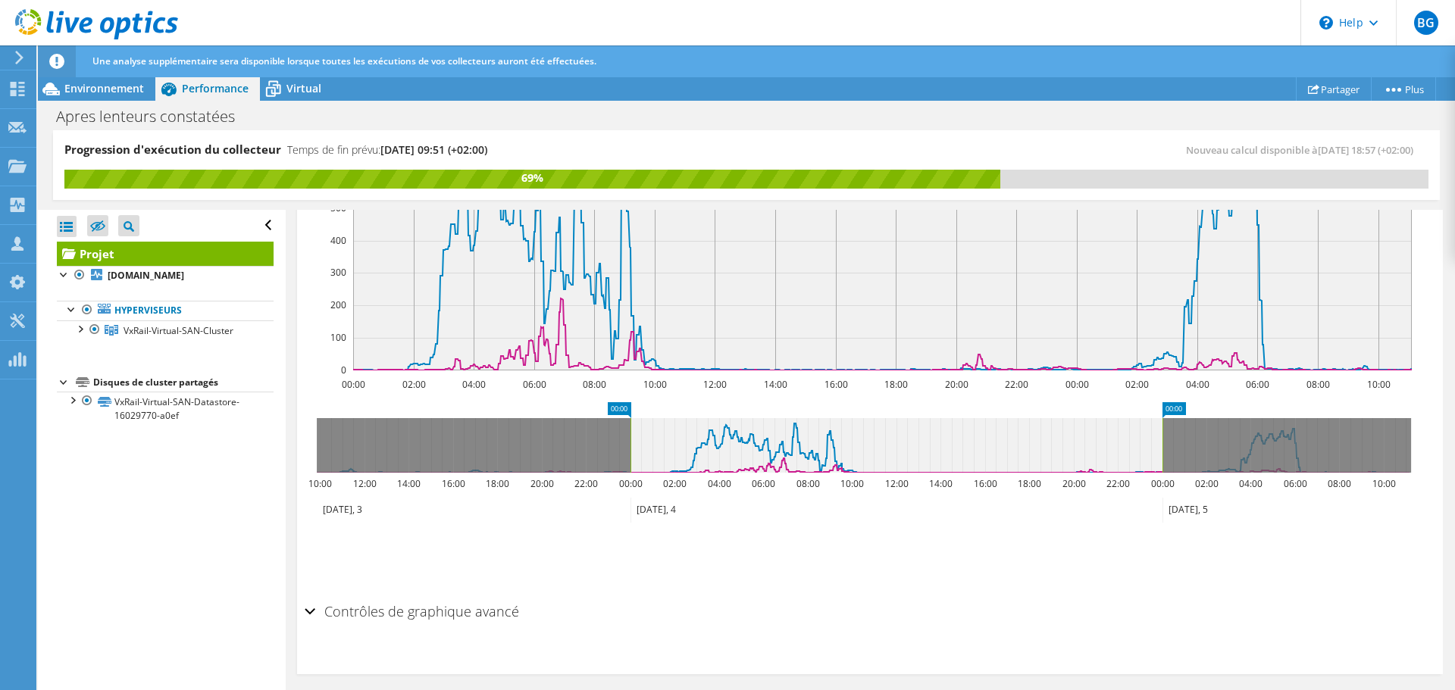
drag, startPoint x: 1410, startPoint y: 428, endPoint x: 1163, endPoint y: 449, distance: 247.9
click at [1163, 449] on rect at bounding box center [1163, 445] width 6 height 55
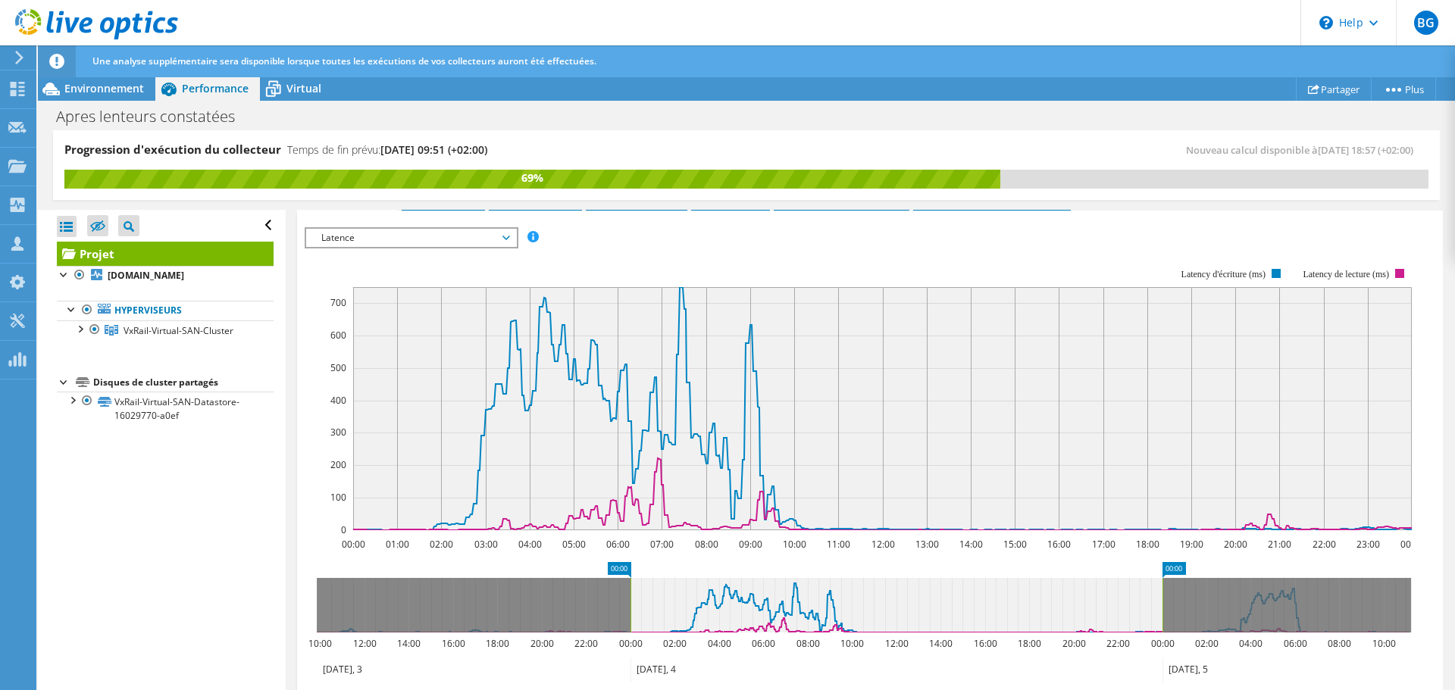
scroll to position [227, 0]
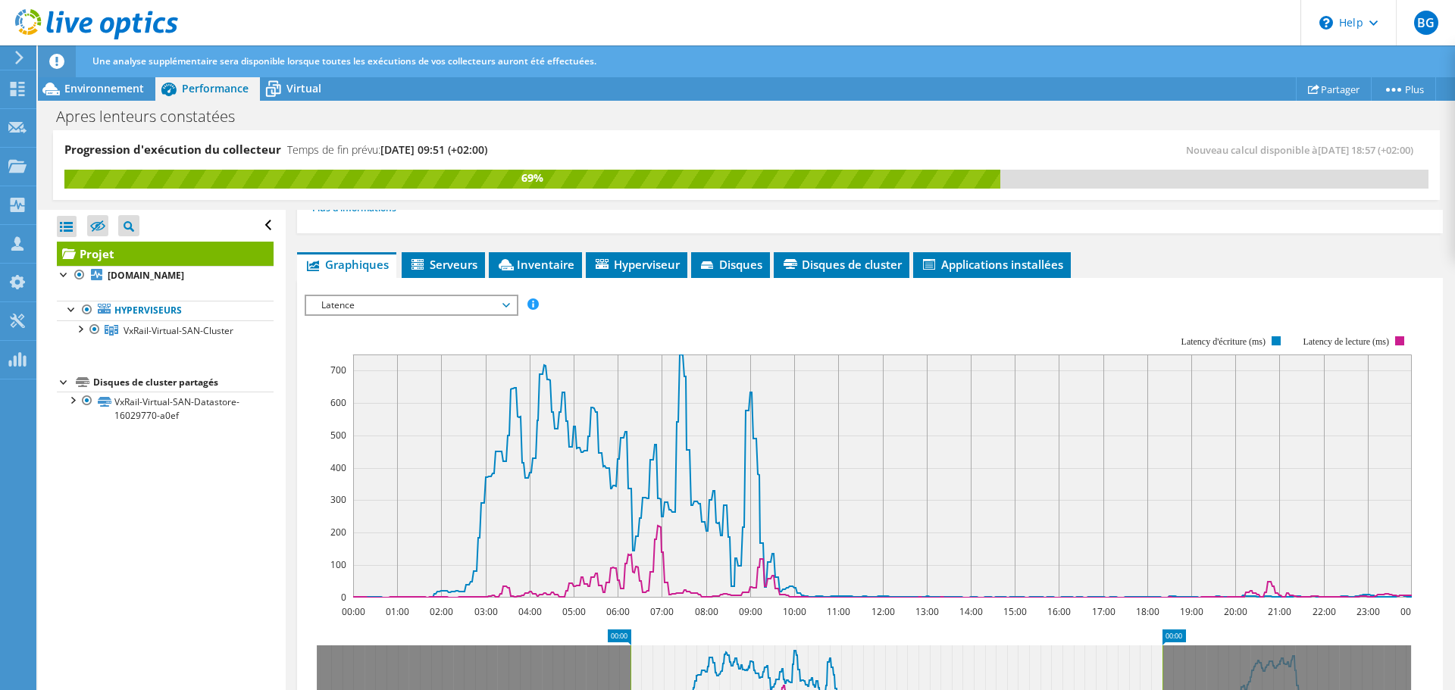
click at [427, 308] on span "Latence" at bounding box center [411, 305] width 195 height 18
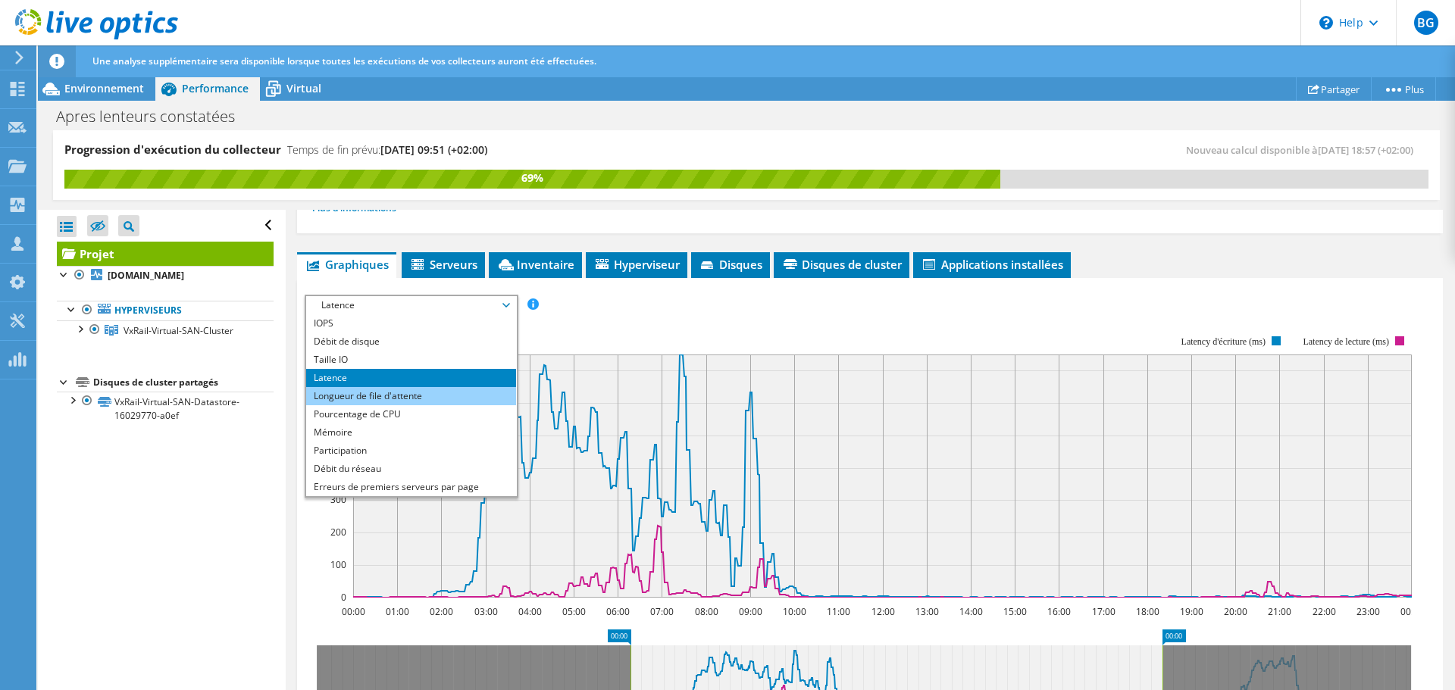
drag, startPoint x: 362, startPoint y: 327, endPoint x: 505, endPoint y: 389, distance: 156.1
click at [362, 327] on li "IOPS" at bounding box center [411, 324] width 210 height 18
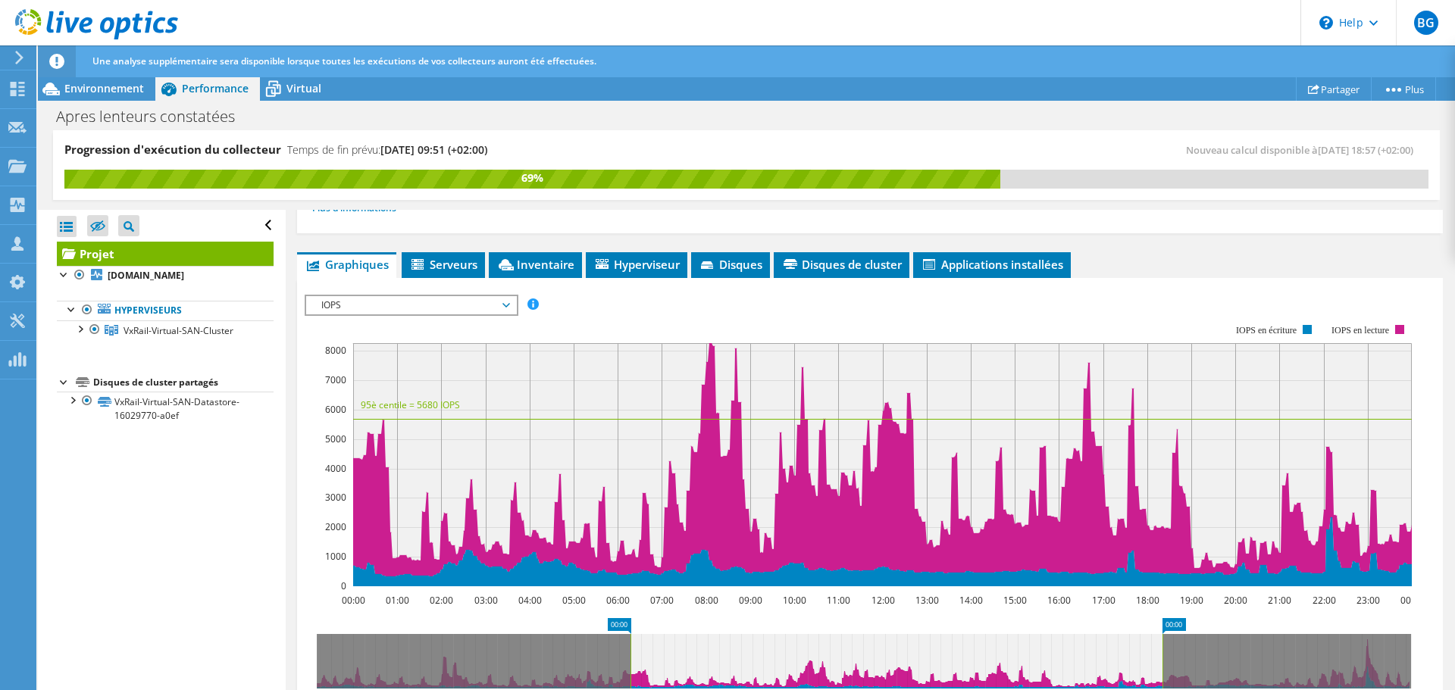
click at [396, 300] on span "IOPS" at bounding box center [411, 305] width 195 height 18
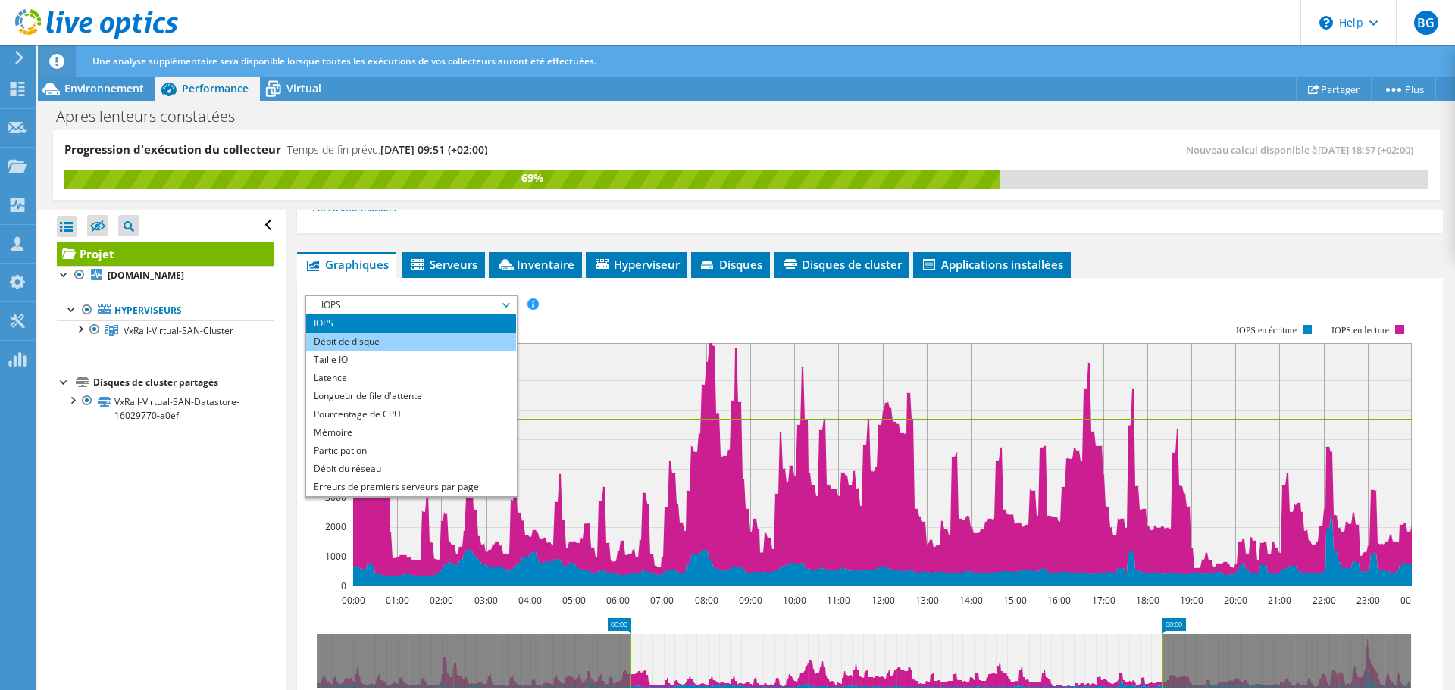
click at [368, 348] on li "Débit de disque" at bounding box center [411, 342] width 210 height 18
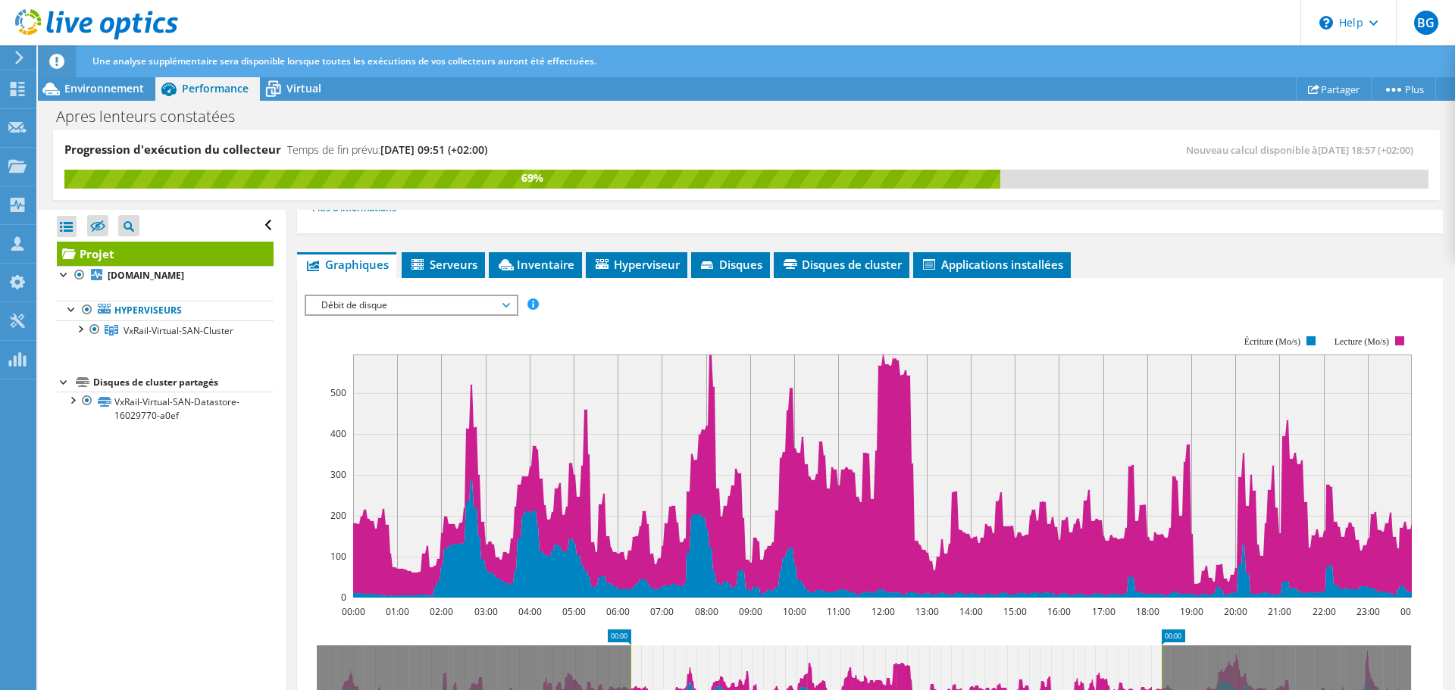
click at [374, 310] on span "Débit de disque" at bounding box center [411, 305] width 195 height 18
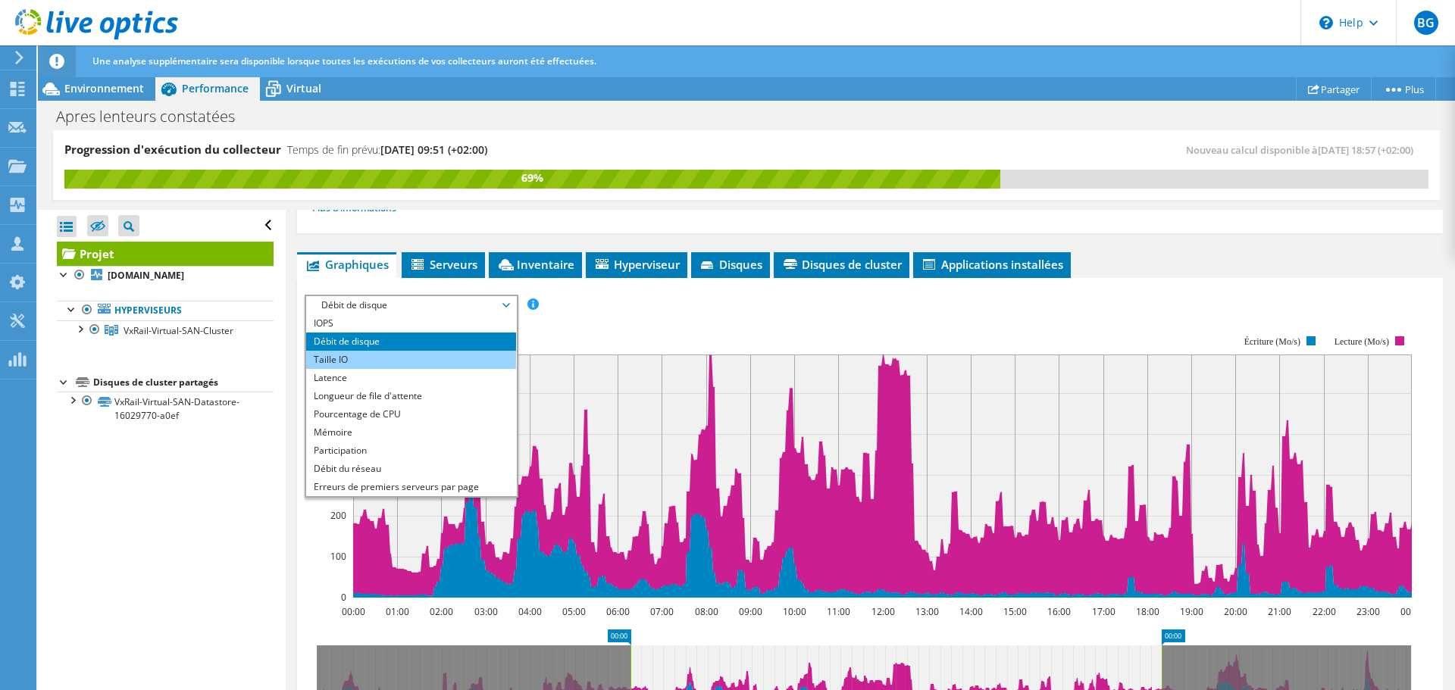
click at [371, 361] on li "Taille IO" at bounding box center [411, 360] width 210 height 18
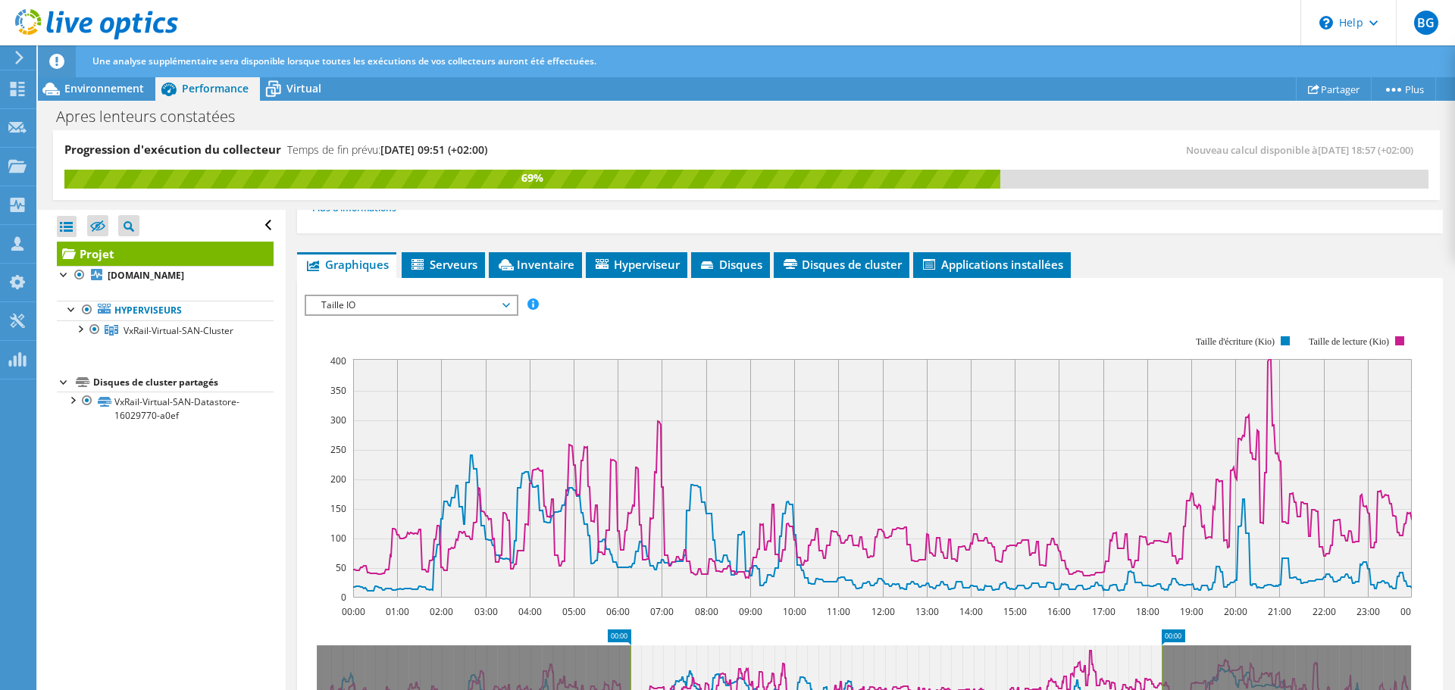
click at [377, 309] on span "Taille IO" at bounding box center [411, 305] width 195 height 18
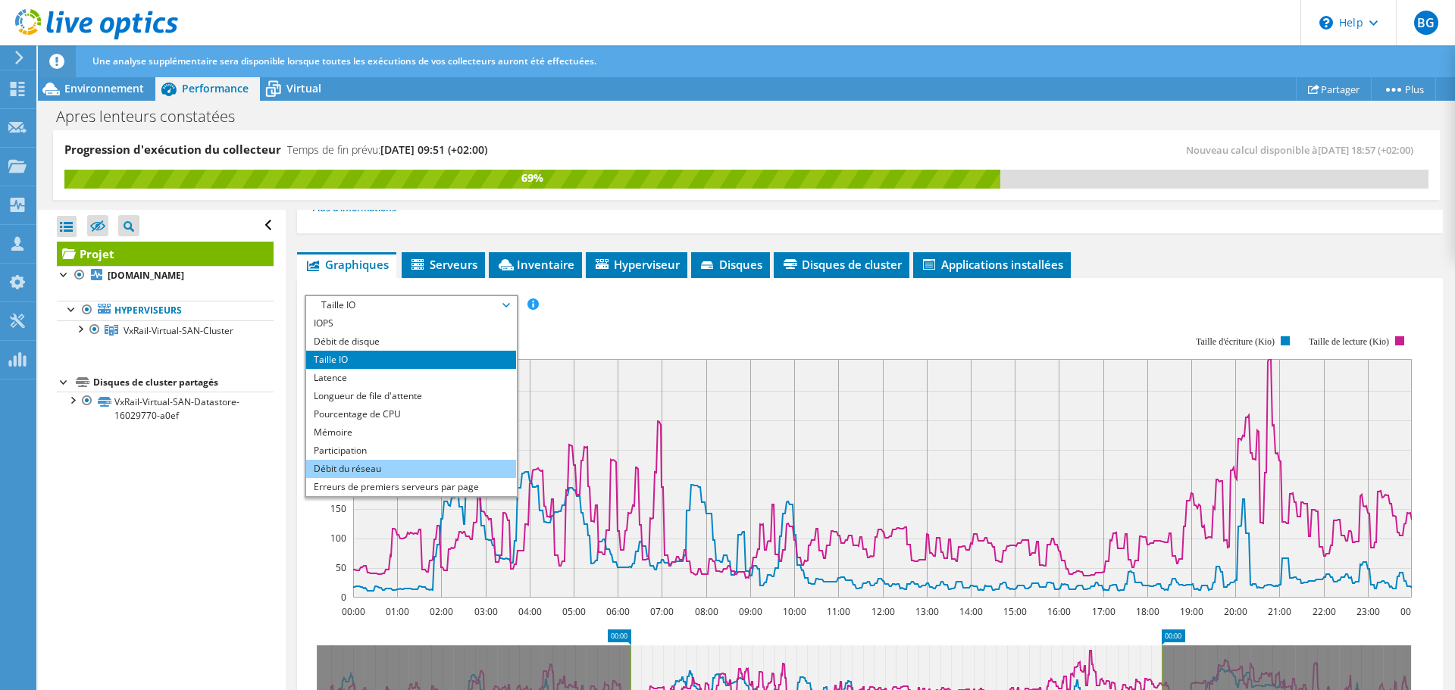
click at [374, 463] on li "Débit du réseau" at bounding box center [411, 469] width 210 height 18
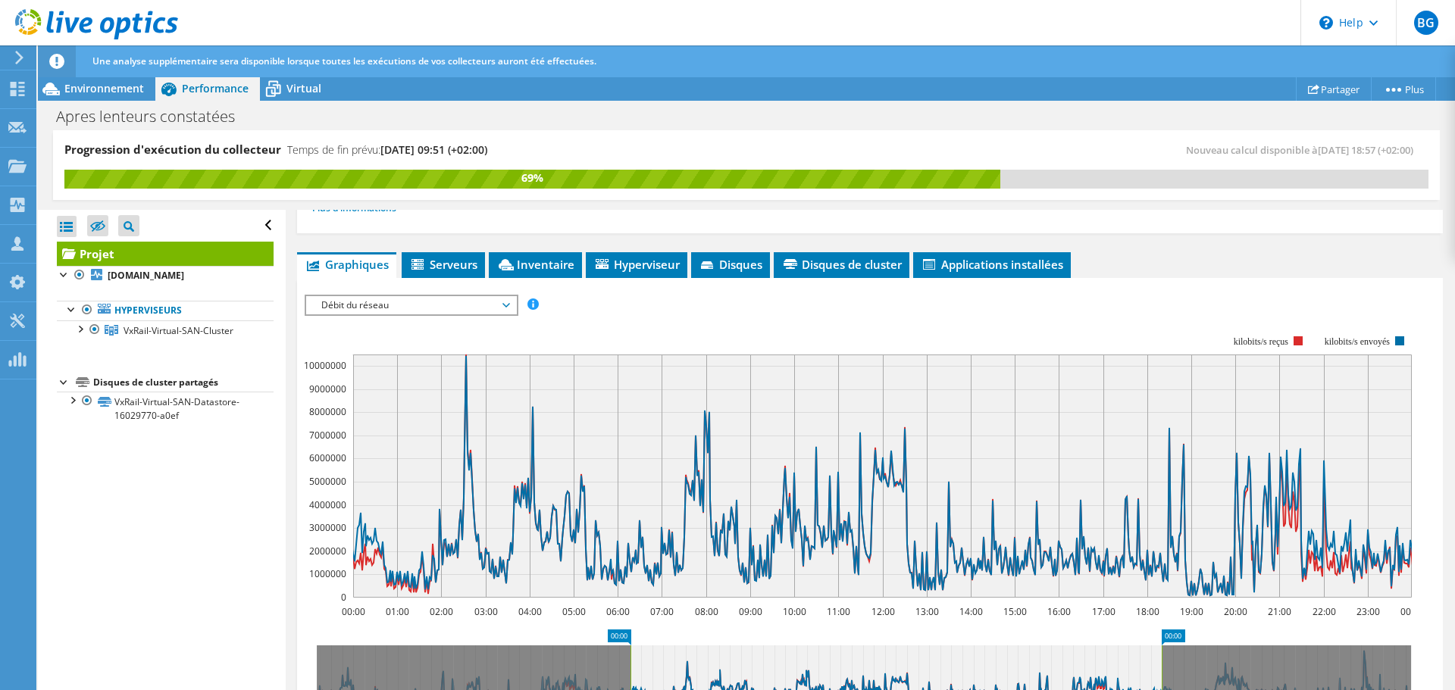
click at [377, 310] on span "Débit du réseau" at bounding box center [411, 305] width 195 height 18
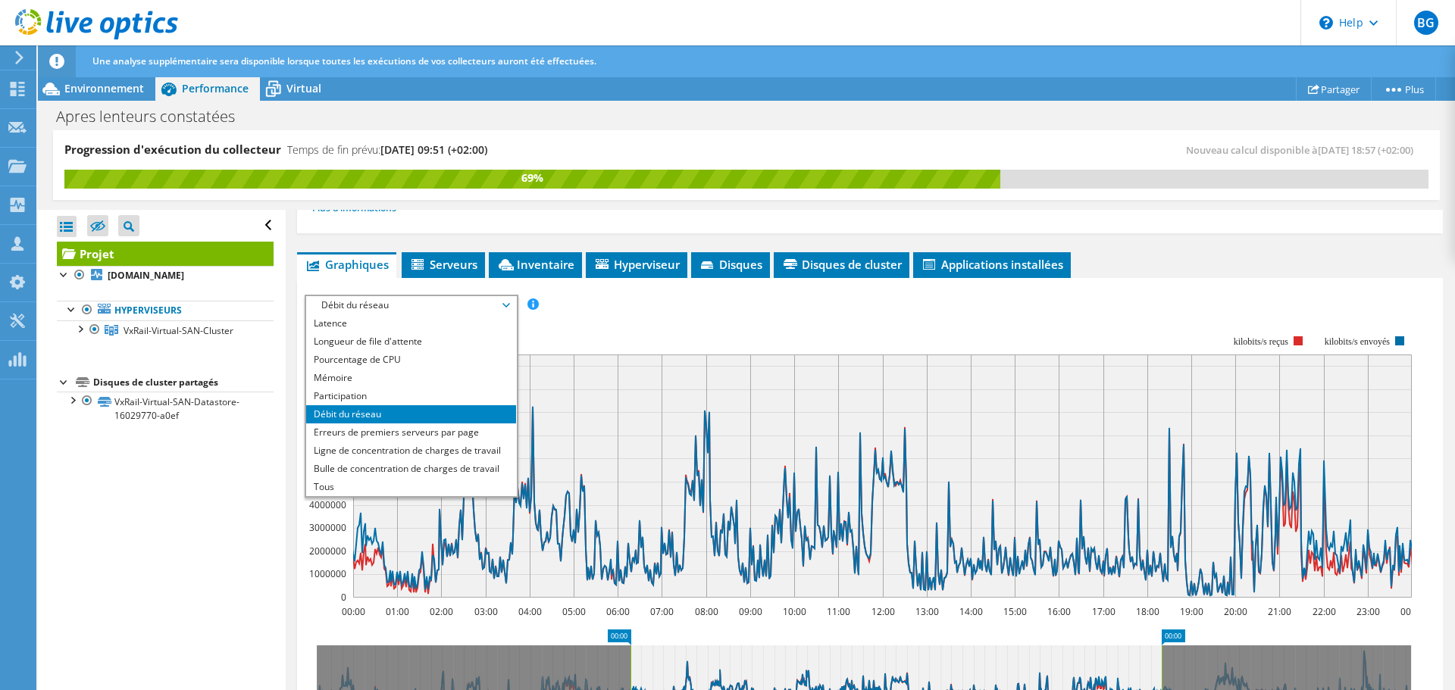
scroll to position [455, 0]
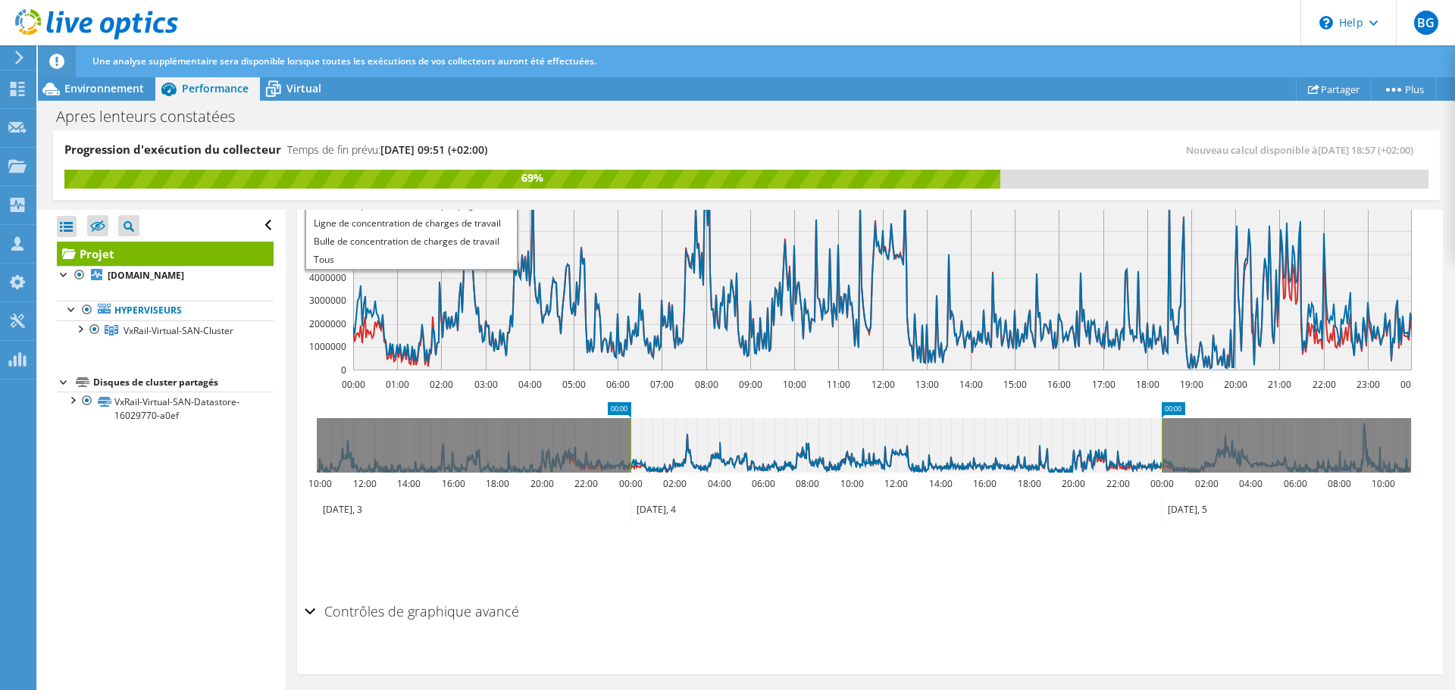
click at [690, 543] on ul "Enregistrer le zoom" at bounding box center [866, 554] width 1123 height 43
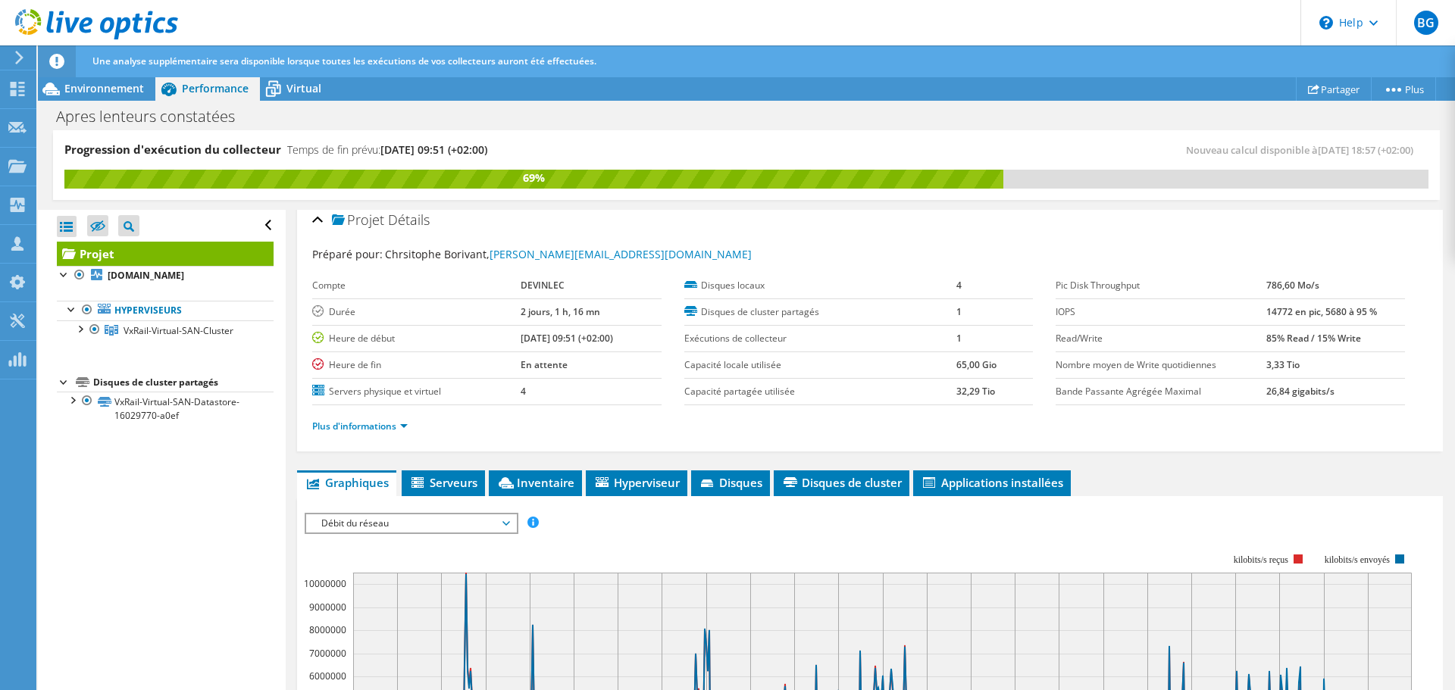
scroll to position [0, 0]
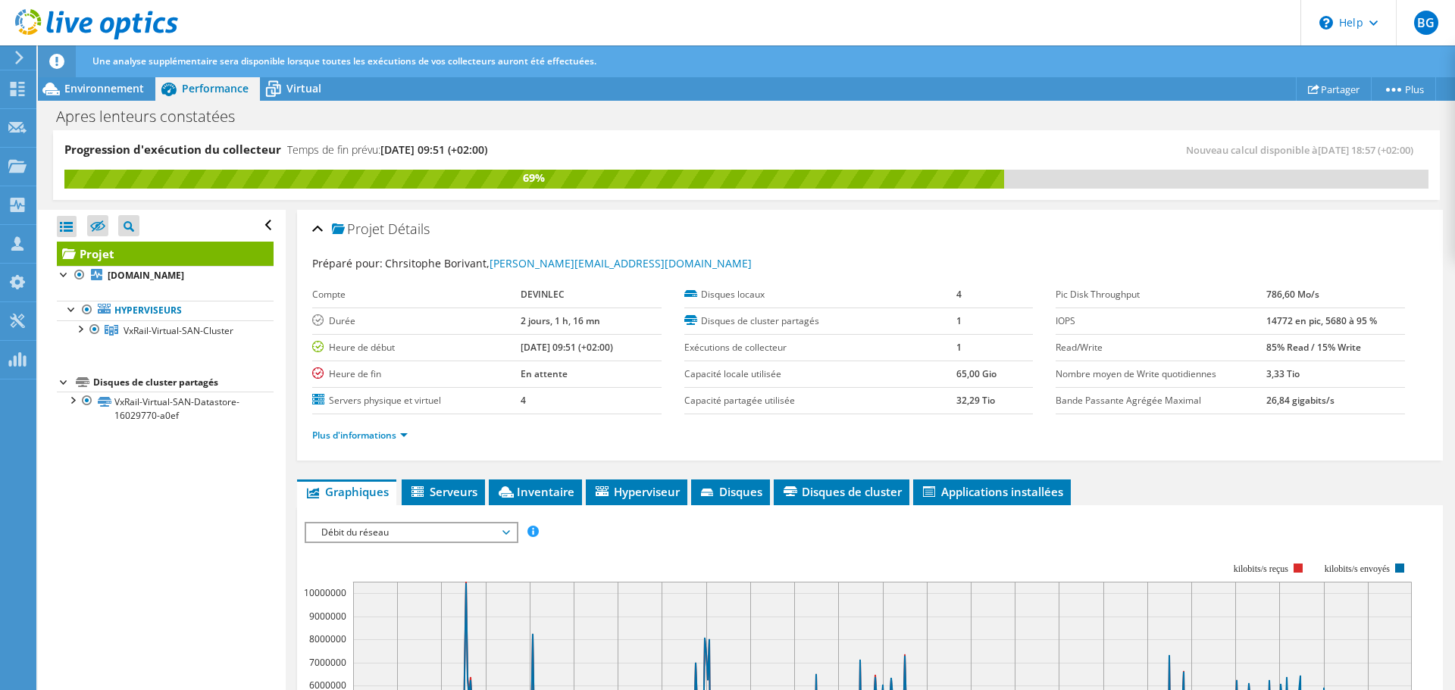
drag, startPoint x: 563, startPoint y: 414, endPoint x: 311, endPoint y: 239, distance: 306.7
click at [311, 239] on div "Projet Détails Préparé pour: Chrsitophe Borivant, christophe.borivant@devinlec.…" at bounding box center [870, 335] width 1146 height 251
click at [754, 216] on div "Projet Détails" at bounding box center [870, 230] width 1116 height 33
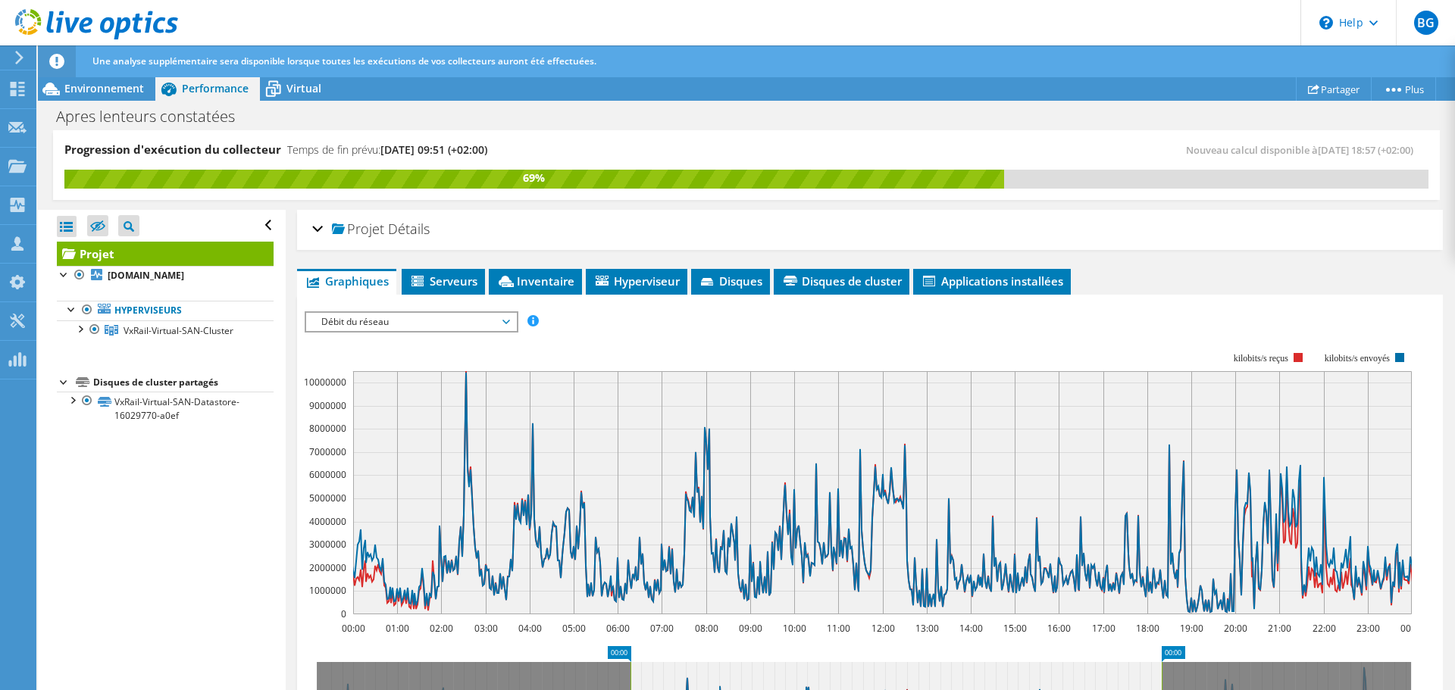
click at [316, 226] on div "Projet Détails" at bounding box center [870, 230] width 1116 height 33
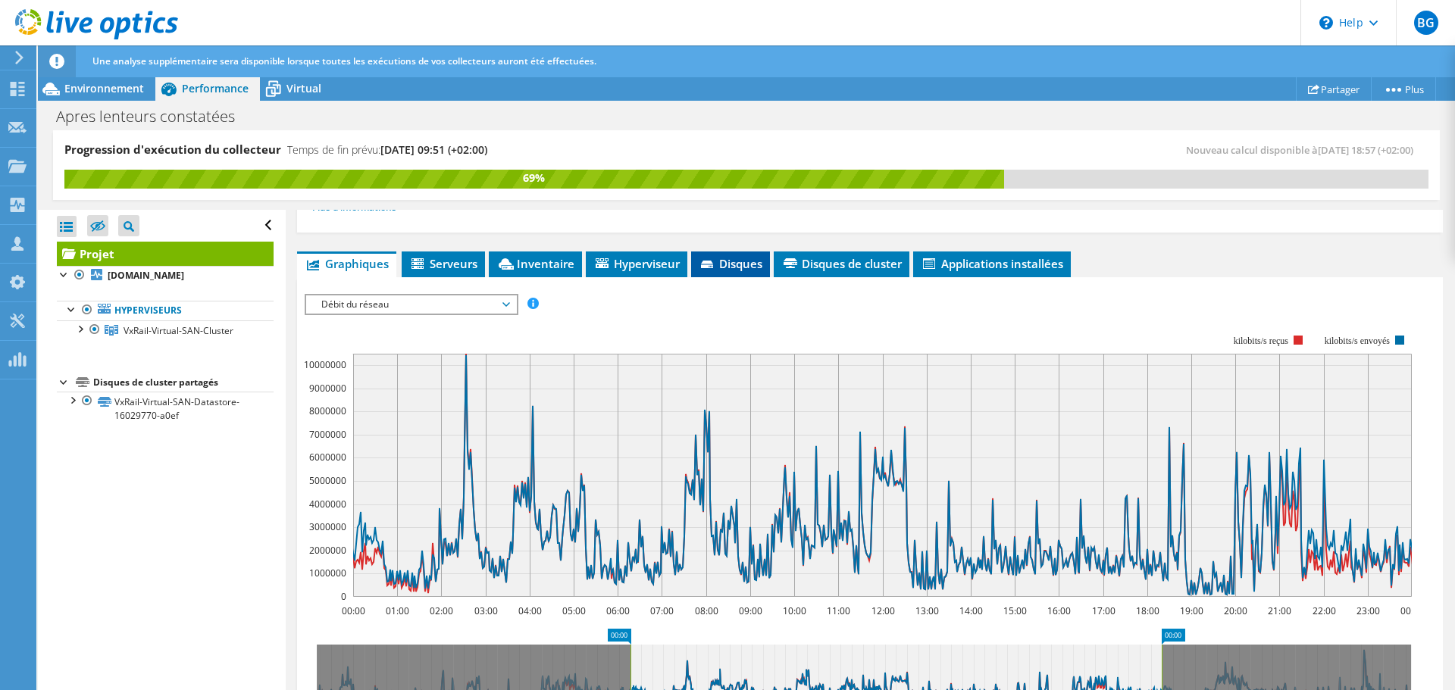
scroll to position [379, 0]
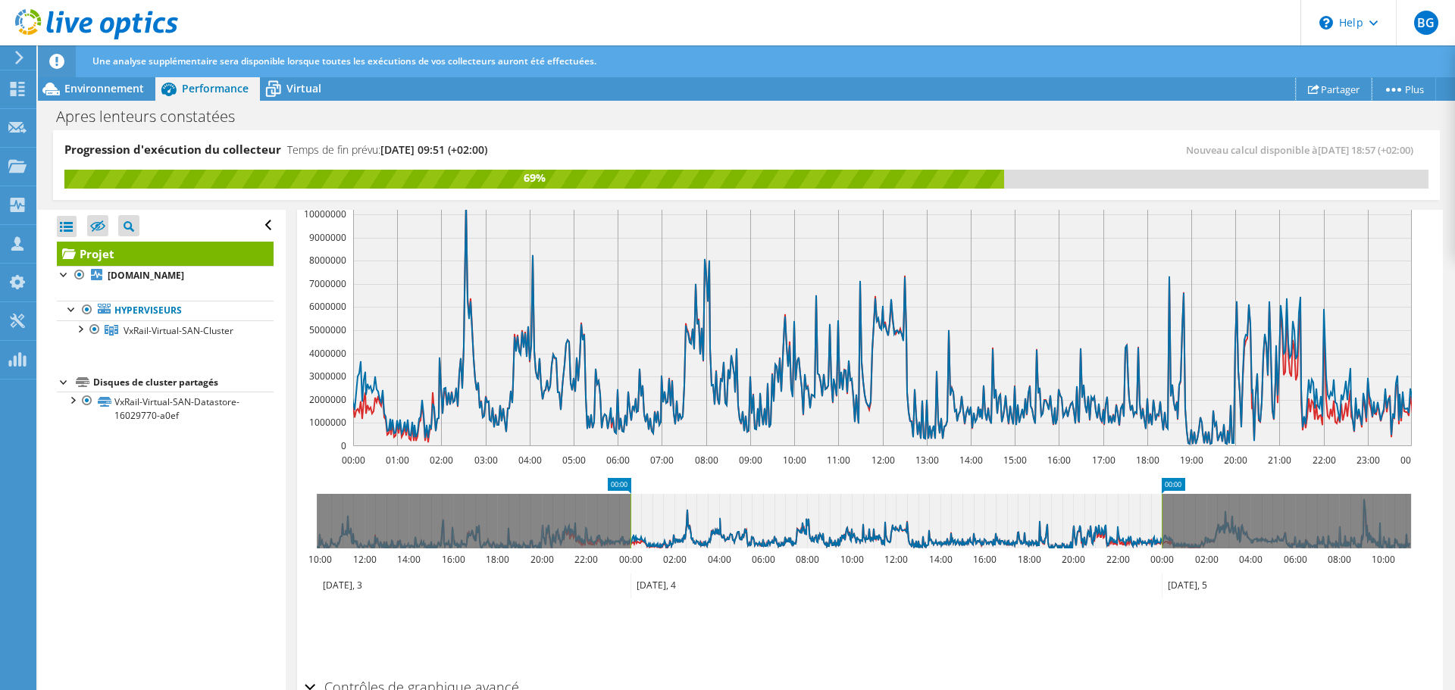
drag, startPoint x: 1339, startPoint y: 88, endPoint x: 1206, endPoint y: 125, distance: 138.5
click at [1339, 88] on link "Partager" at bounding box center [1334, 88] width 76 height 23
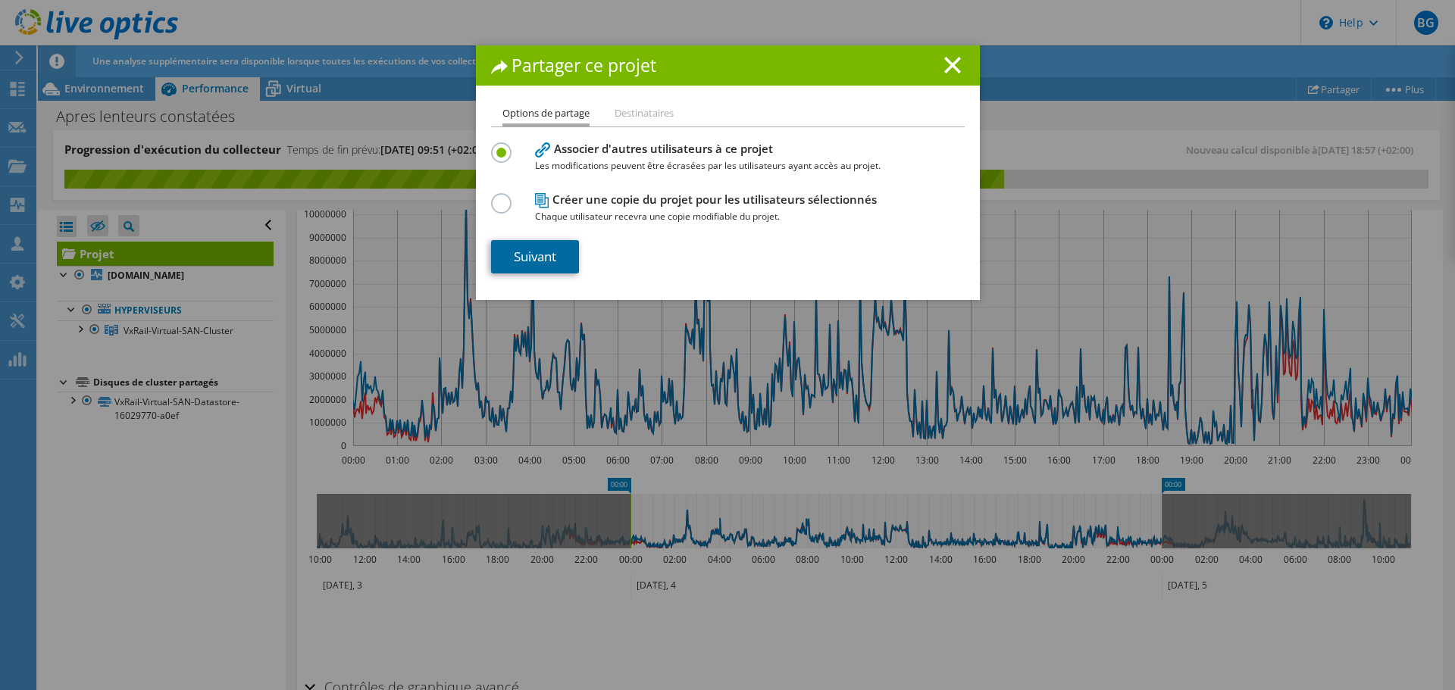
click at [528, 268] on link "Suivant" at bounding box center [535, 256] width 88 height 33
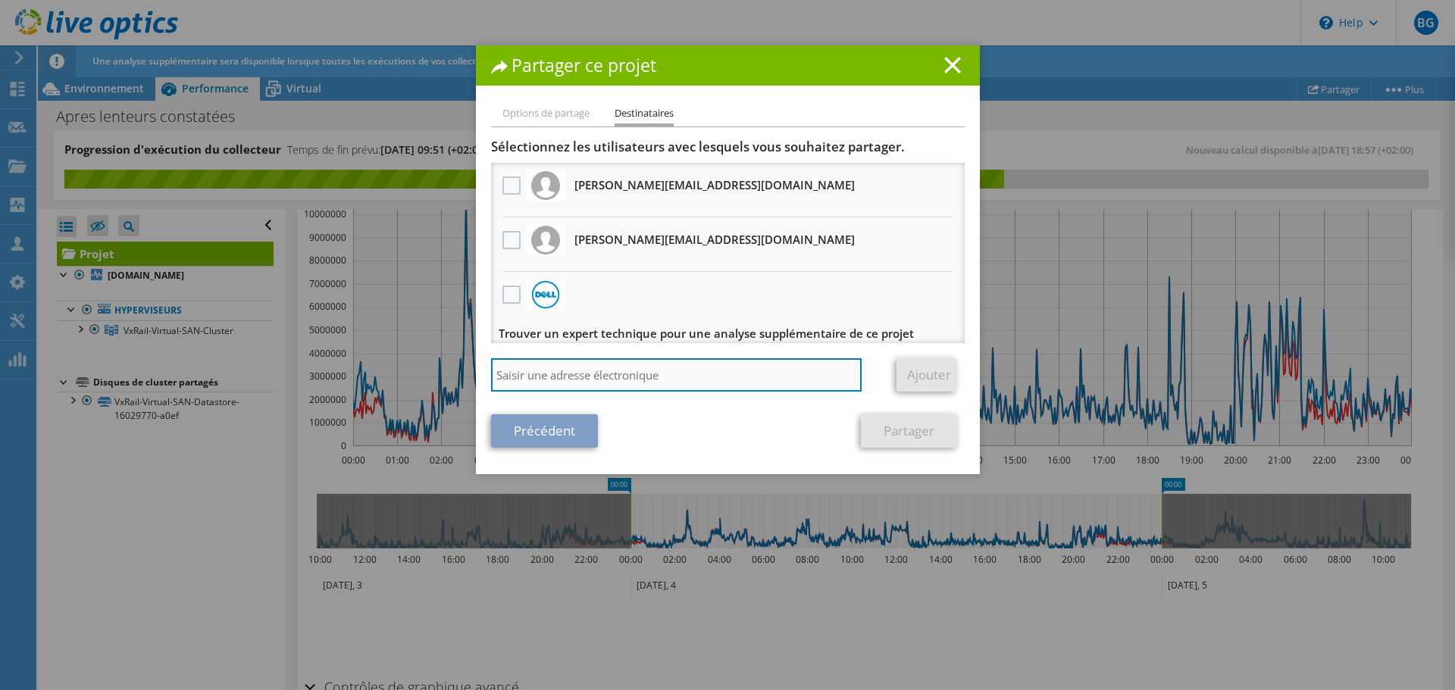
click at [570, 377] on input "search" at bounding box center [676, 374] width 371 height 33
paste input "logdevinlec@devinlec.leclerc"
type input "logdevinlec@devinlec.leclerc"
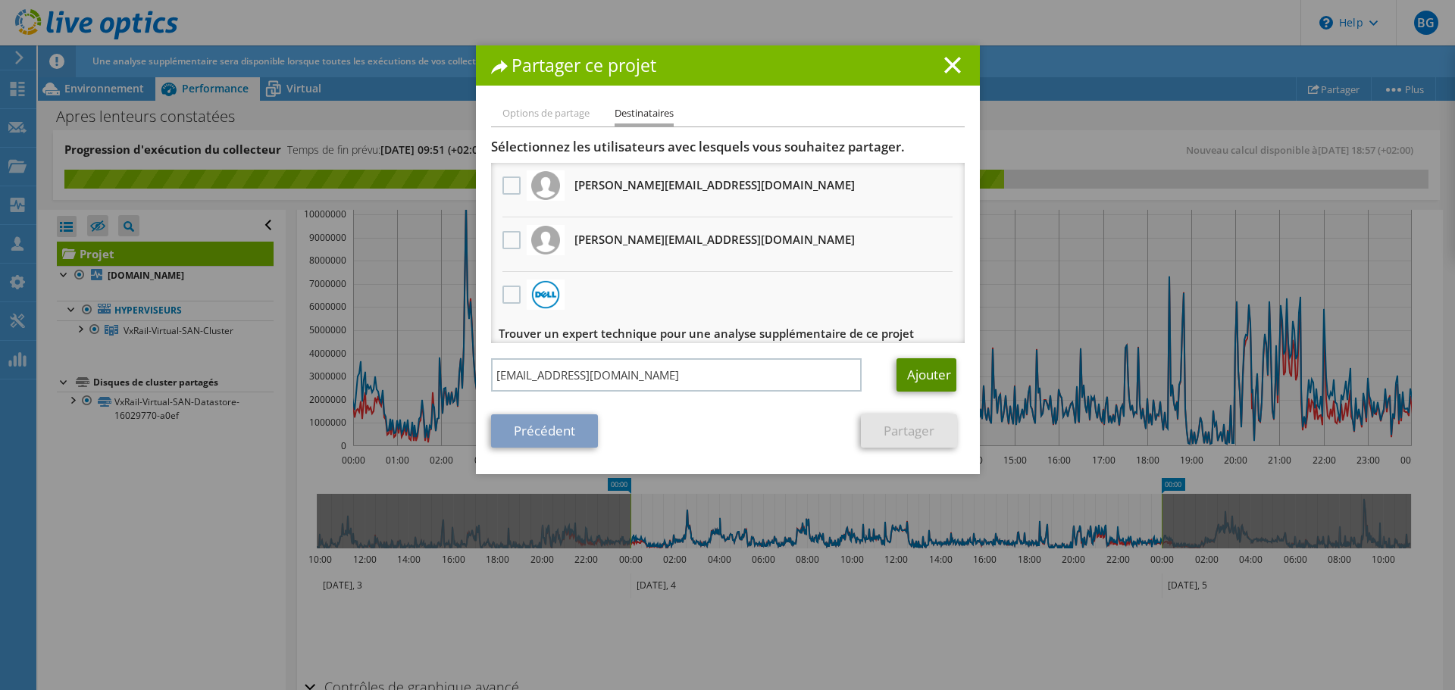
click at [911, 374] on link "Ajouter" at bounding box center [927, 374] width 60 height 33
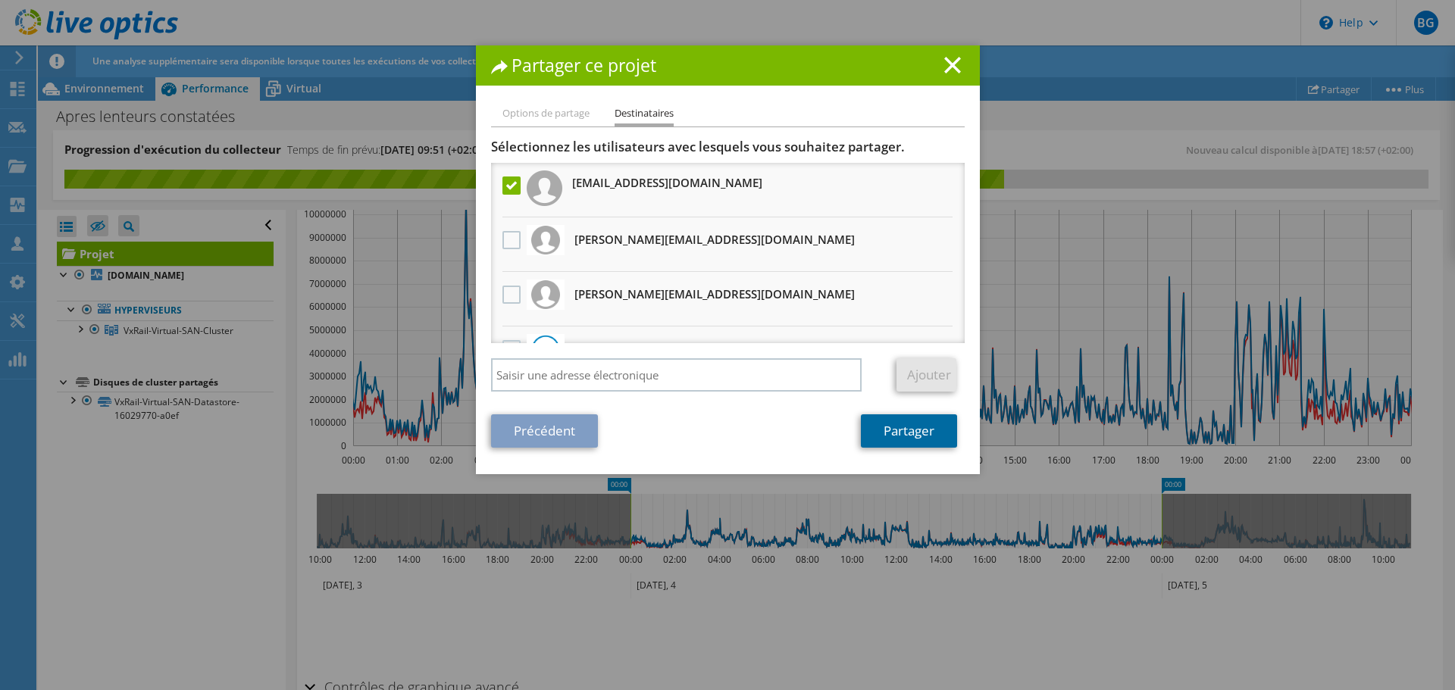
click at [894, 428] on link "Partager" at bounding box center [909, 431] width 96 height 33
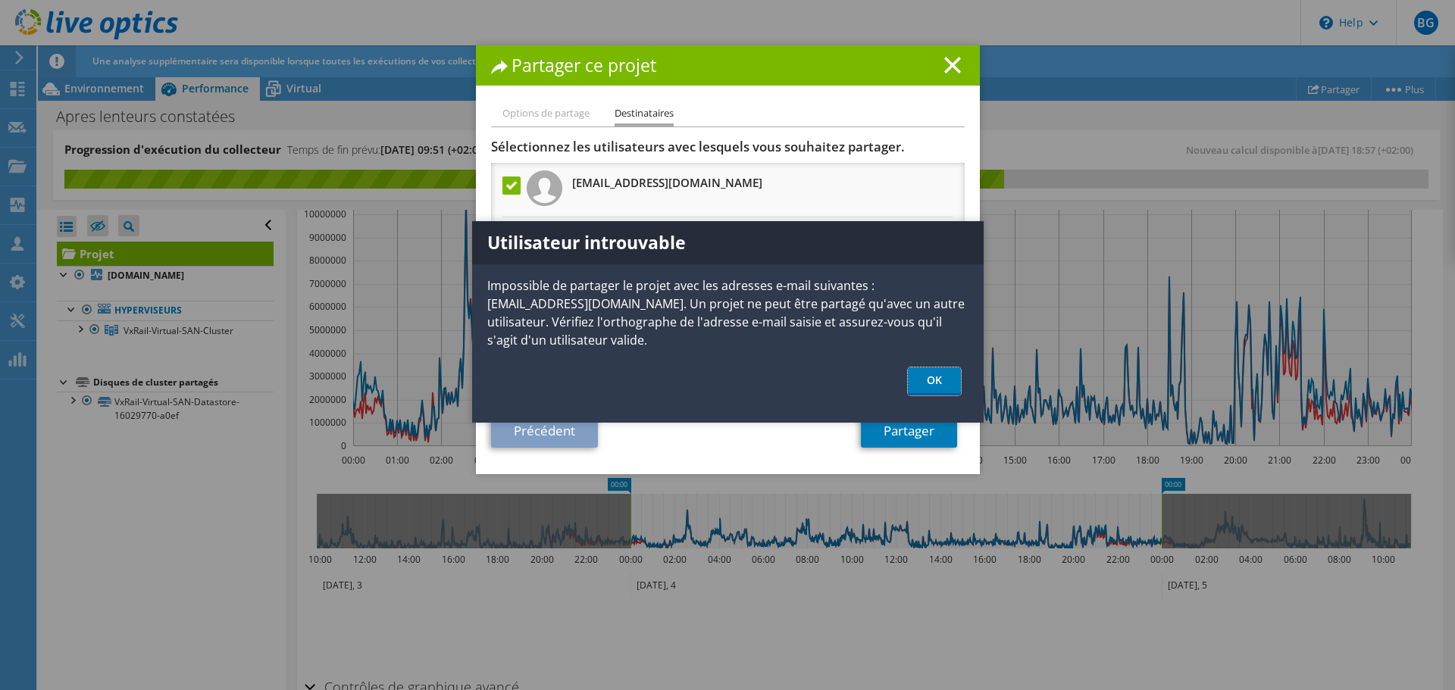
click at [947, 373] on link "OK" at bounding box center [934, 382] width 53 height 28
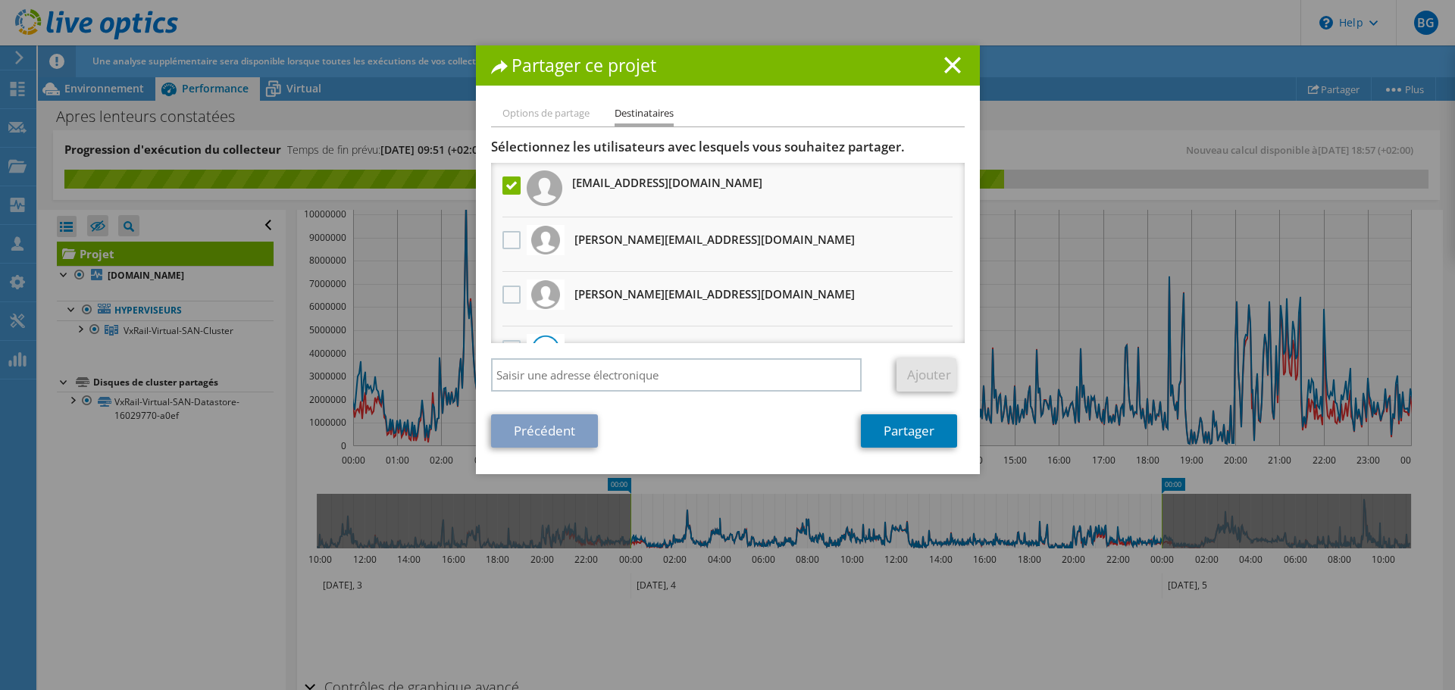
drag, startPoint x: 941, startPoint y: 64, endPoint x: 964, endPoint y: 70, distance: 23.7
click at [944, 63] on icon at bounding box center [952, 65] width 17 height 17
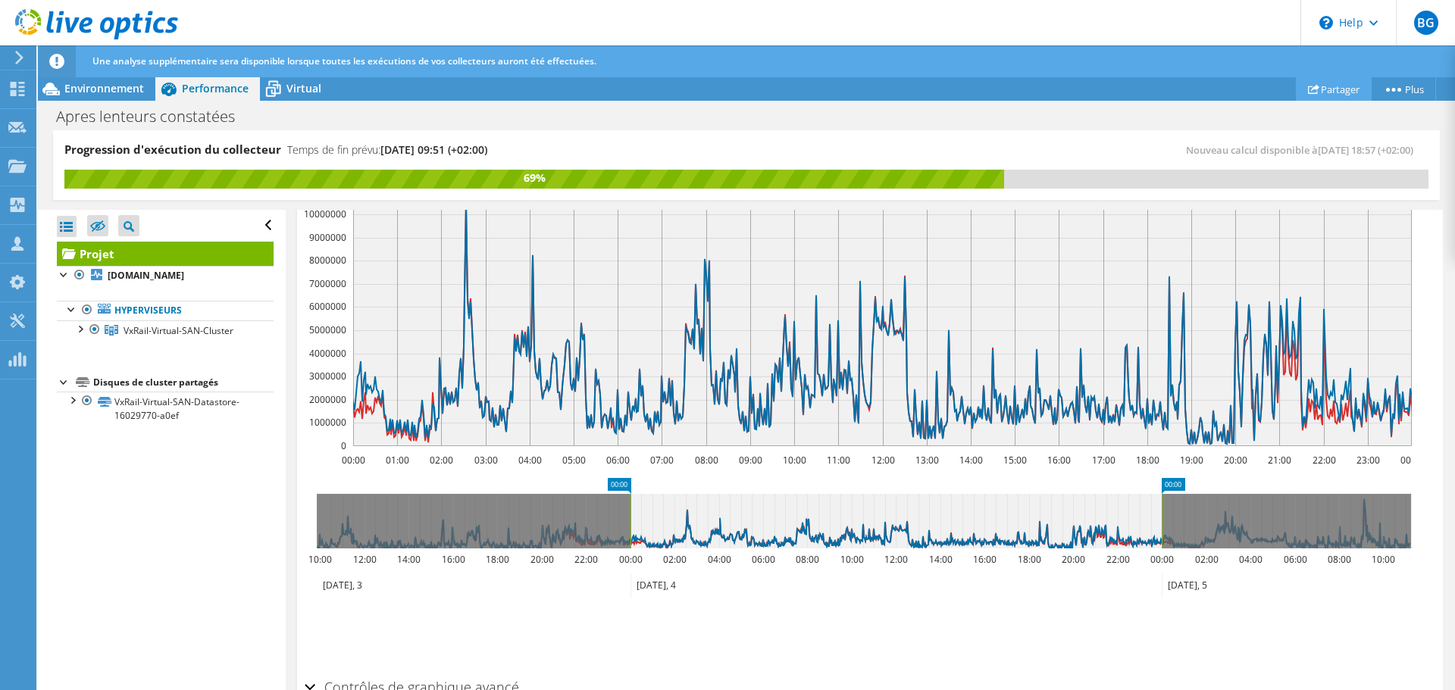
click at [1327, 88] on link "Partager" at bounding box center [1334, 88] width 76 height 23
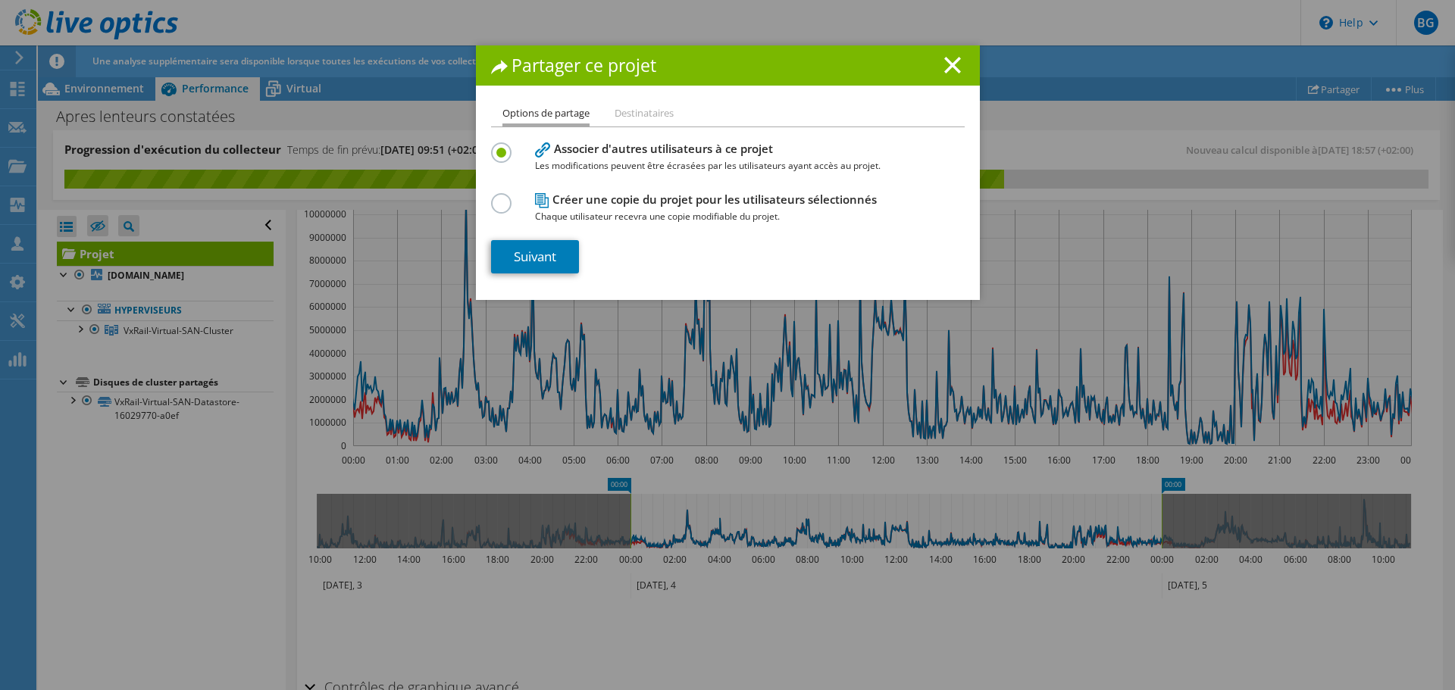
click at [931, 82] on div "Partager ce projet" at bounding box center [728, 65] width 504 height 40
click at [944, 62] on icon at bounding box center [952, 65] width 17 height 17
